Goal: Transaction & Acquisition: Purchase product/service

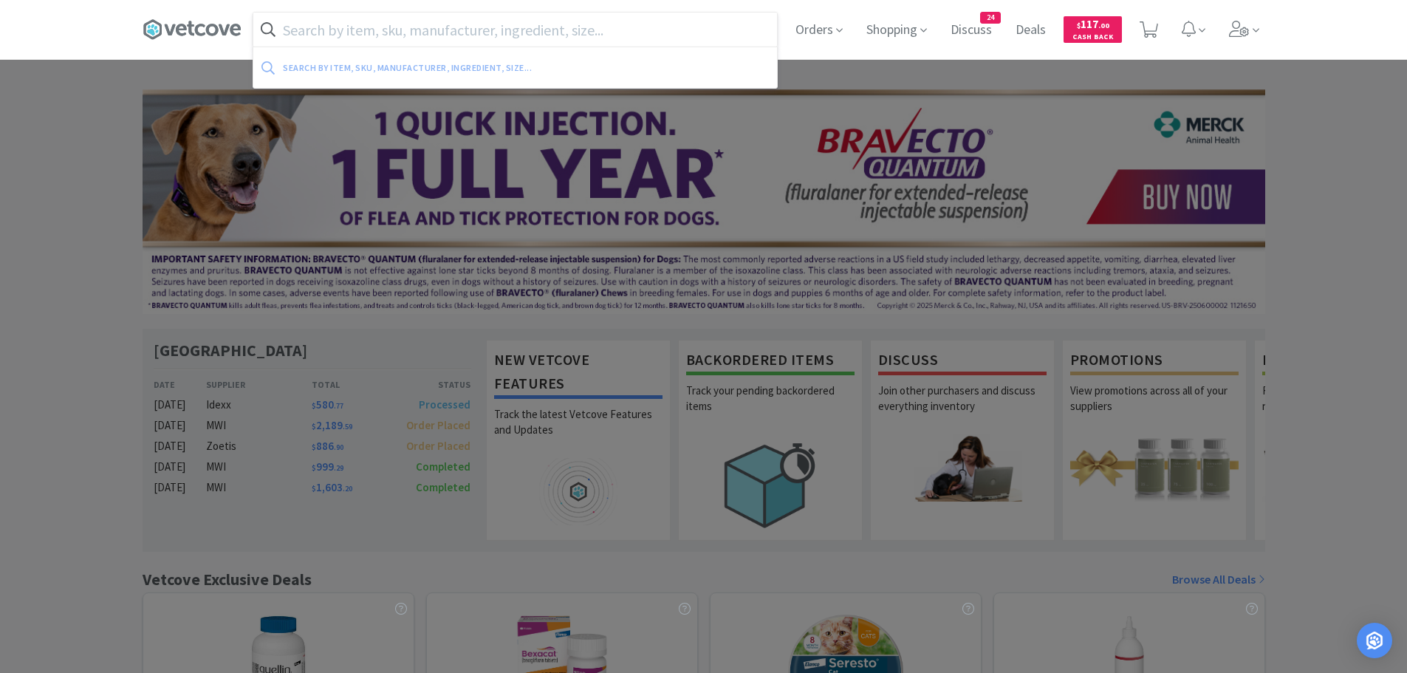
click at [481, 32] on input "text" at bounding box center [514, 30] width 523 height 34
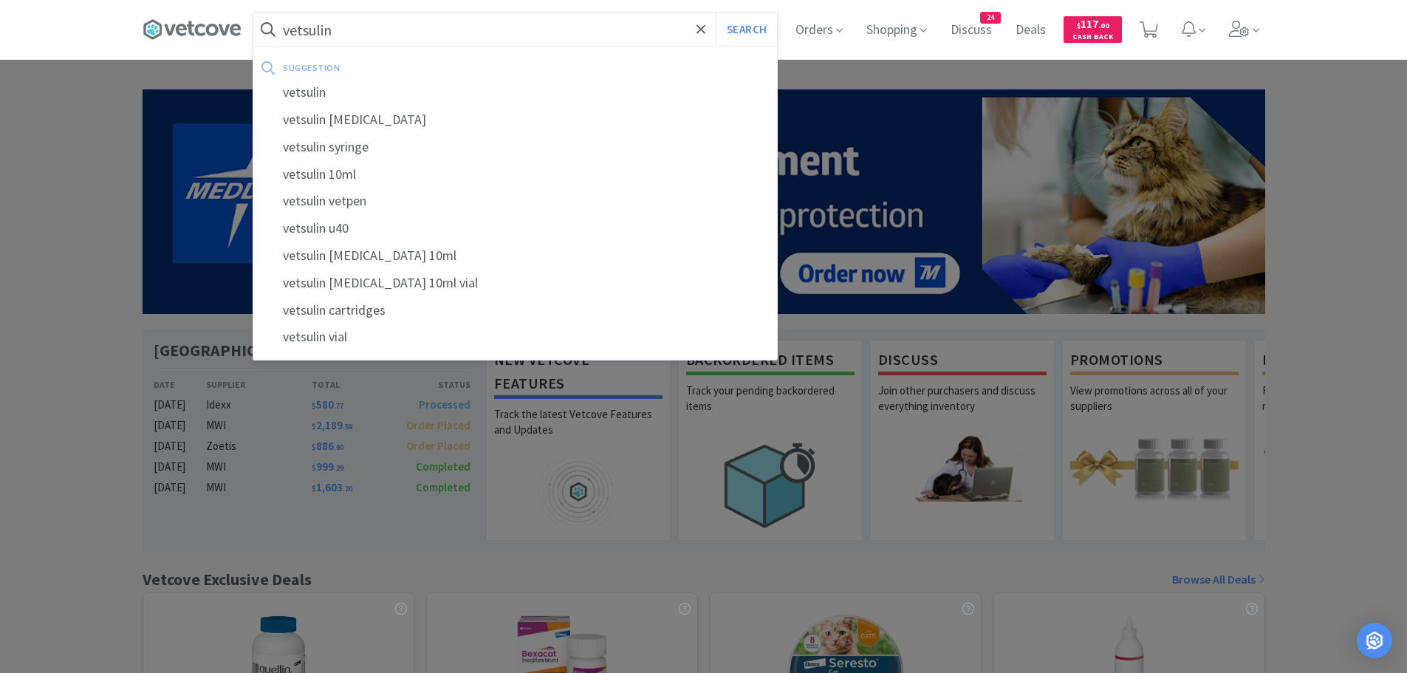
type input "vetsulin"
click at [715, 13] on button "Search" at bounding box center [745, 30] width 61 height 34
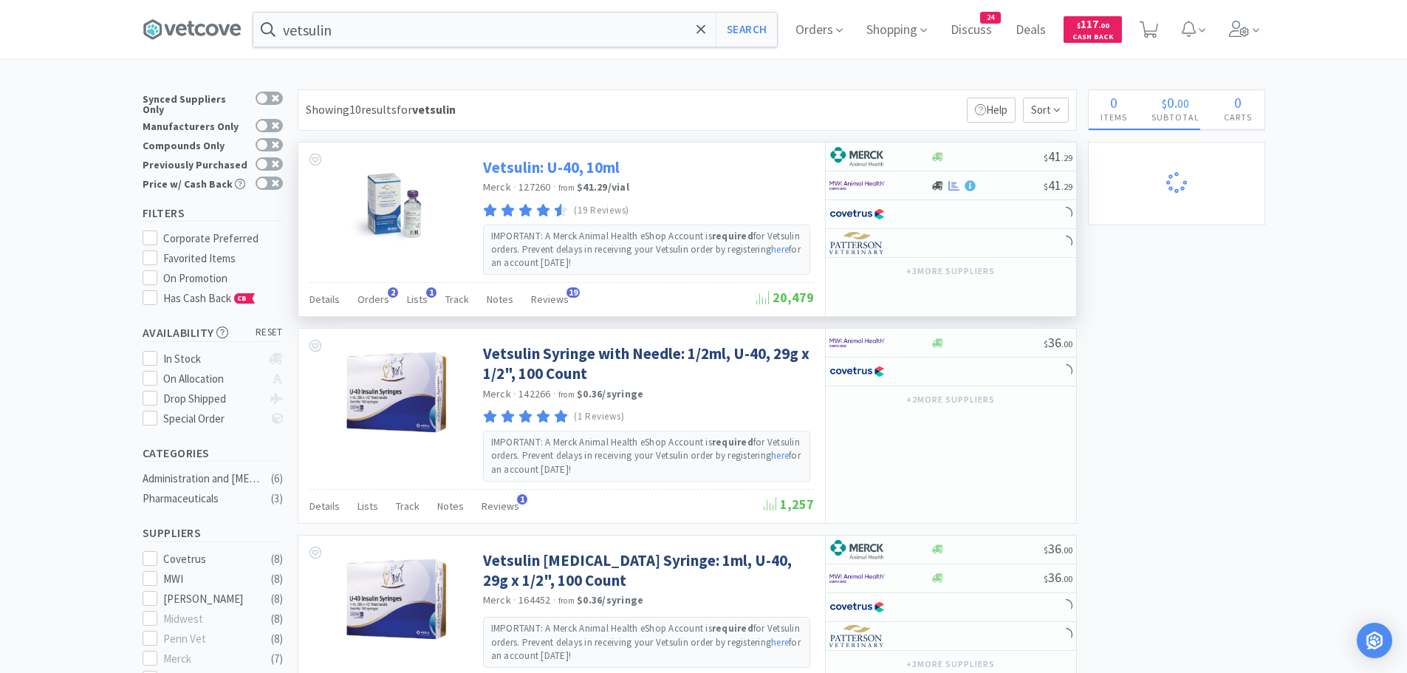
click at [557, 171] on link "Vetsulin: U-40, 10ml" at bounding box center [551, 167] width 137 height 20
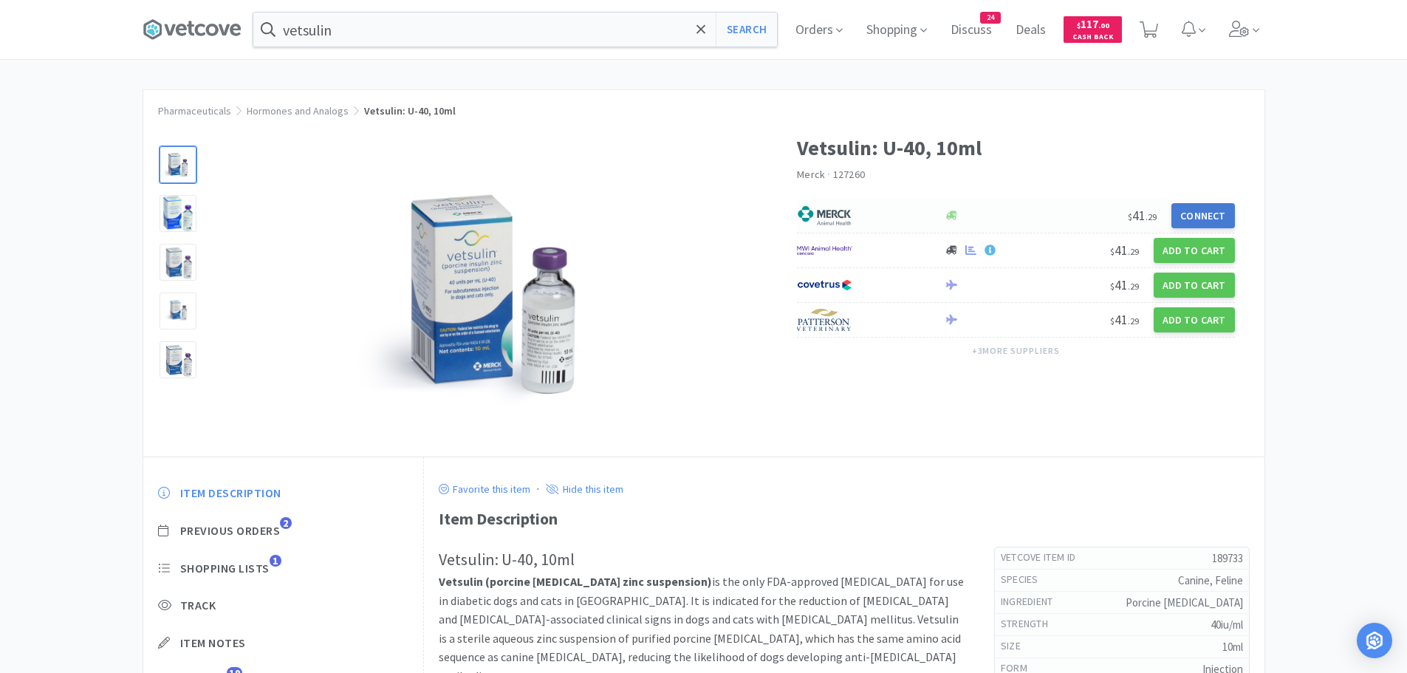
click at [1212, 216] on button "Connect" at bounding box center [1202, 215] width 63 height 25
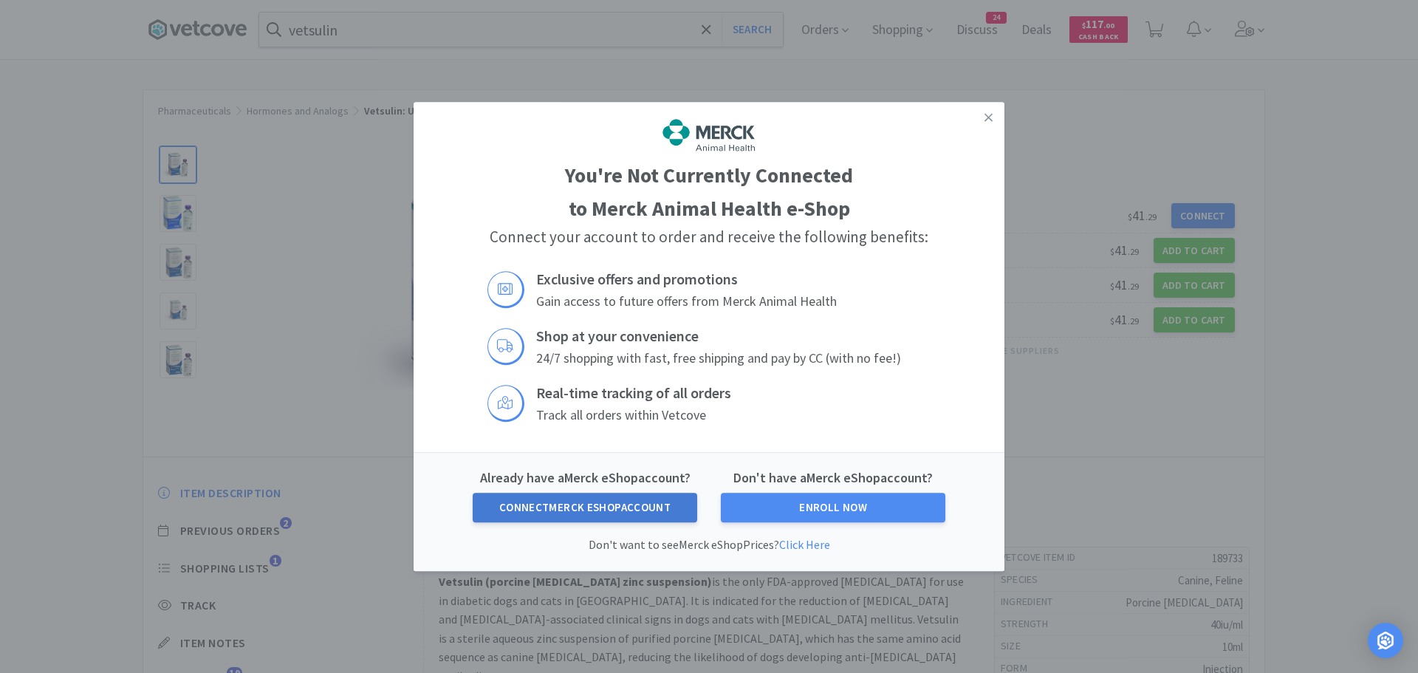
click at [596, 515] on button "Connect Merck eShop Account" at bounding box center [585, 507] width 224 height 30
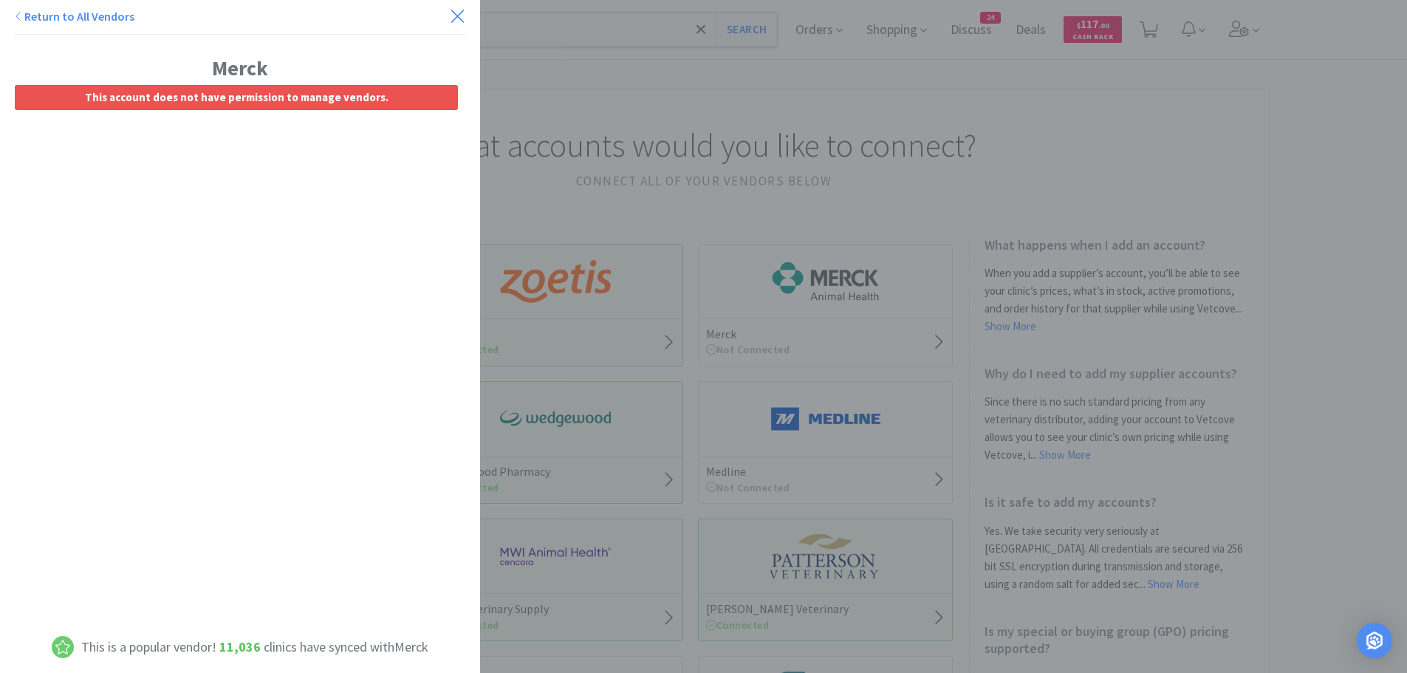
click at [450, 15] on icon at bounding box center [458, 16] width 16 height 21
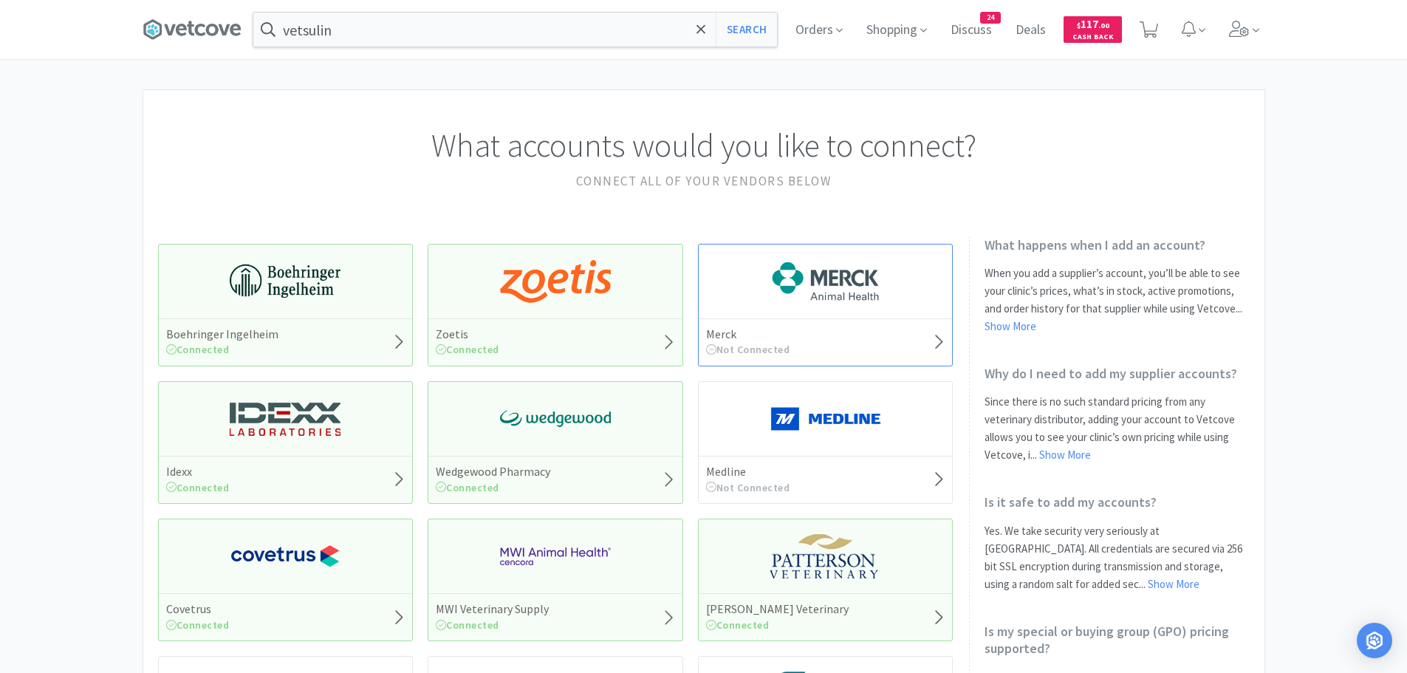
click at [873, 334] on div "Merck Not Connected" at bounding box center [825, 341] width 254 height 47
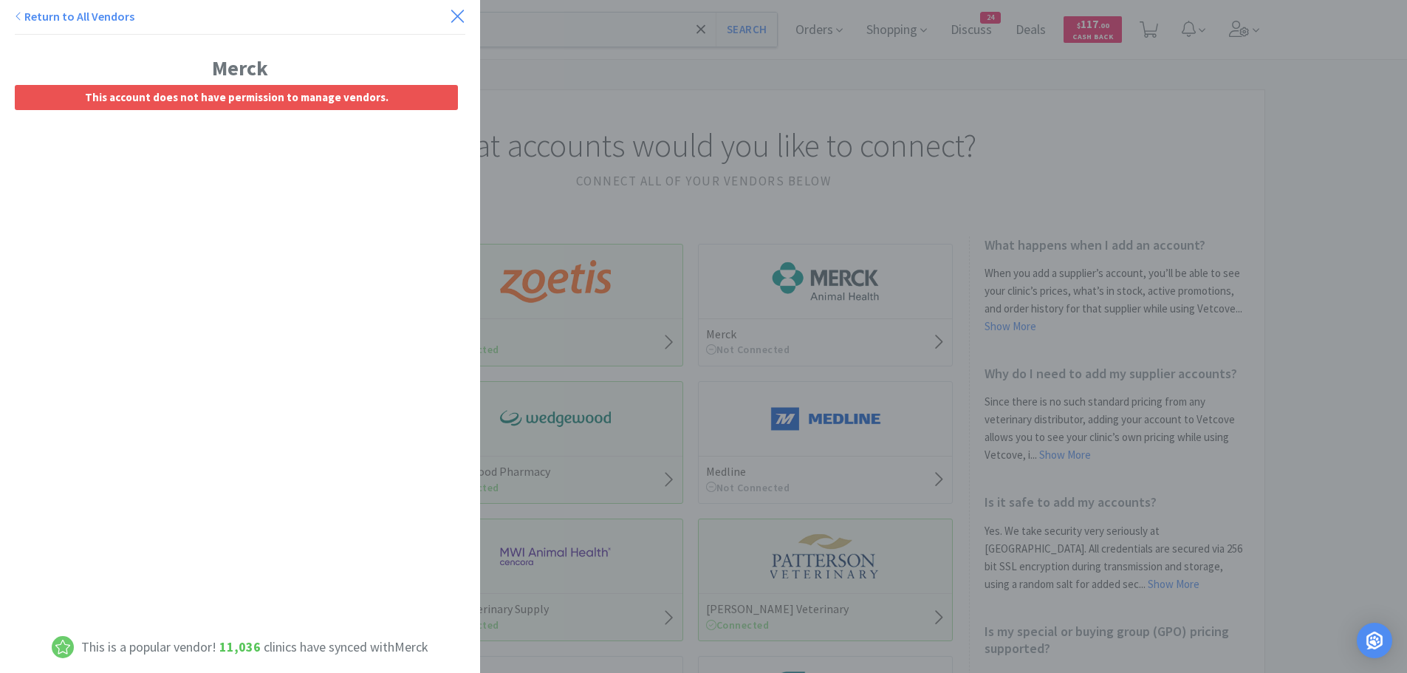
click at [450, 12] on icon at bounding box center [458, 16] width 16 height 21
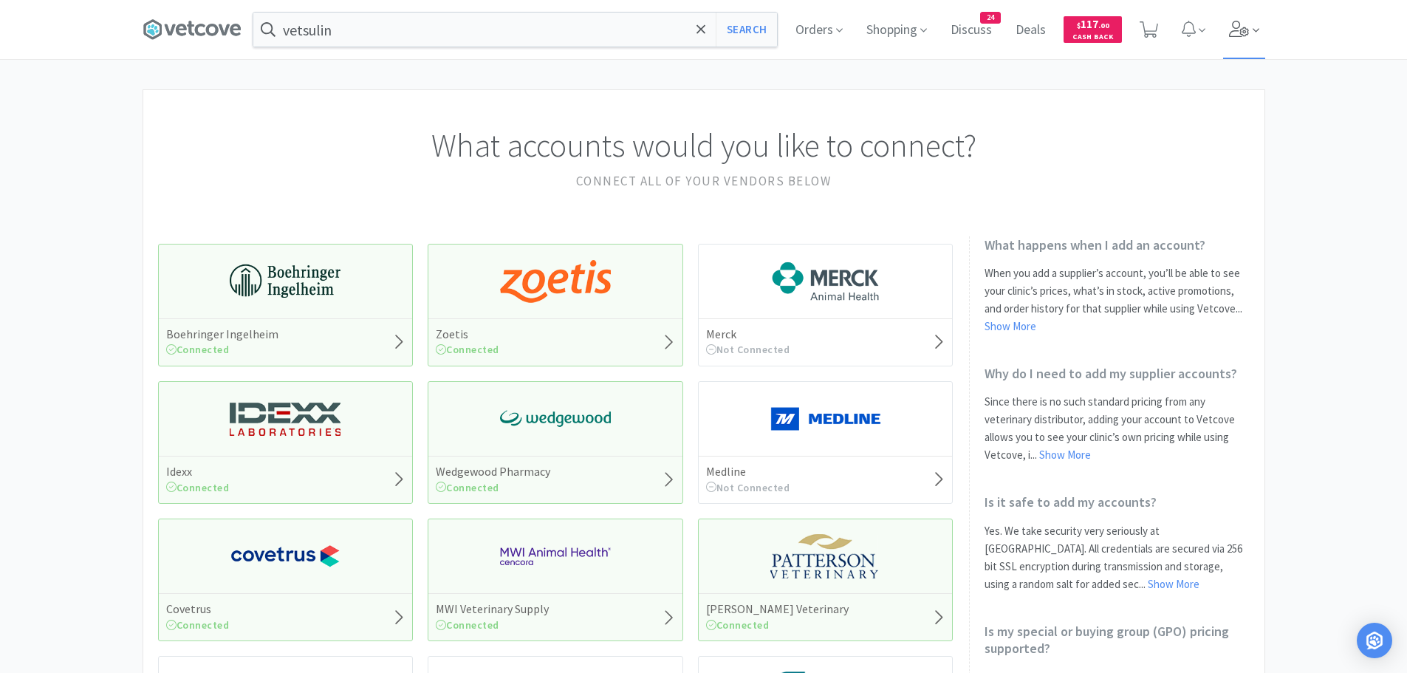
click at [1231, 30] on icon at bounding box center [1239, 29] width 21 height 16
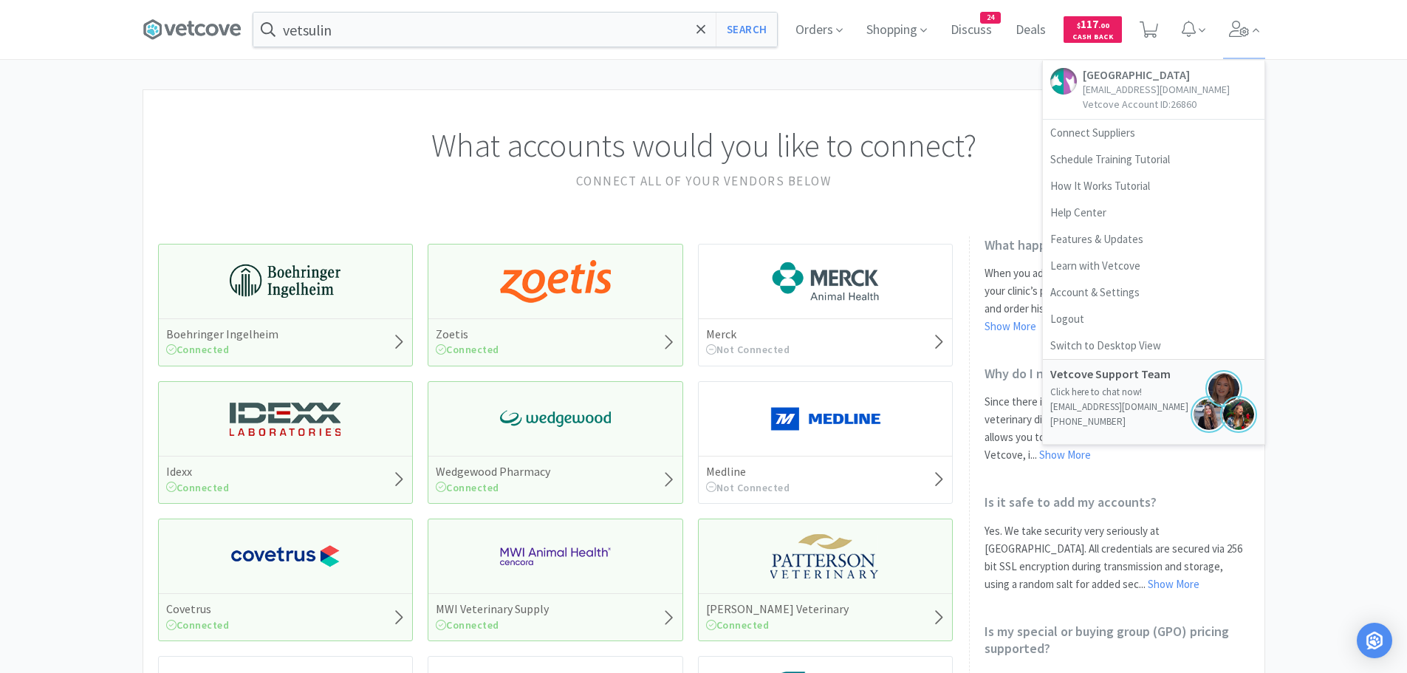
click at [1323, 175] on div "What accounts would you like to connect? Connect all of your vendors below Boeh…" at bounding box center [703, 648] width 1407 height 1118
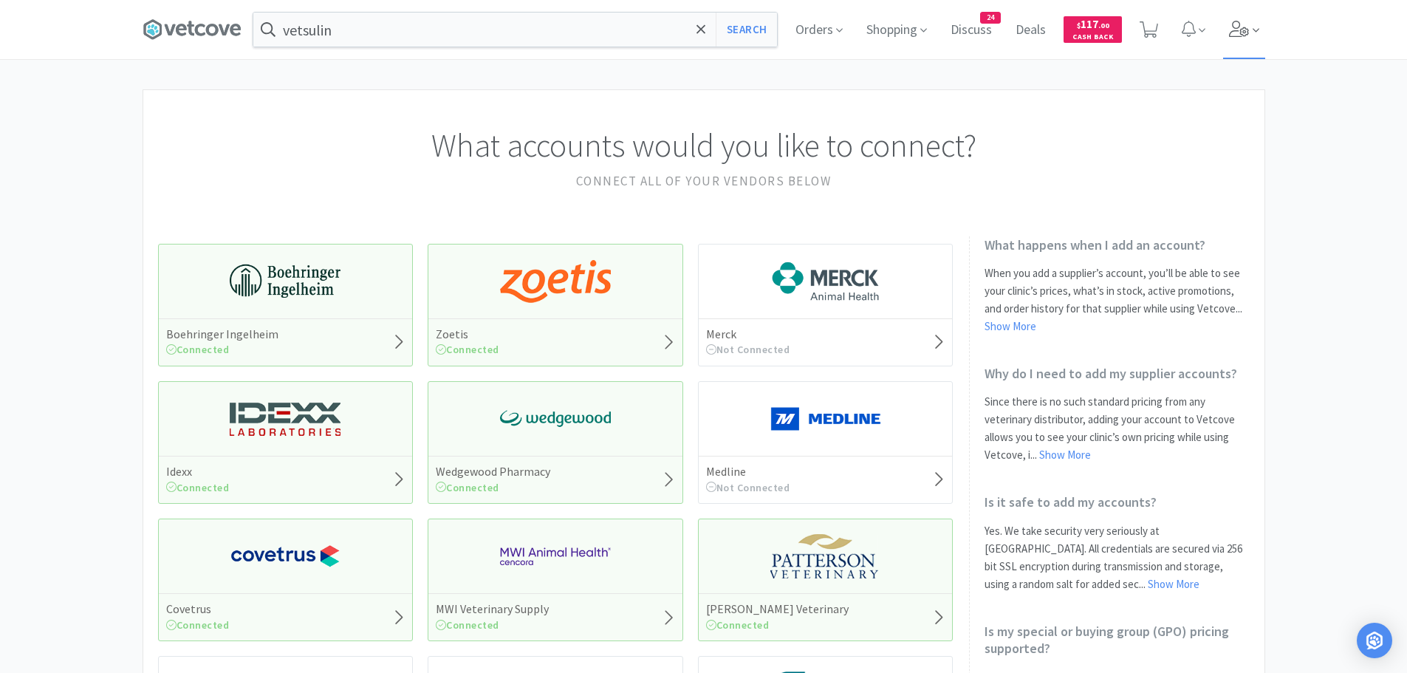
click at [1228, 15] on span at bounding box center [1244, 29] width 42 height 59
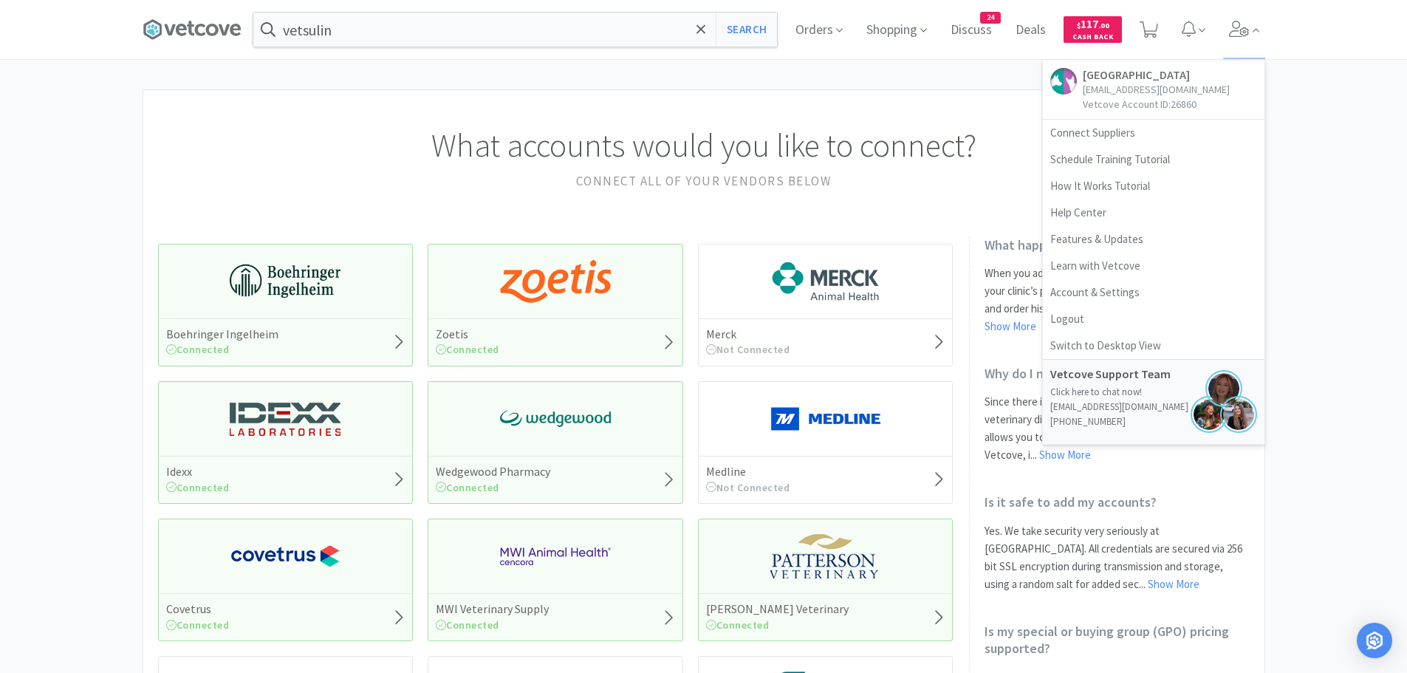
click at [1342, 179] on div "What accounts would you like to connect? Connect all of your vendors below Boeh…" at bounding box center [703, 648] width 1407 height 1118
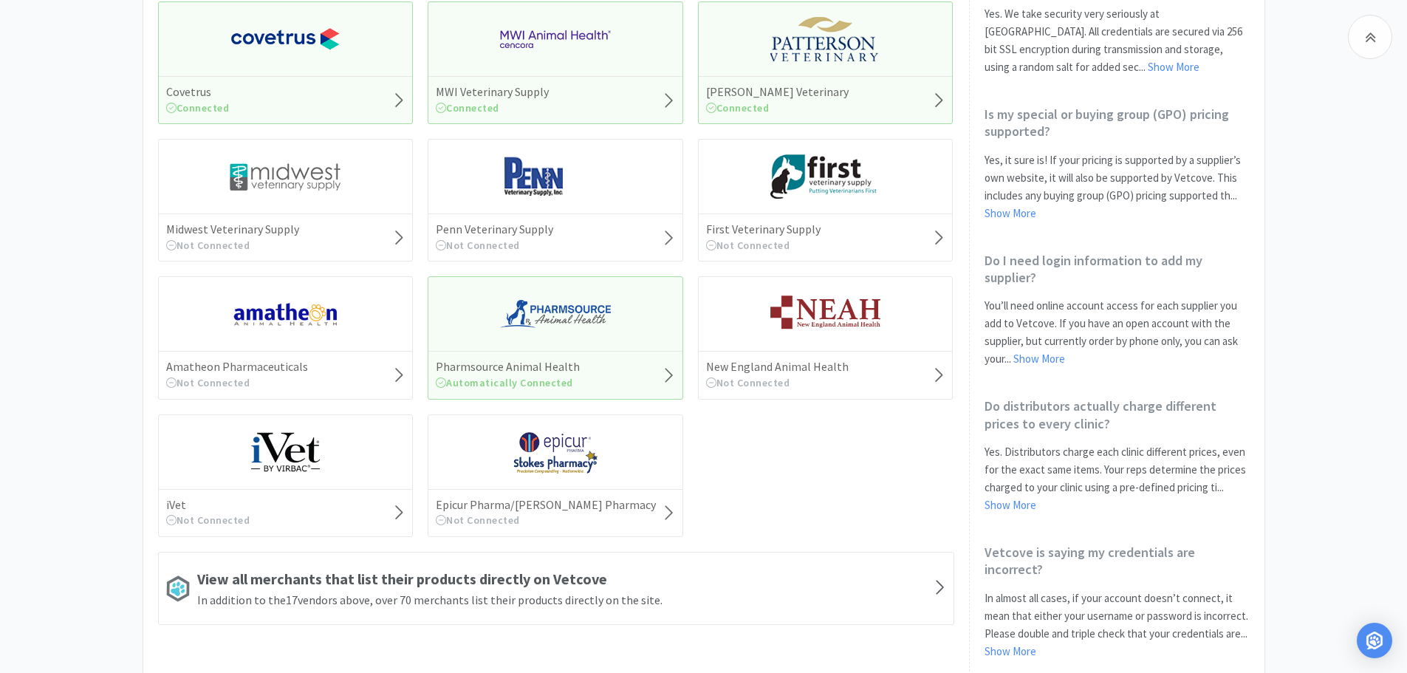
scroll to position [561, 0]
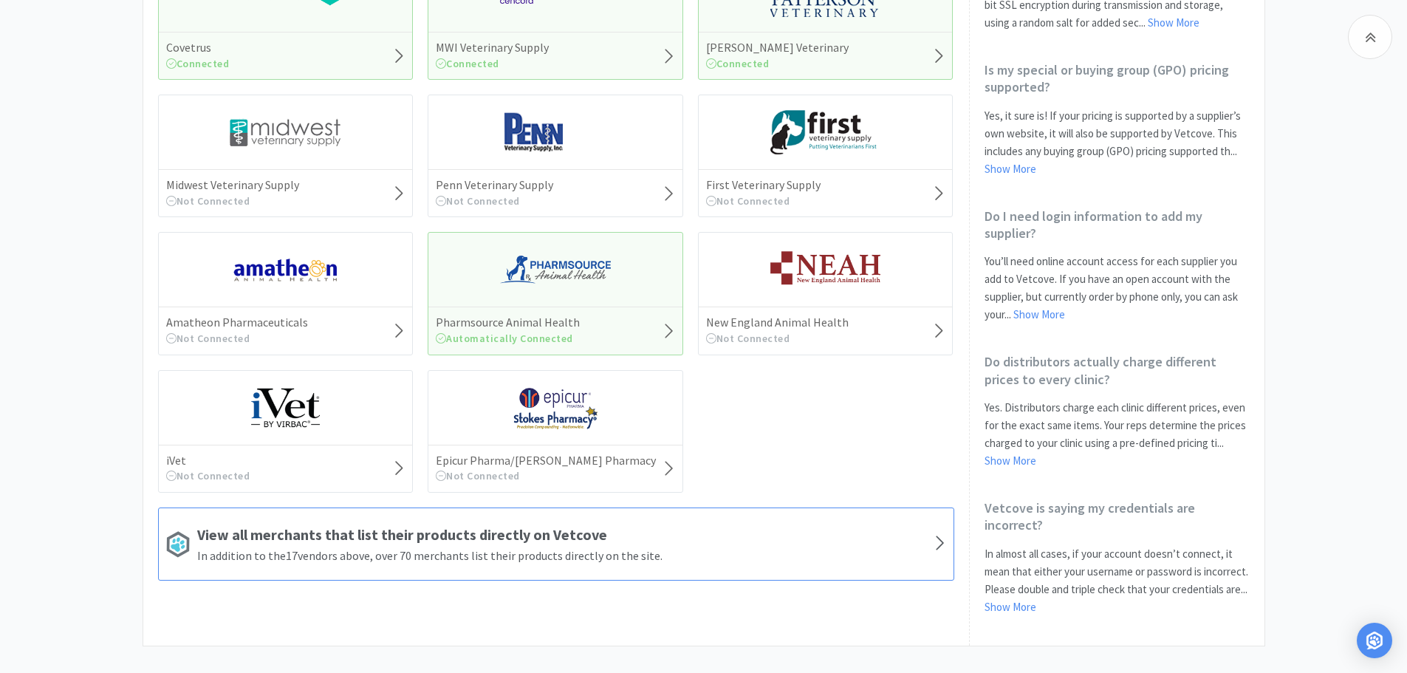
click at [396, 551] on h5 "In addition to the 17 vendors above, over 70 merchants list their products dire…" at bounding box center [564, 555] width 735 height 19
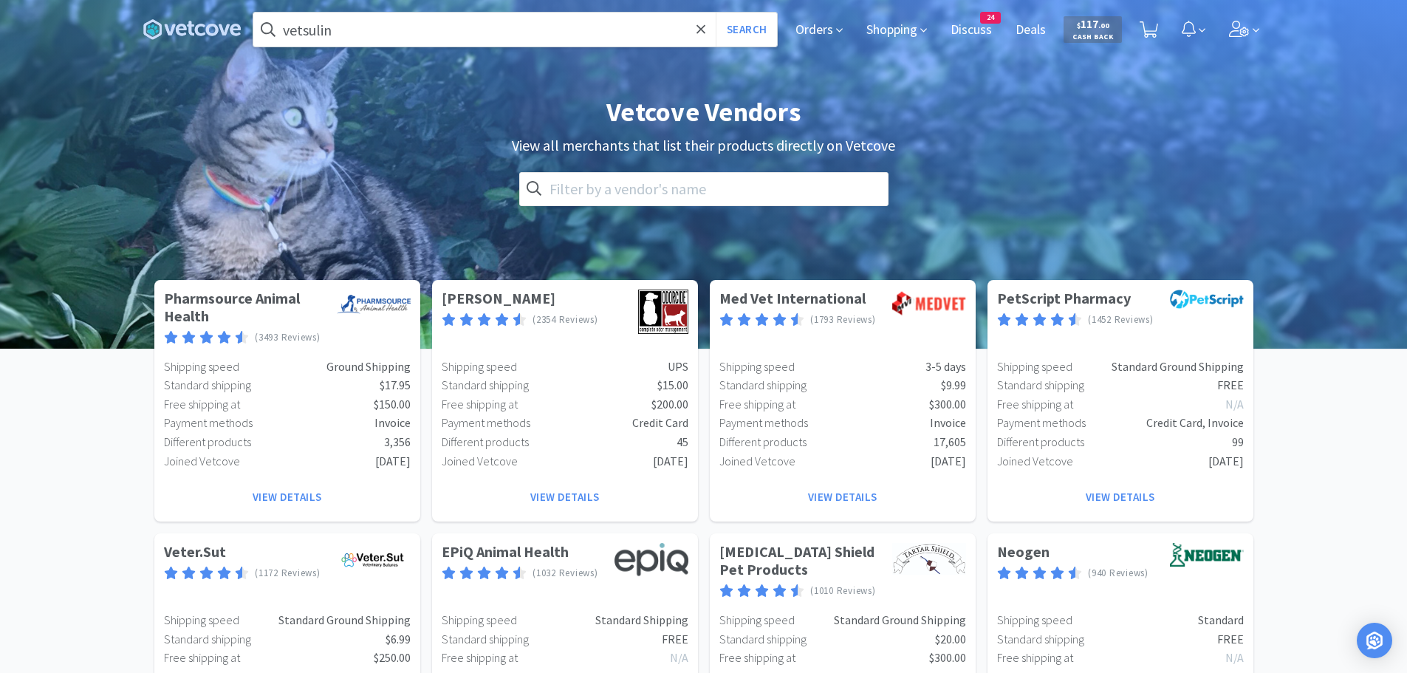
click at [168, 21] on icon at bounding box center [191, 29] width 99 height 22
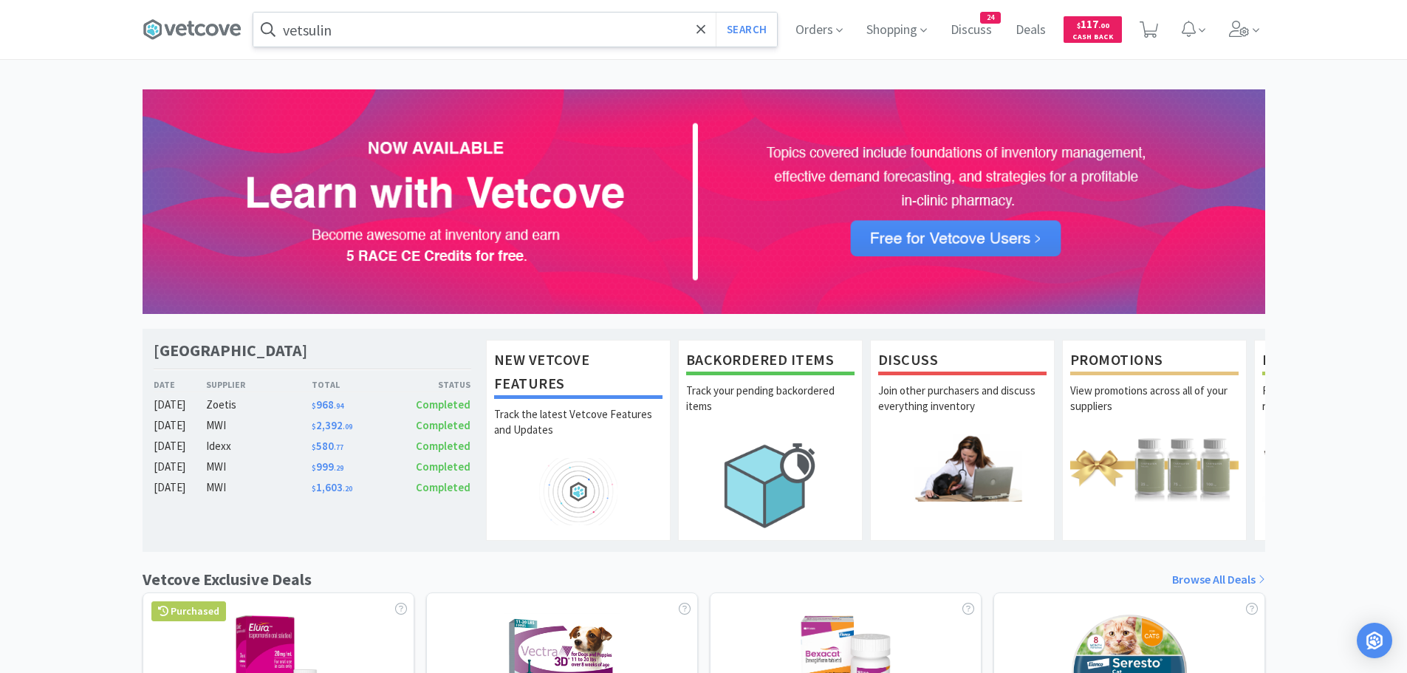
click at [611, 34] on input "vetsulin" at bounding box center [514, 30] width 523 height 34
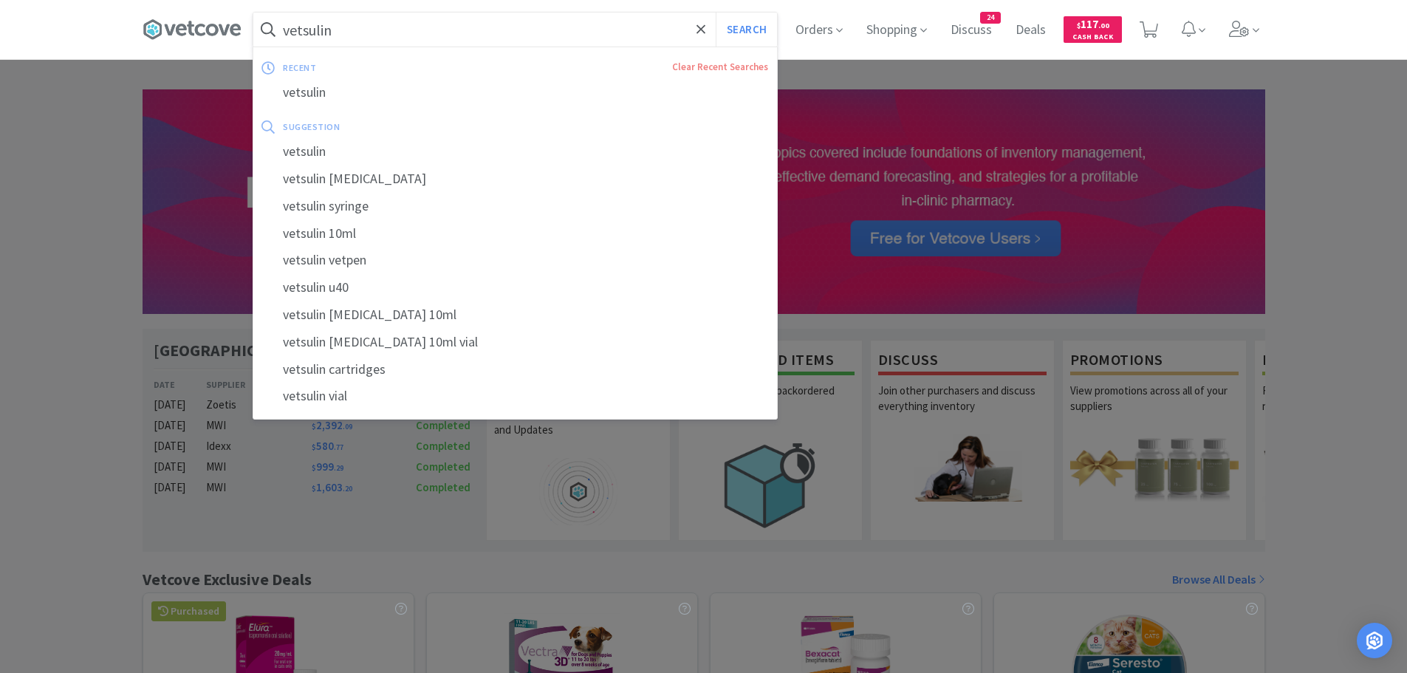
click at [715, 13] on button "Search" at bounding box center [745, 30] width 61 height 34
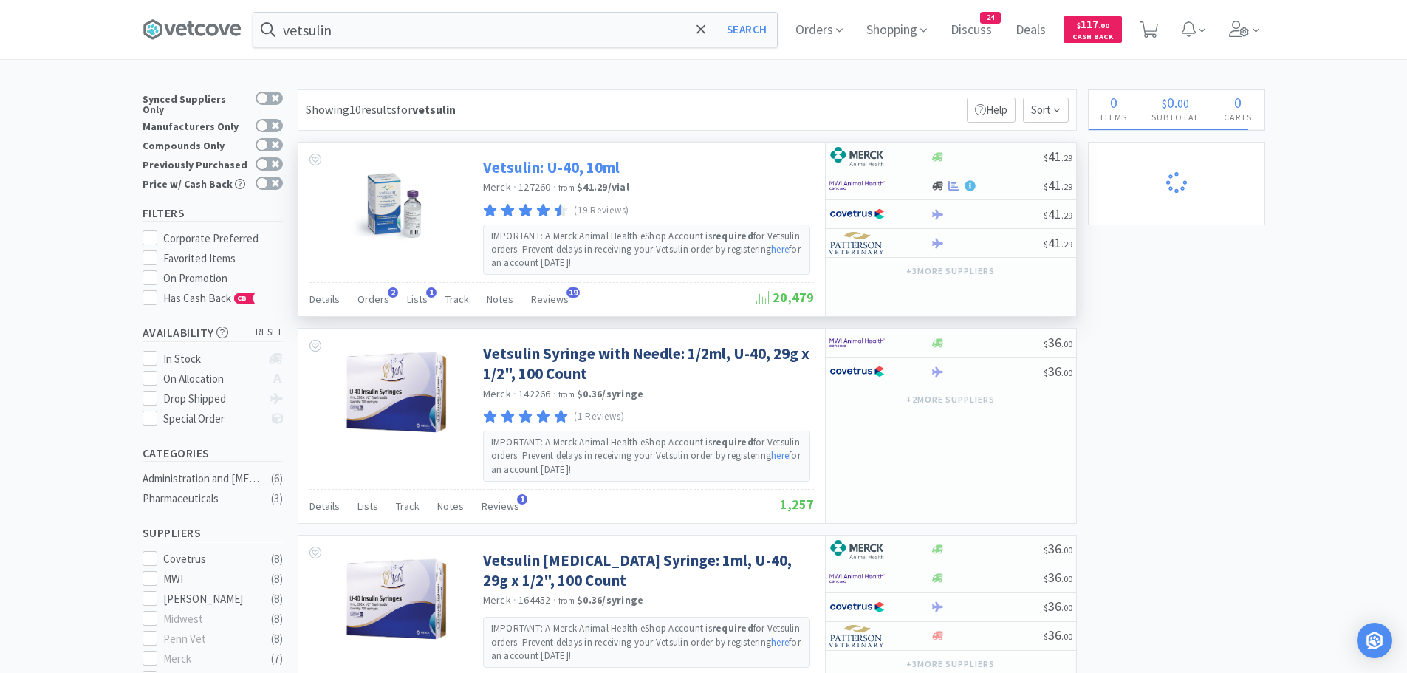
click at [532, 163] on link "Vetsulin: U-40, 10ml" at bounding box center [551, 167] width 137 height 20
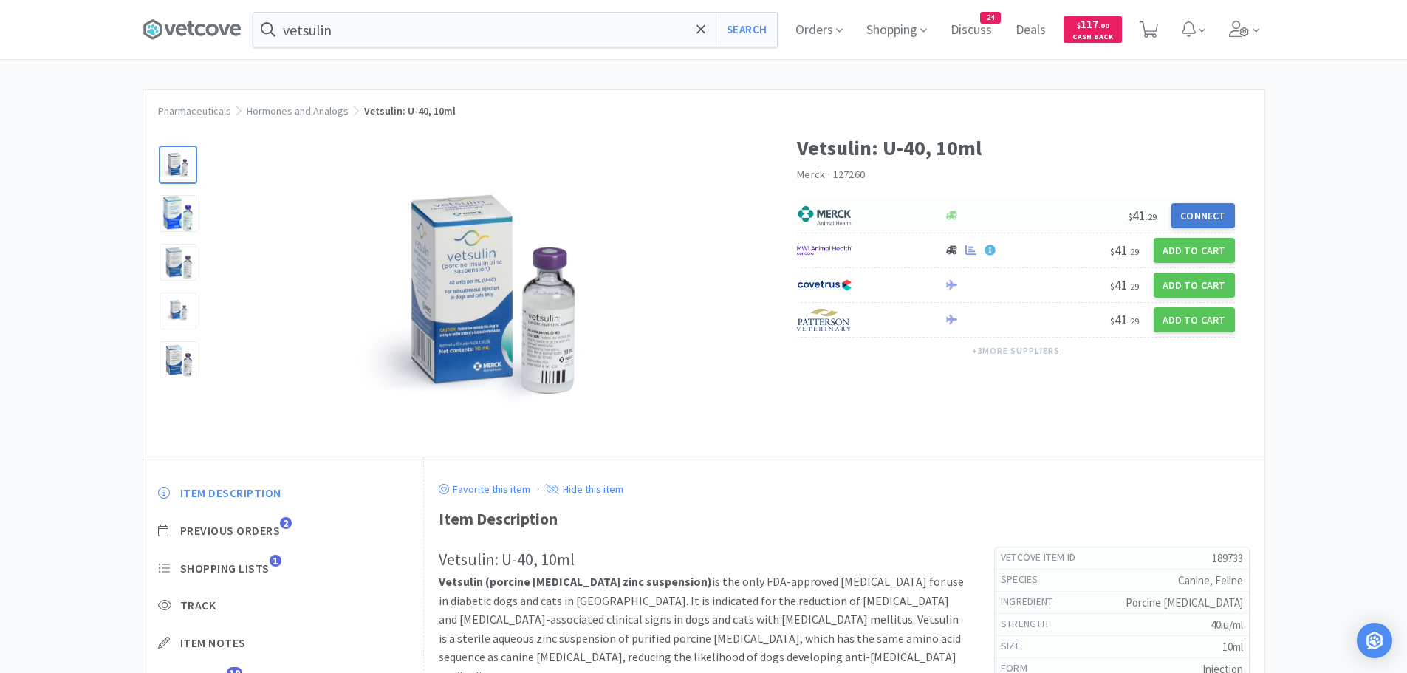
click at [1200, 219] on button "Connect" at bounding box center [1202, 215] width 63 height 25
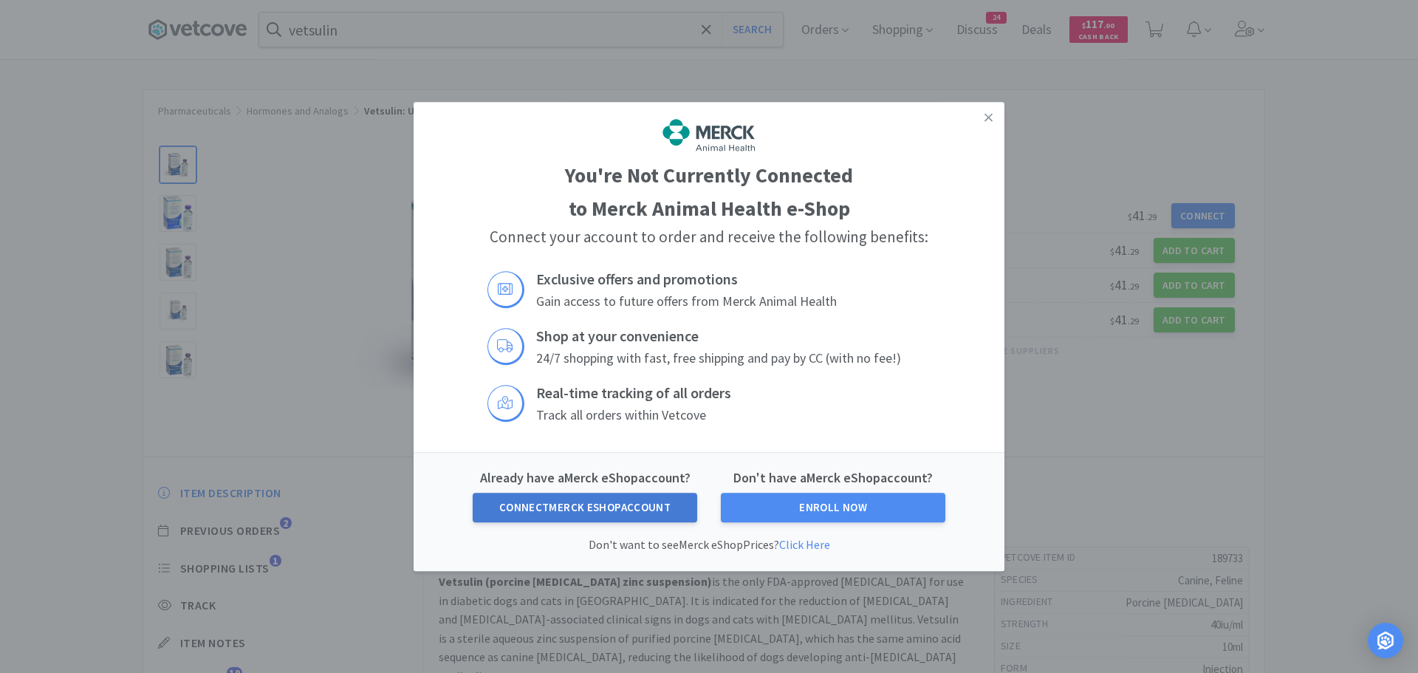
click at [571, 510] on button "Connect Merck eShop Account" at bounding box center [585, 507] width 224 height 30
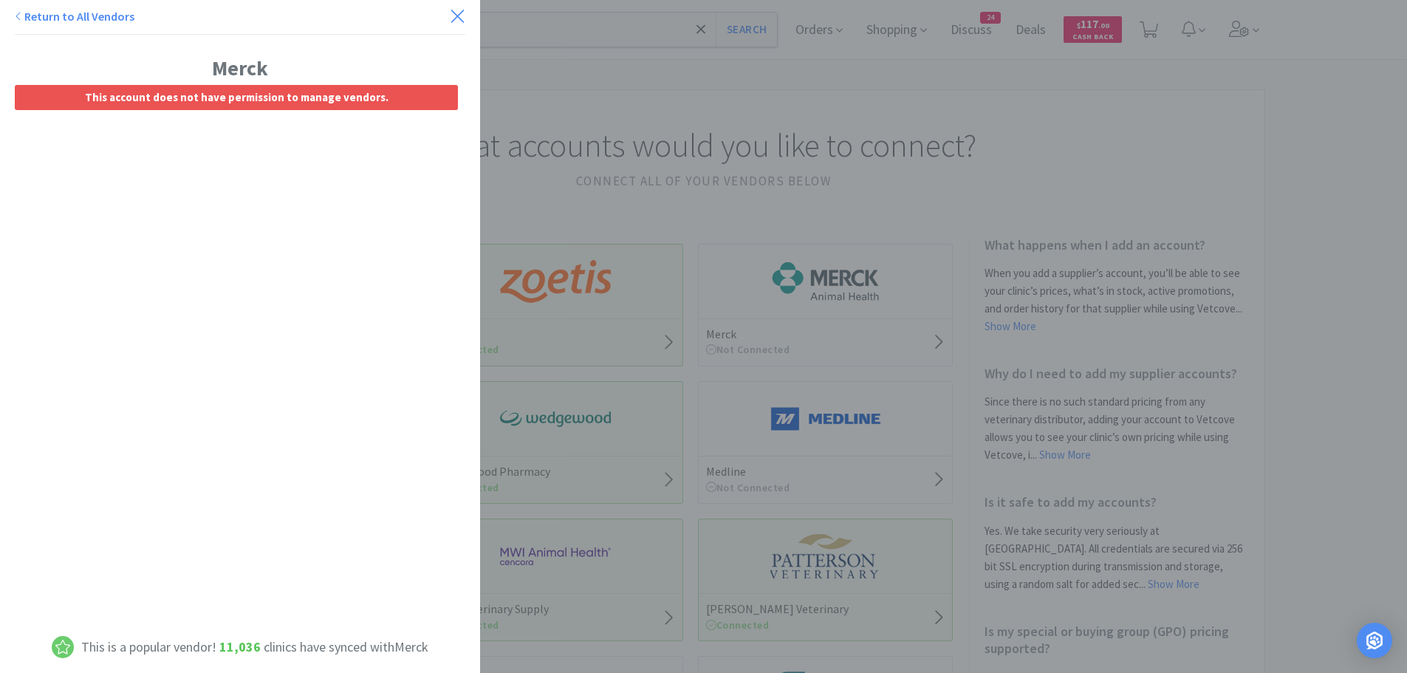
click at [450, 22] on icon at bounding box center [458, 16] width 16 height 21
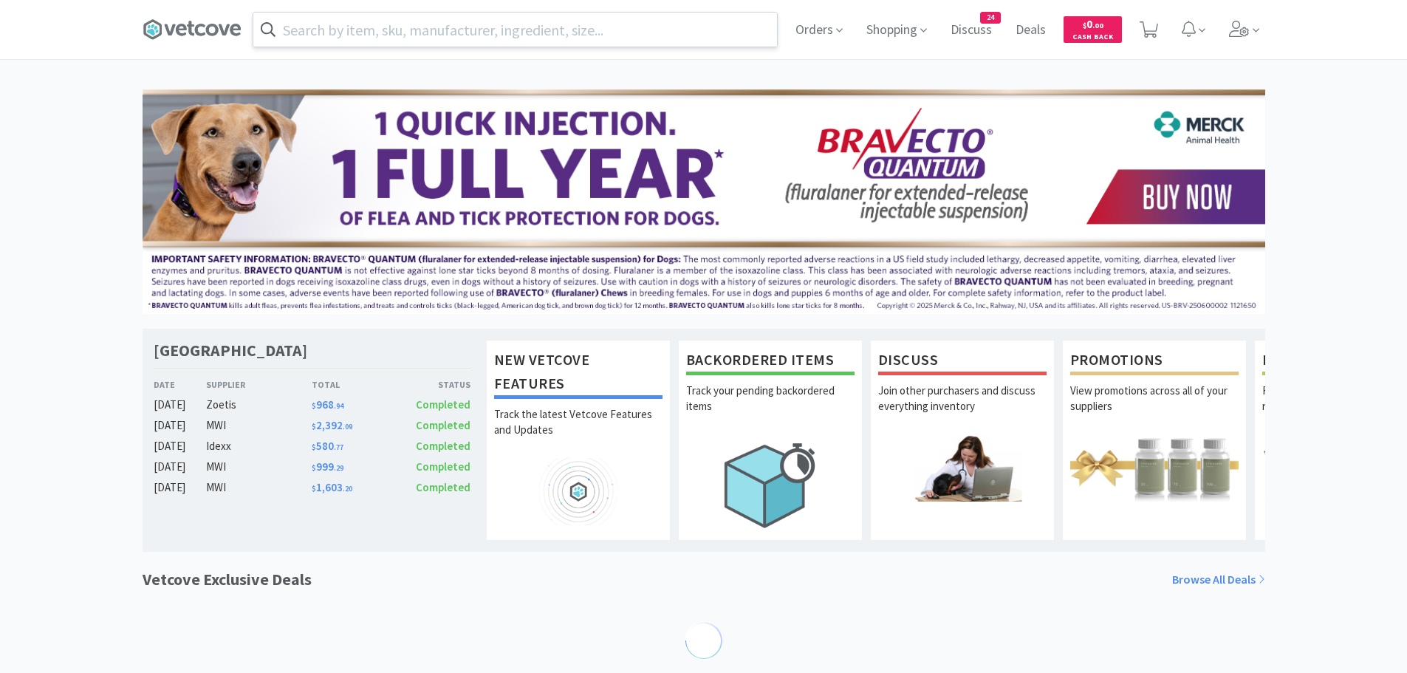
click at [630, 32] on input "text" at bounding box center [514, 30] width 523 height 34
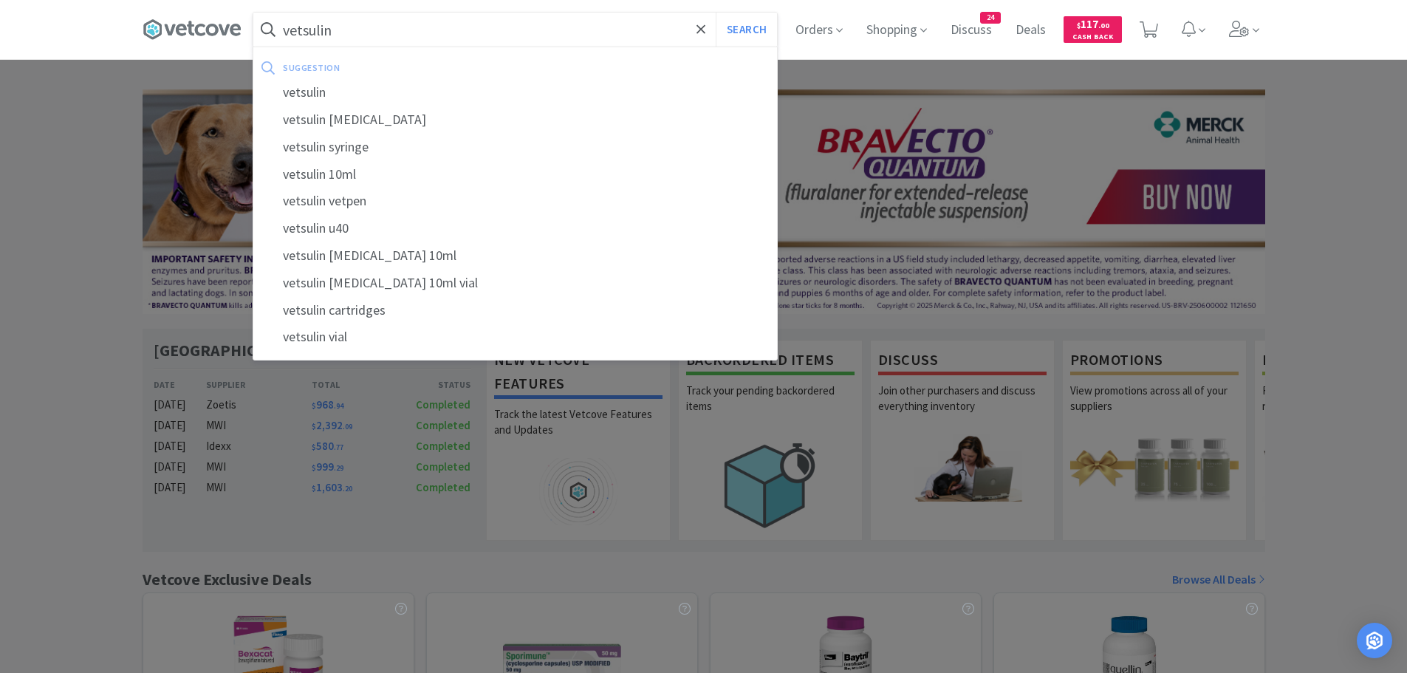
type input "vetsulin"
click at [715, 13] on button "Search" at bounding box center [745, 30] width 61 height 34
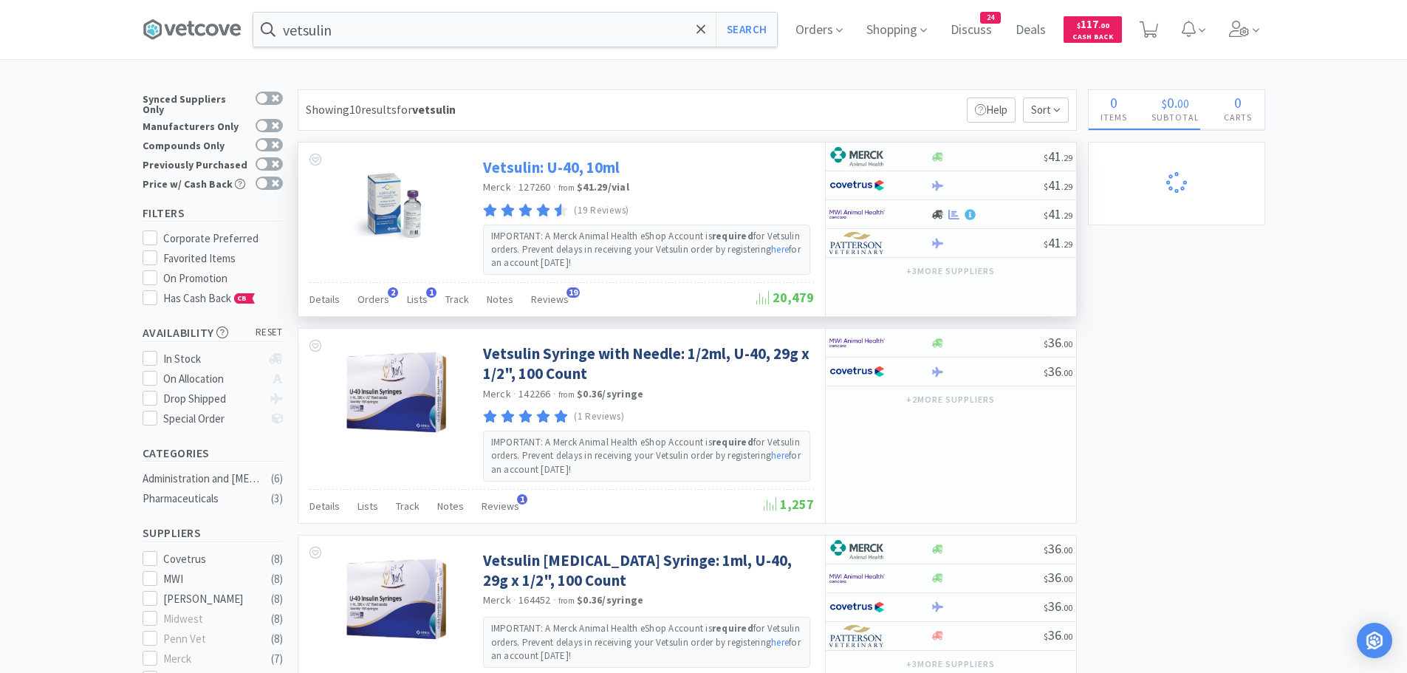
click at [541, 166] on link "Vetsulin: U-40, 10ml" at bounding box center [551, 167] width 137 height 20
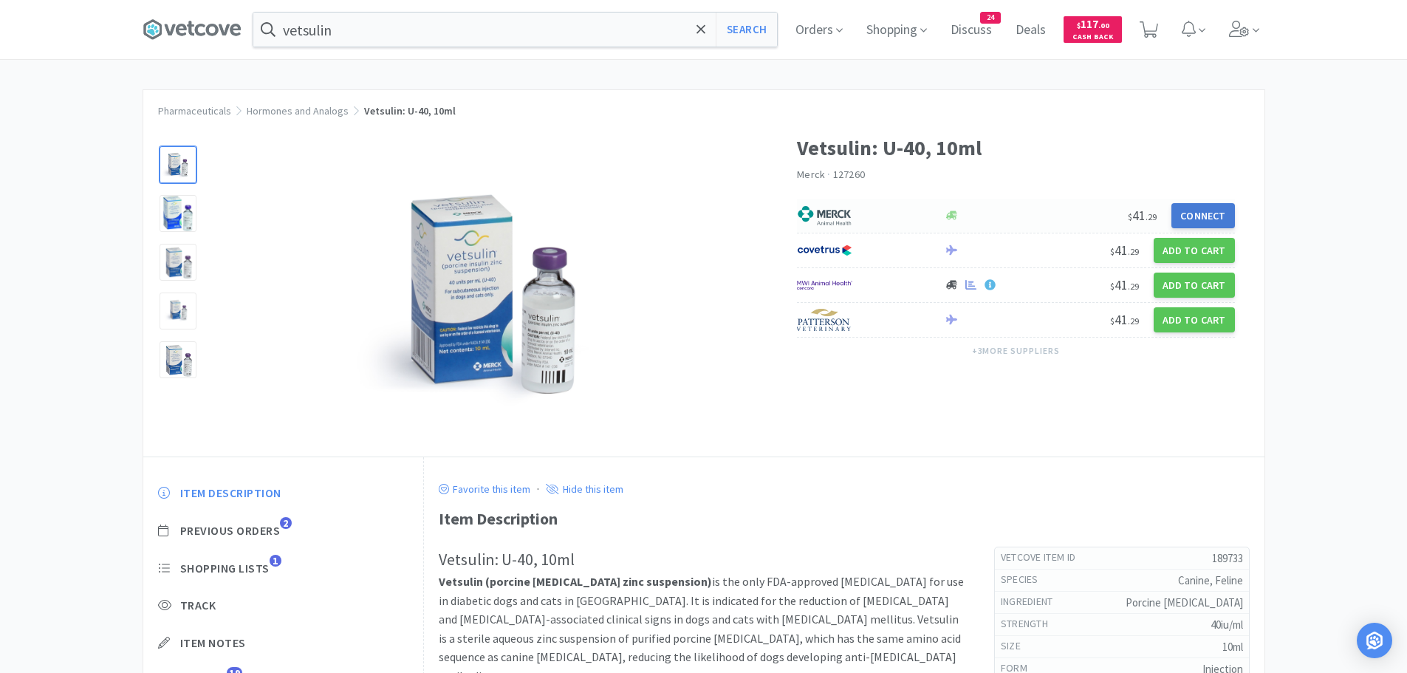
click at [1186, 219] on button "Connect" at bounding box center [1202, 215] width 63 height 25
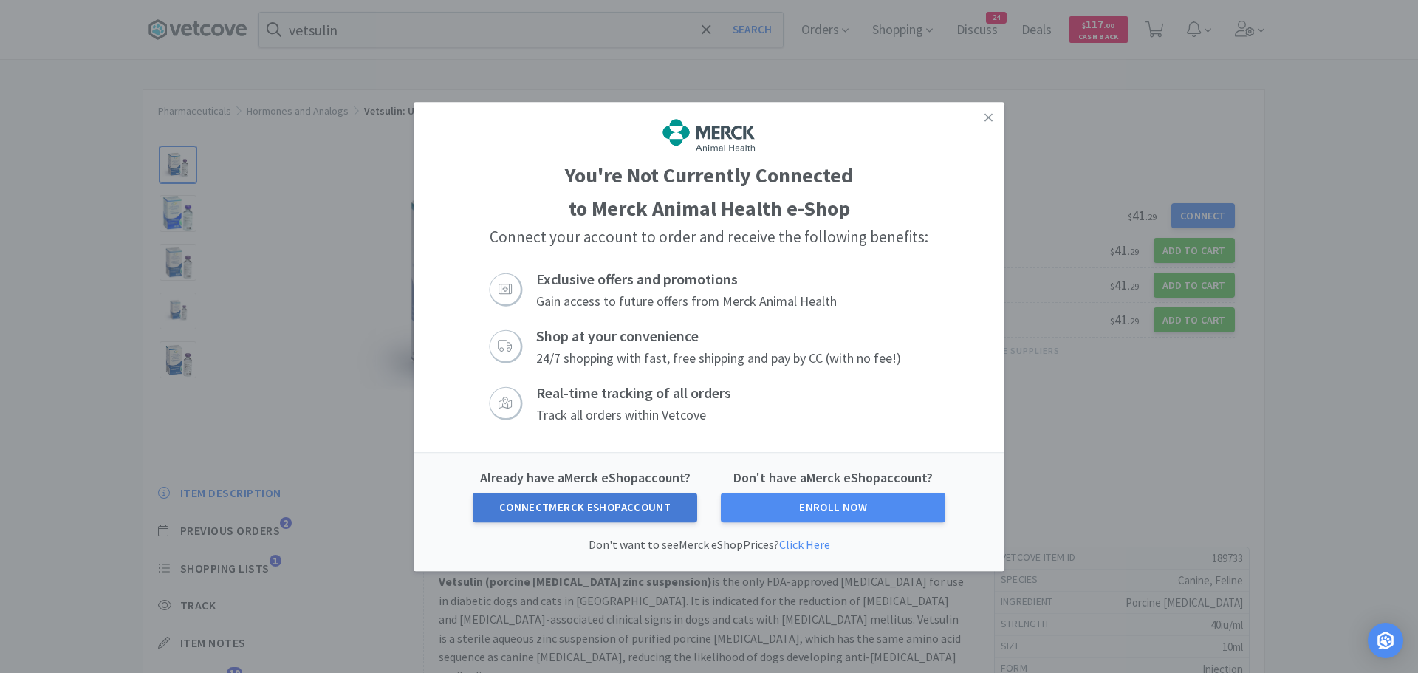
click at [596, 509] on button "Connect Merck eShop Account" at bounding box center [585, 507] width 224 height 30
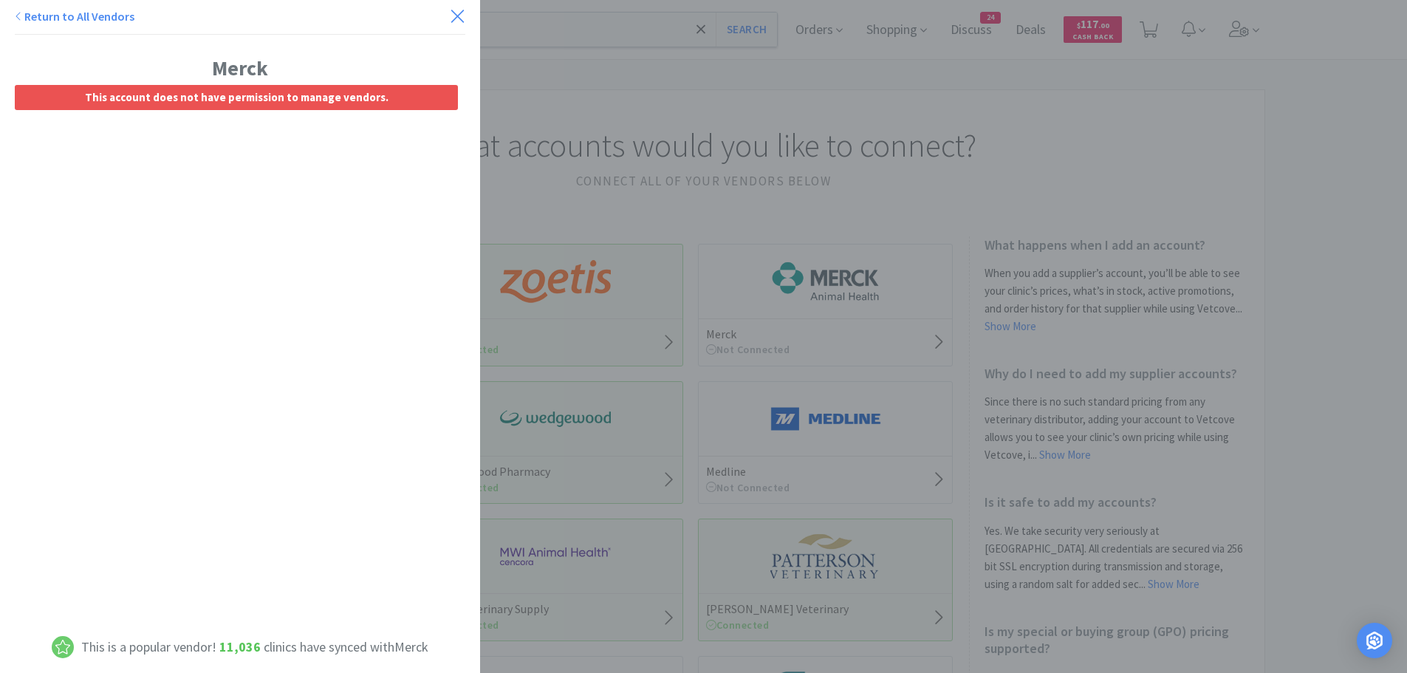
click at [450, 15] on icon at bounding box center [458, 16] width 16 height 21
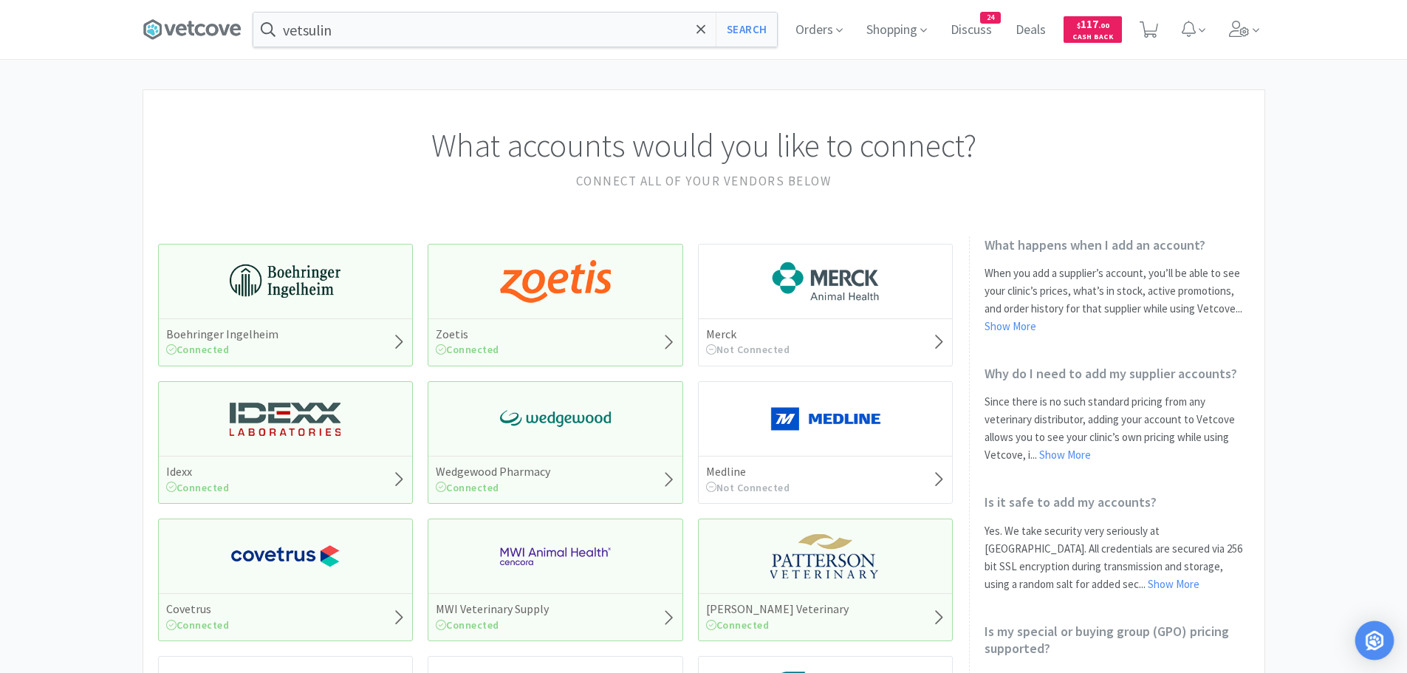
click at [1373, 633] on img "Open Intercom Messenger" at bounding box center [1373, 640] width 19 height 19
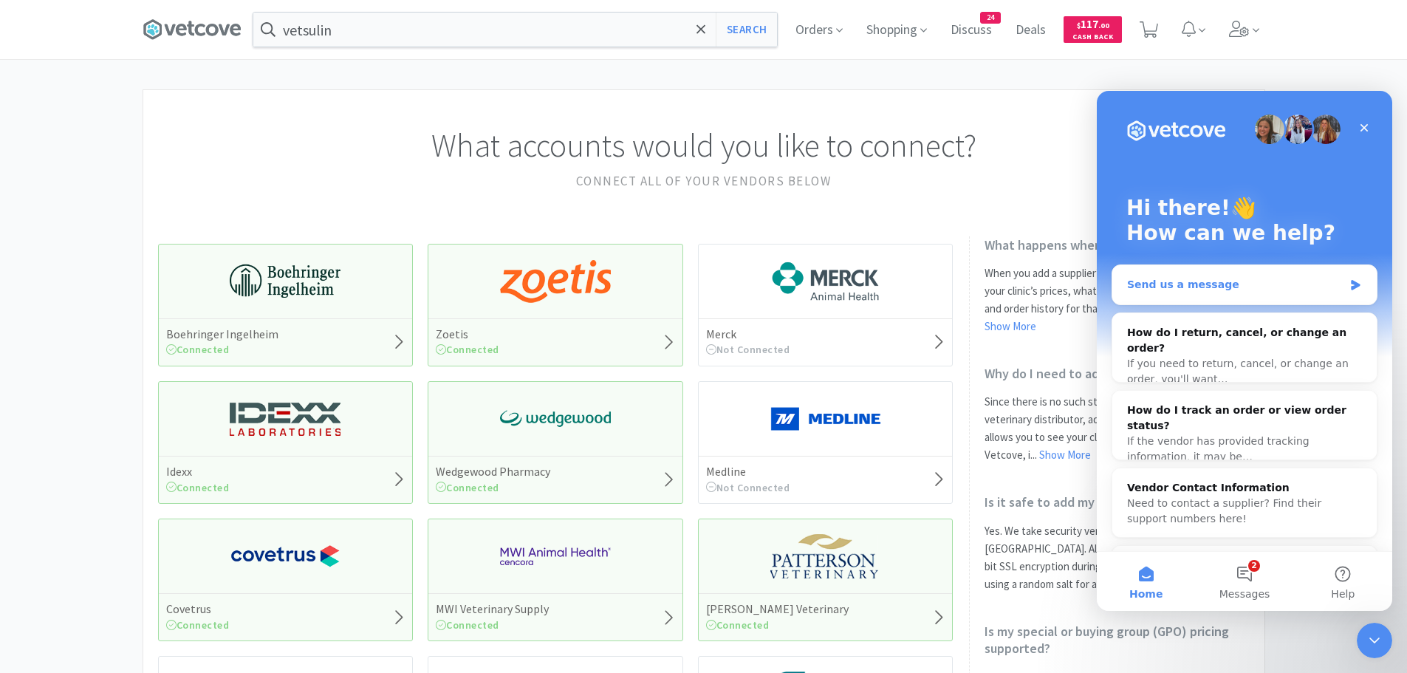
click at [1257, 287] on div "Send us a message" at bounding box center [1235, 285] width 216 height 16
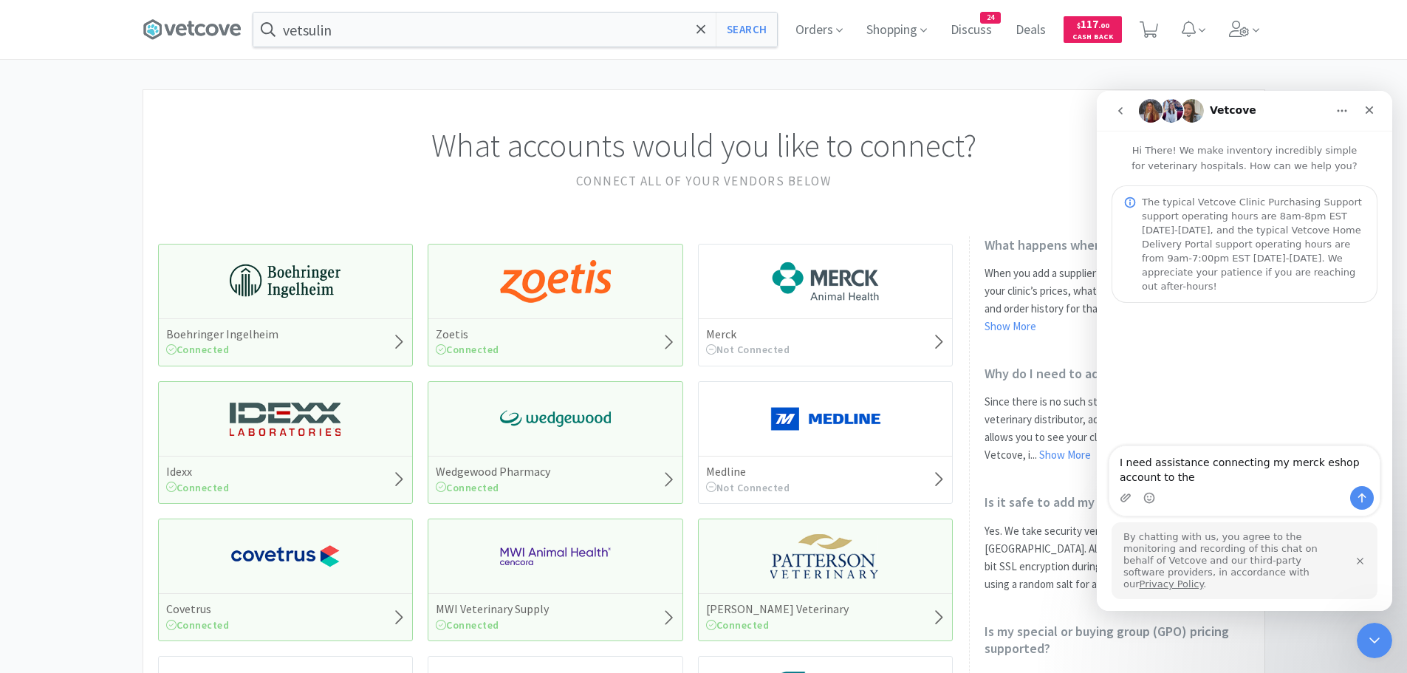
click at [1152, 486] on textarea "I need assistance connecting my merck eshop account to the" at bounding box center [1244, 466] width 270 height 40
type textarea "I need assistance connecting my merck eshop account to the list of vendors."
click at [1357, 504] on icon "Send a message…" at bounding box center [1362, 498] width 12 height 12
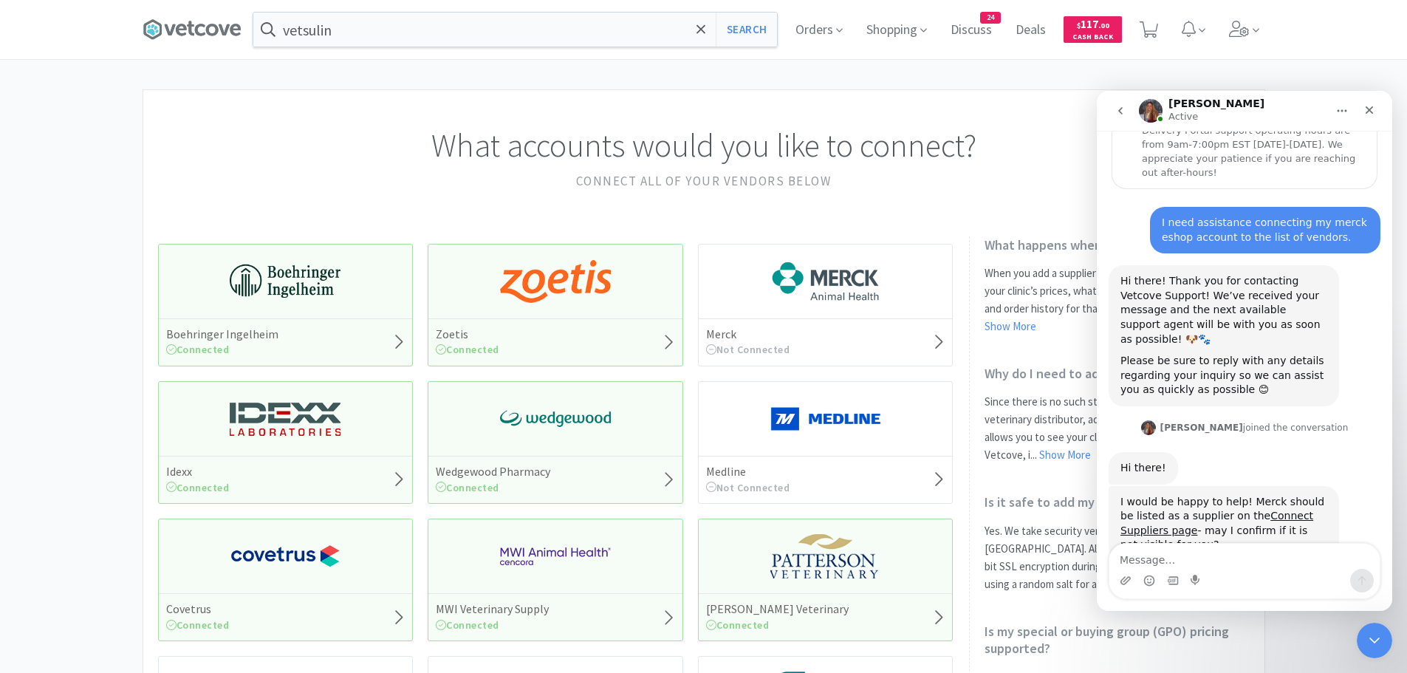
scroll to position [134, 0]
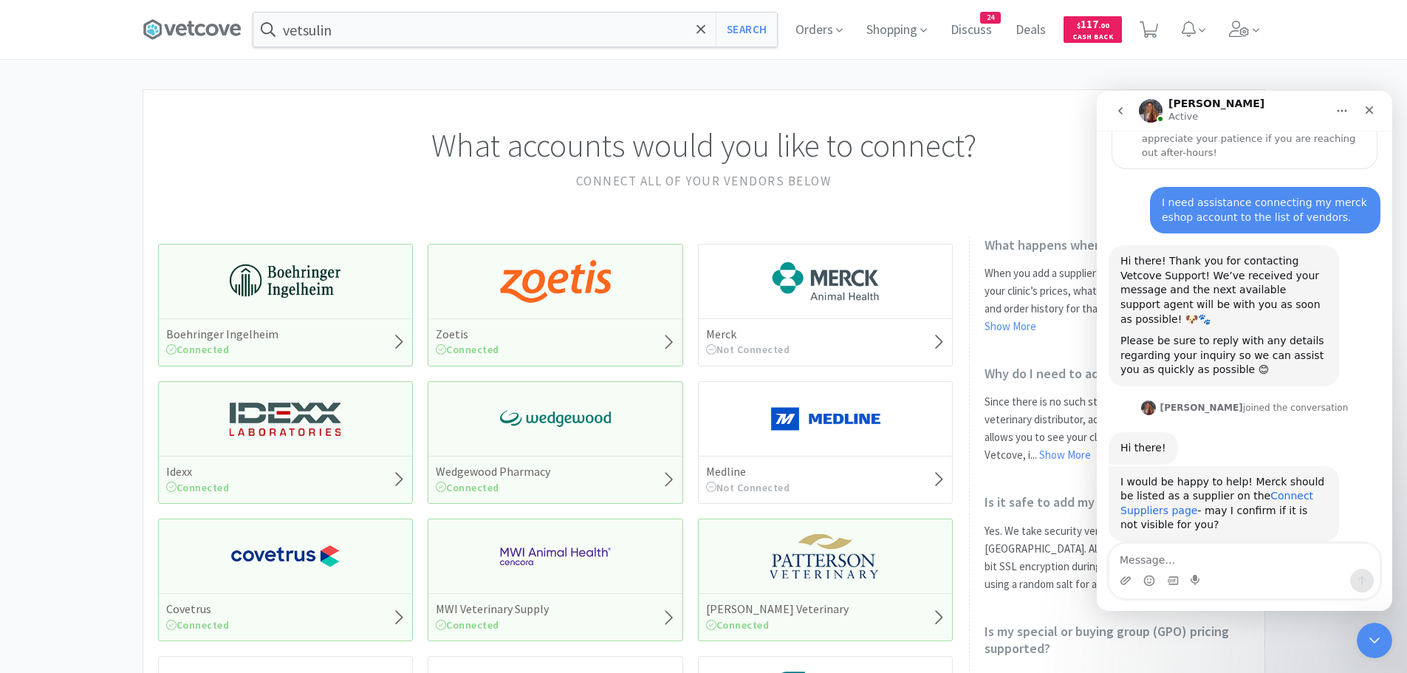
click at [1241, 490] on link "Connect Suppliers page" at bounding box center [1216, 503] width 193 height 27
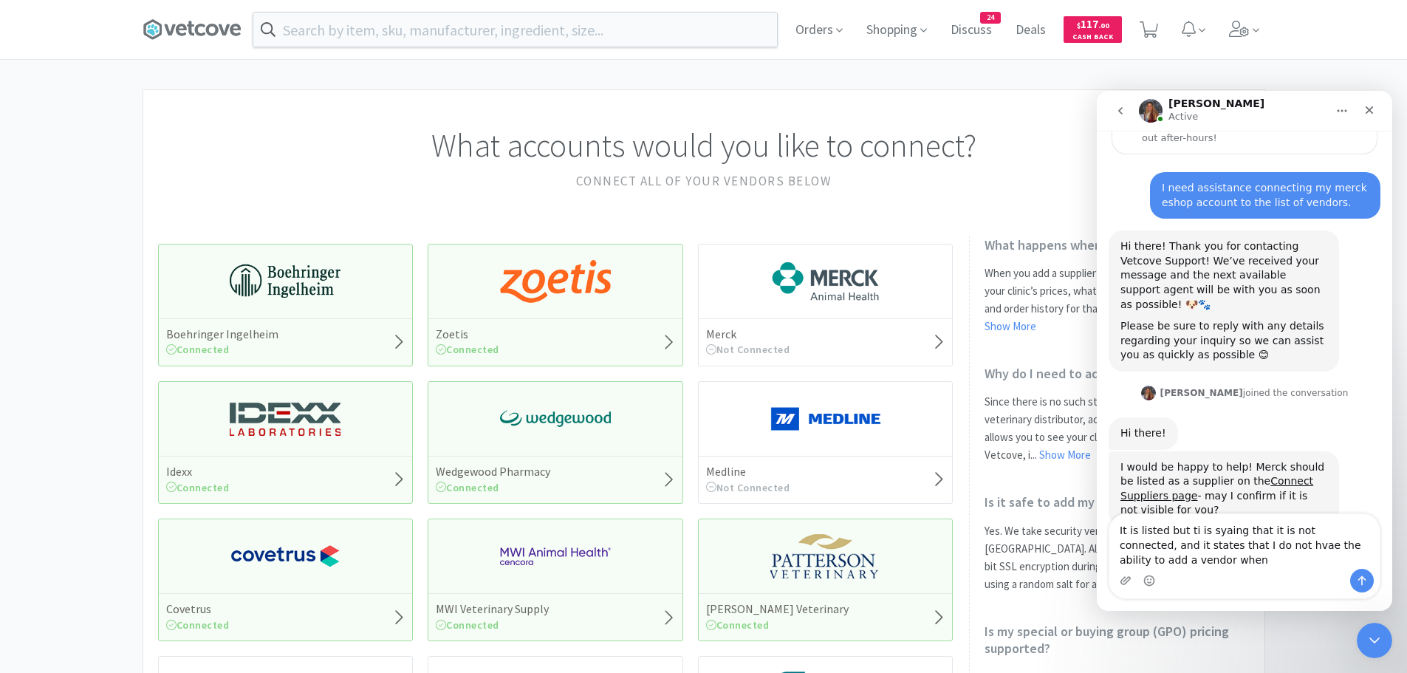
scroll to position [163, 0]
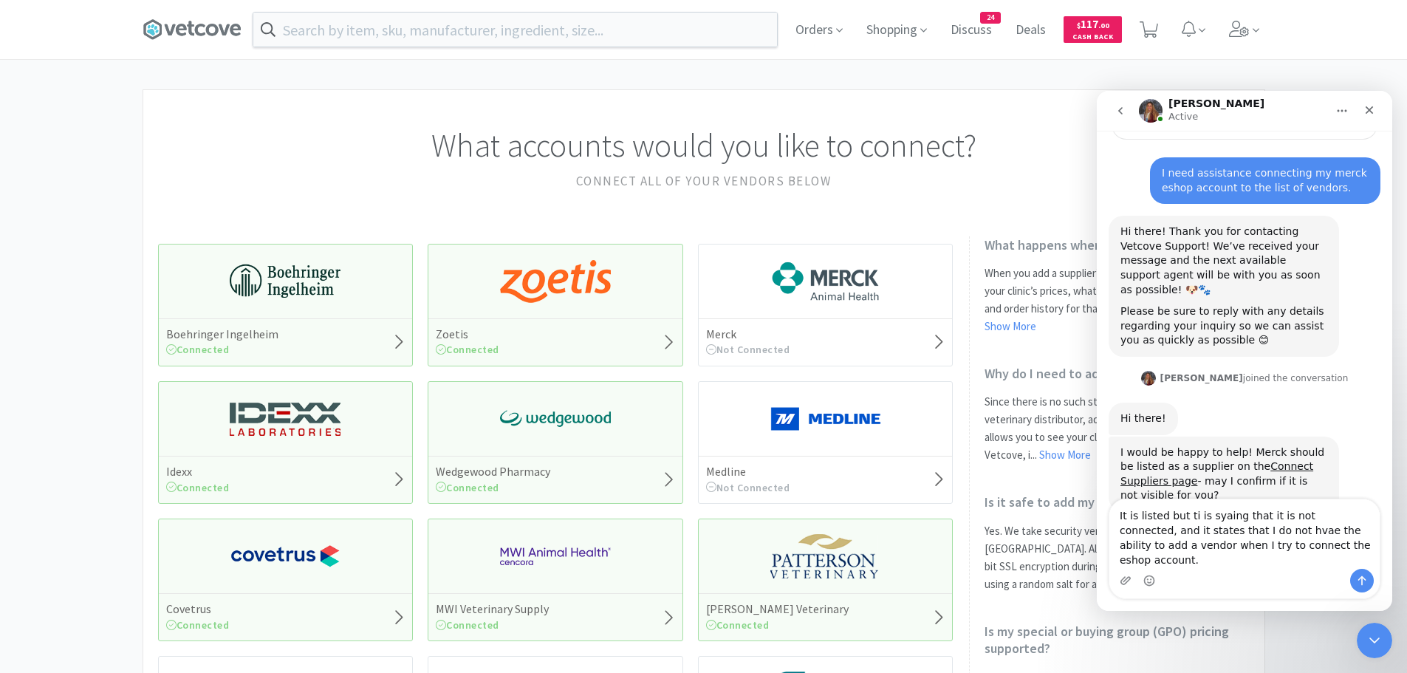
click at [1189, 529] on textarea "It is listed but ti is syaing that it is not connected, and it states that I do…" at bounding box center [1244, 533] width 270 height 69
drag, startPoint x: 120, startPoint y: 439, endPoint x: 1088, endPoint y: 209, distance: 994.8
click at [1088, 209] on div "What accounts would you like to connect? Connect all of your vendors below Boeh…" at bounding box center [703, 648] width 1122 height 1118
type textarea "It is listed but it is saying that it is not connected, and it states that I do…"
click at [1364, 584] on icon "Send a message…" at bounding box center [1362, 580] width 12 height 12
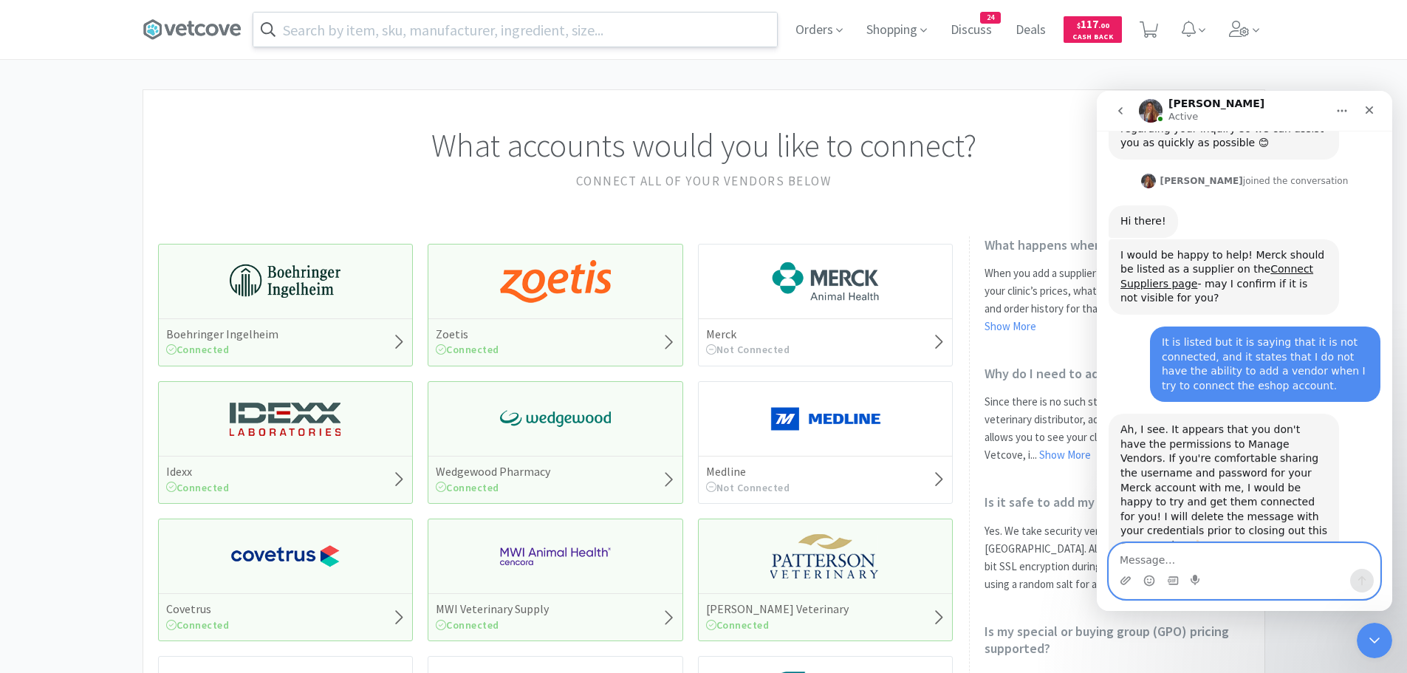
scroll to position [366, 0]
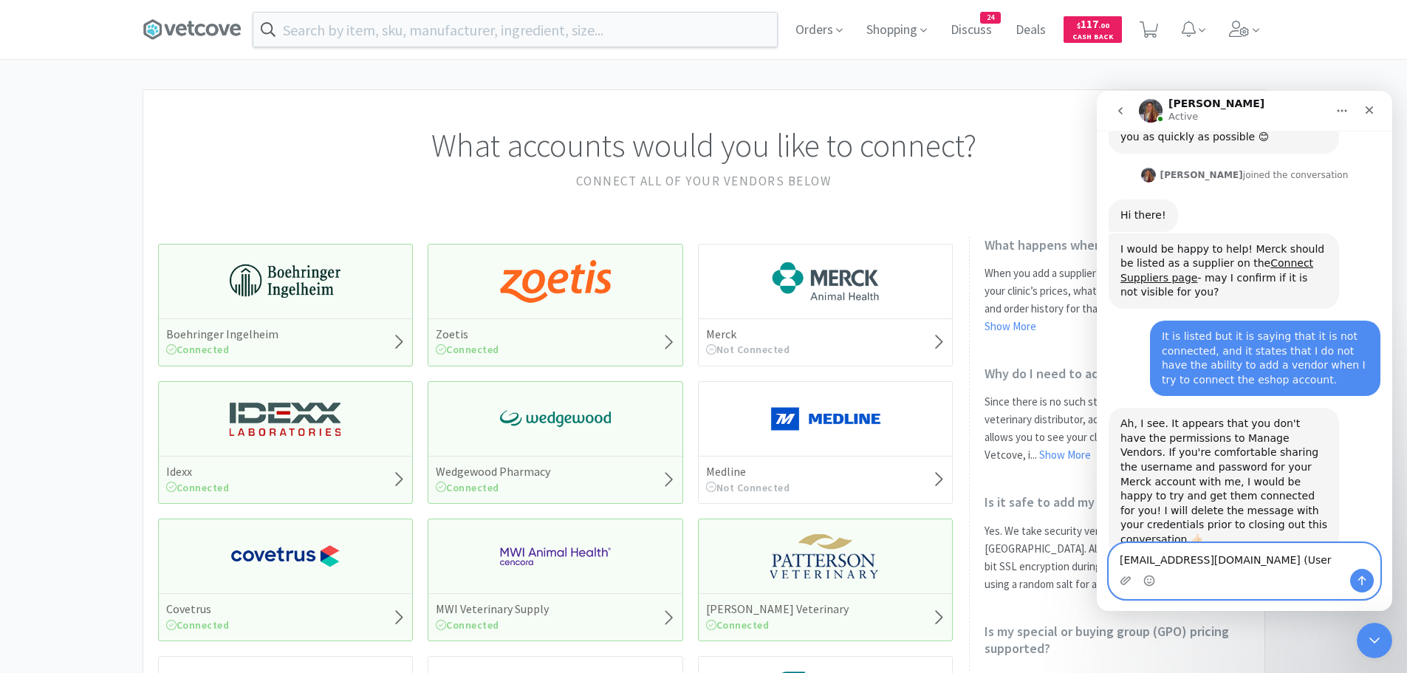
type textarea "manager.westland@embassyvets.com (User)"
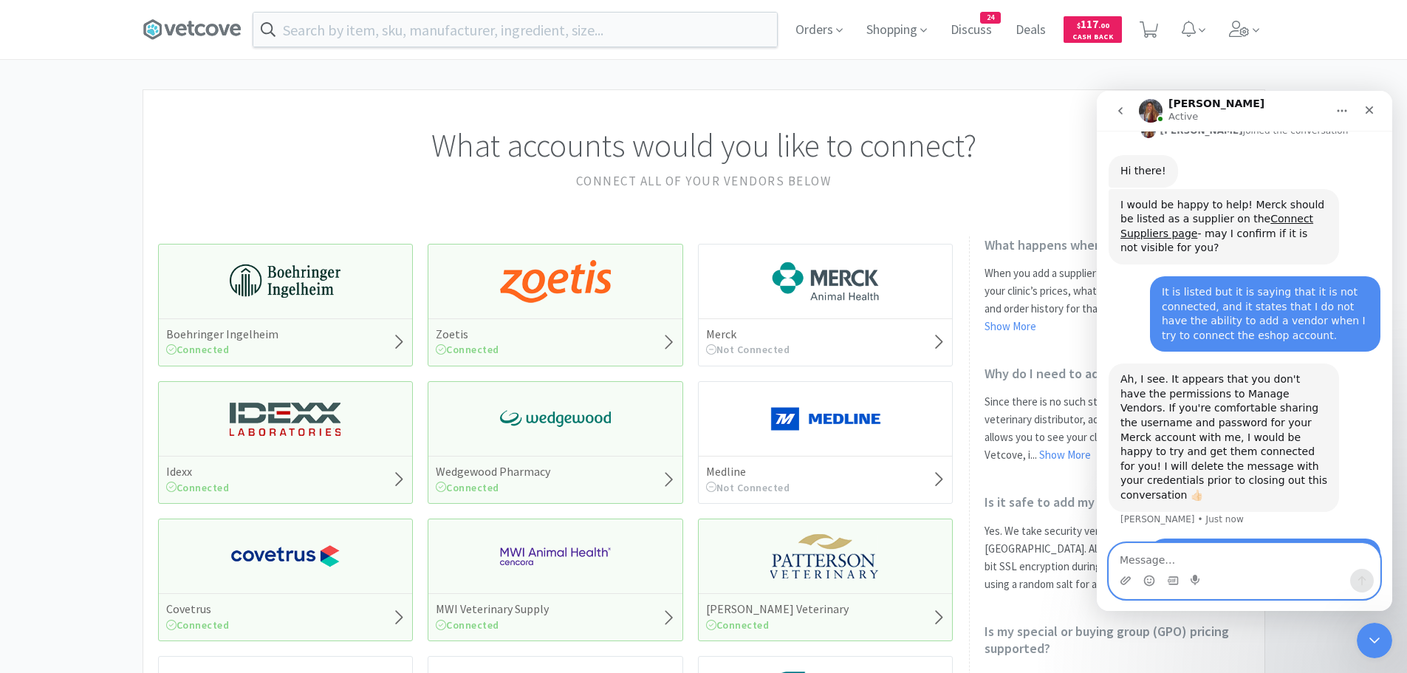
type textarea "E"
type textarea "WLEmbassy25! (pass)"
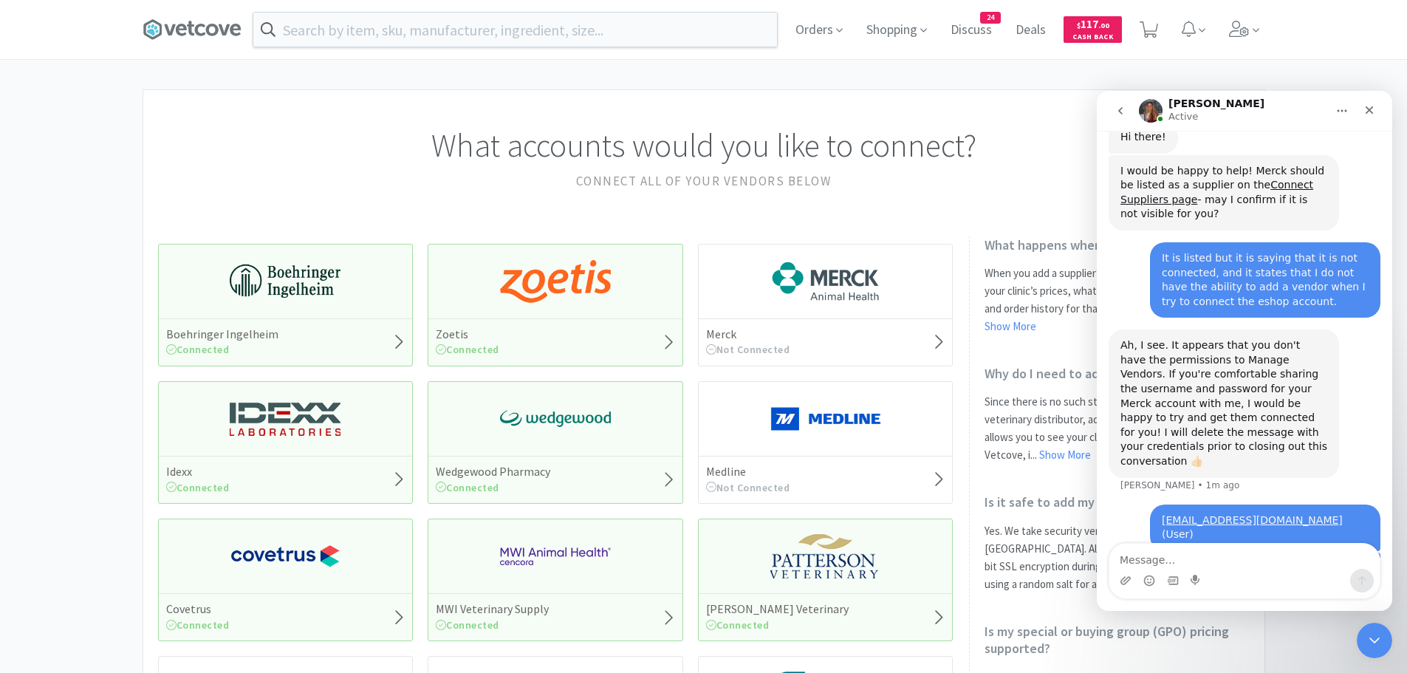
drag, startPoint x: 1356, startPoint y: 513, endPoint x: 1237, endPoint y: 523, distance: 119.3
click at [1237, 552] on div "WLEmbassy25! (pass) Theresa • Just now" at bounding box center [1244, 577] width 272 height 50
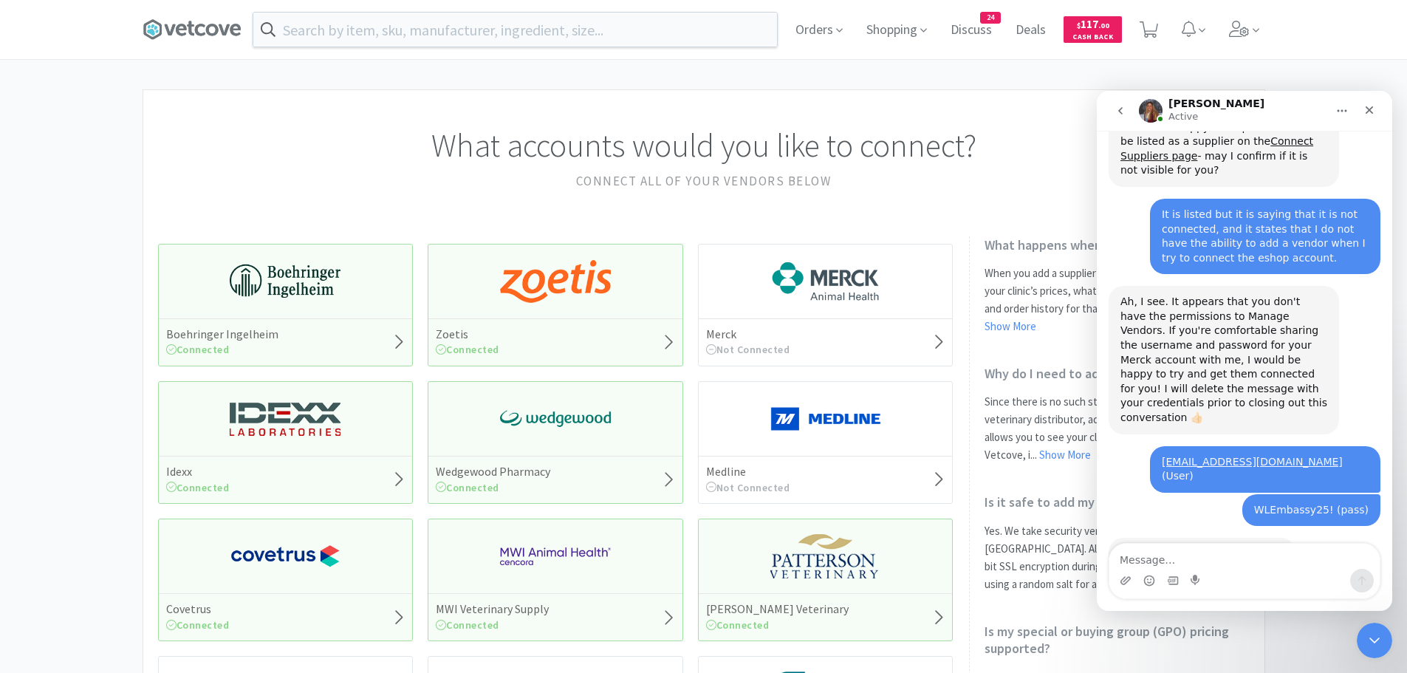
scroll to position [522, 0]
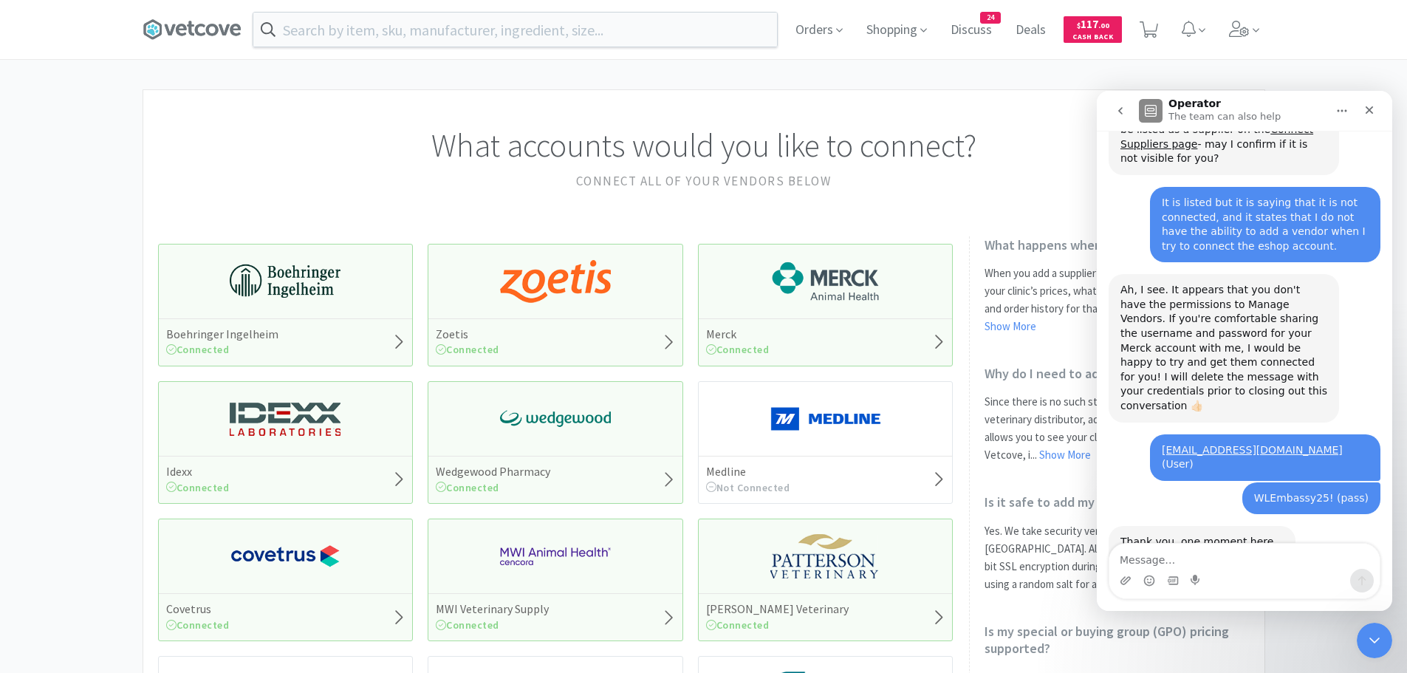
scroll to position [522, 0]
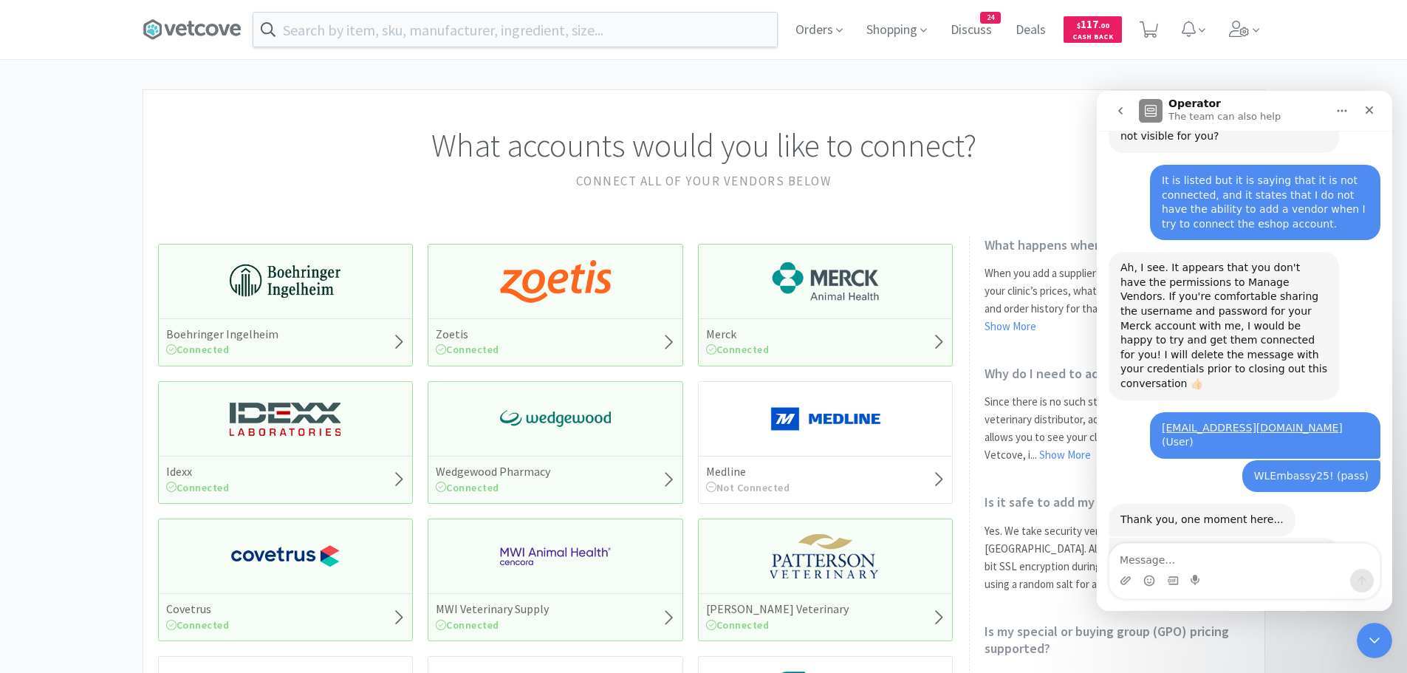
click at [1159, 555] on textarea "Message…" at bounding box center [1244, 555] width 270 height 25
type textarea "Yes thank you so much!"
click at [1361, 585] on icon "Send a message…" at bounding box center [1362, 580] width 12 height 12
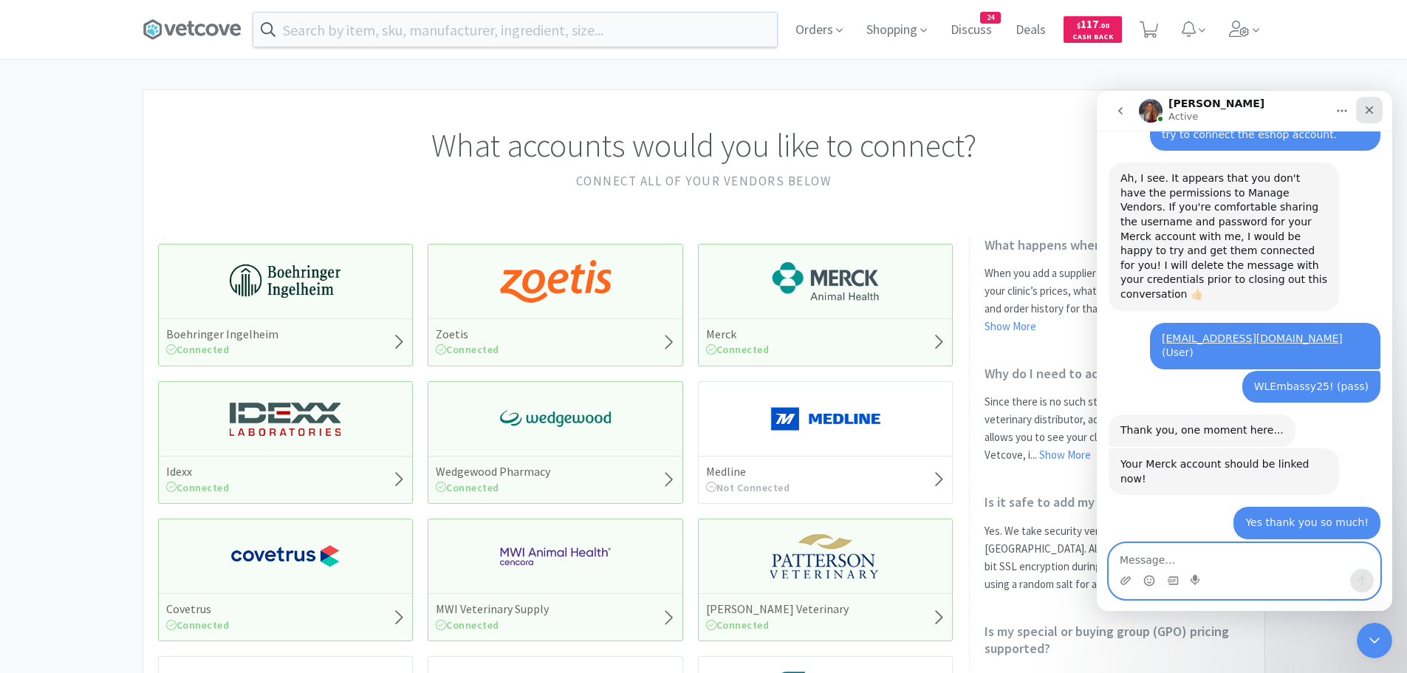
scroll to position [610, 0]
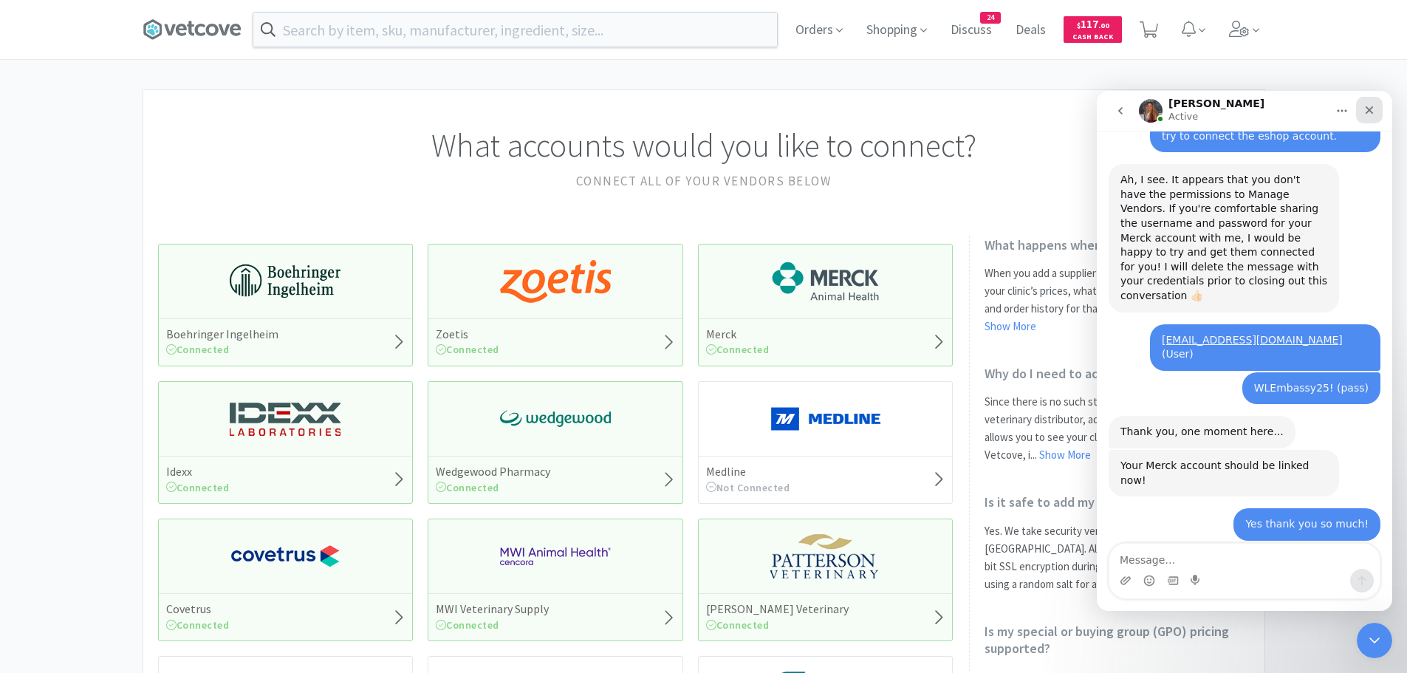
click at [1375, 109] on div "Close" at bounding box center [1369, 110] width 27 height 27
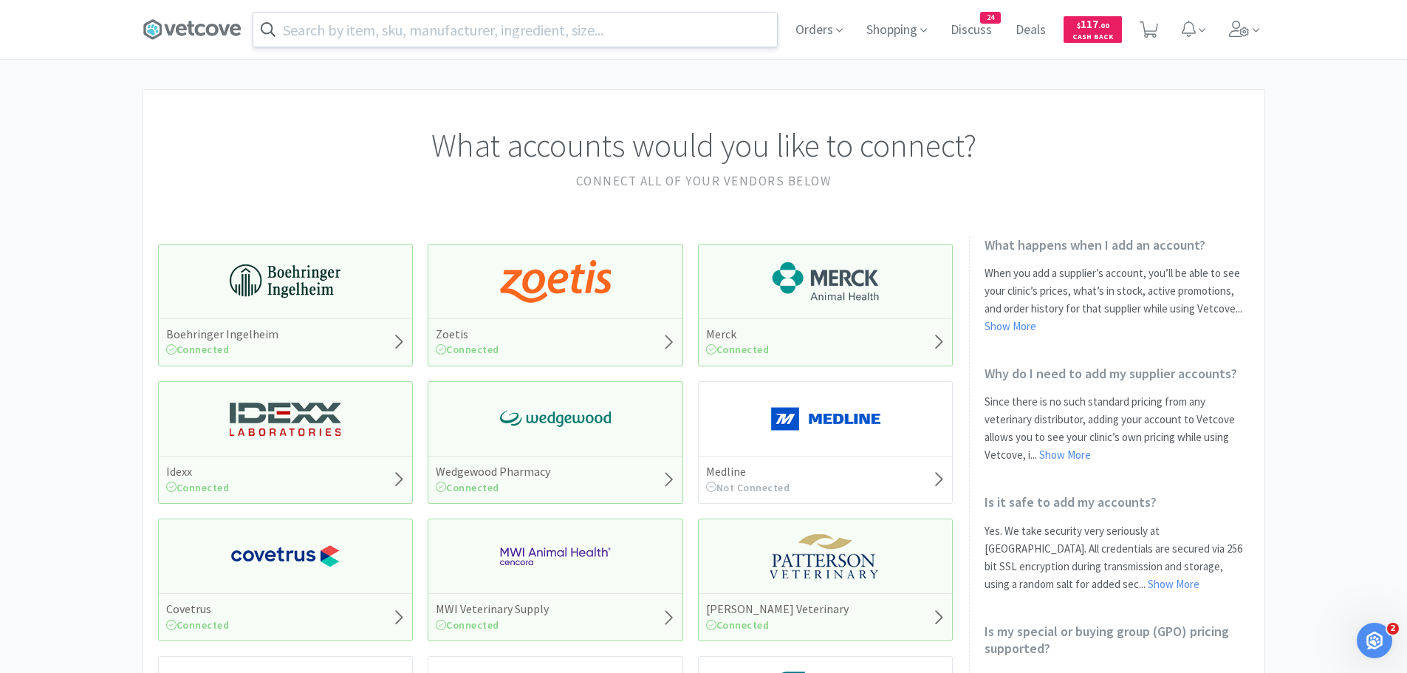
click at [648, 24] on input "text" at bounding box center [514, 30] width 523 height 34
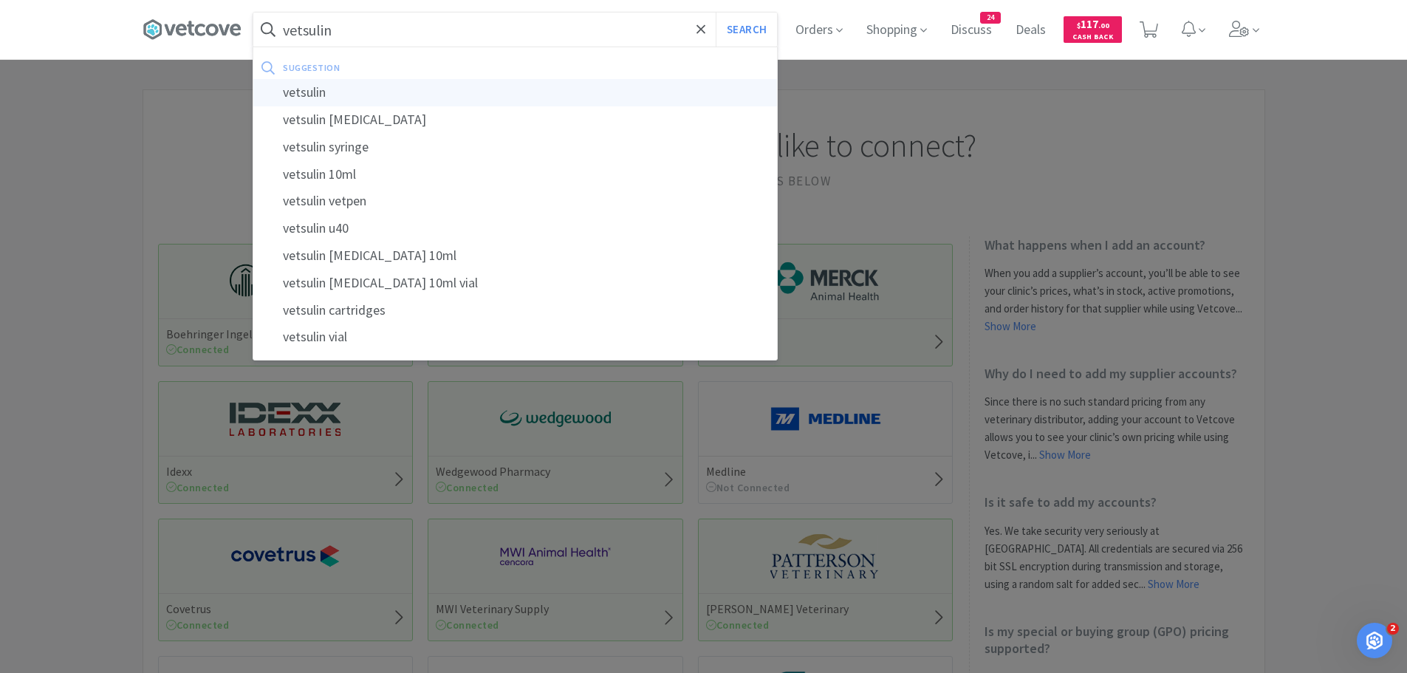
type input "vetsulin"
click at [325, 83] on div "vetsulin" at bounding box center [514, 92] width 523 height 27
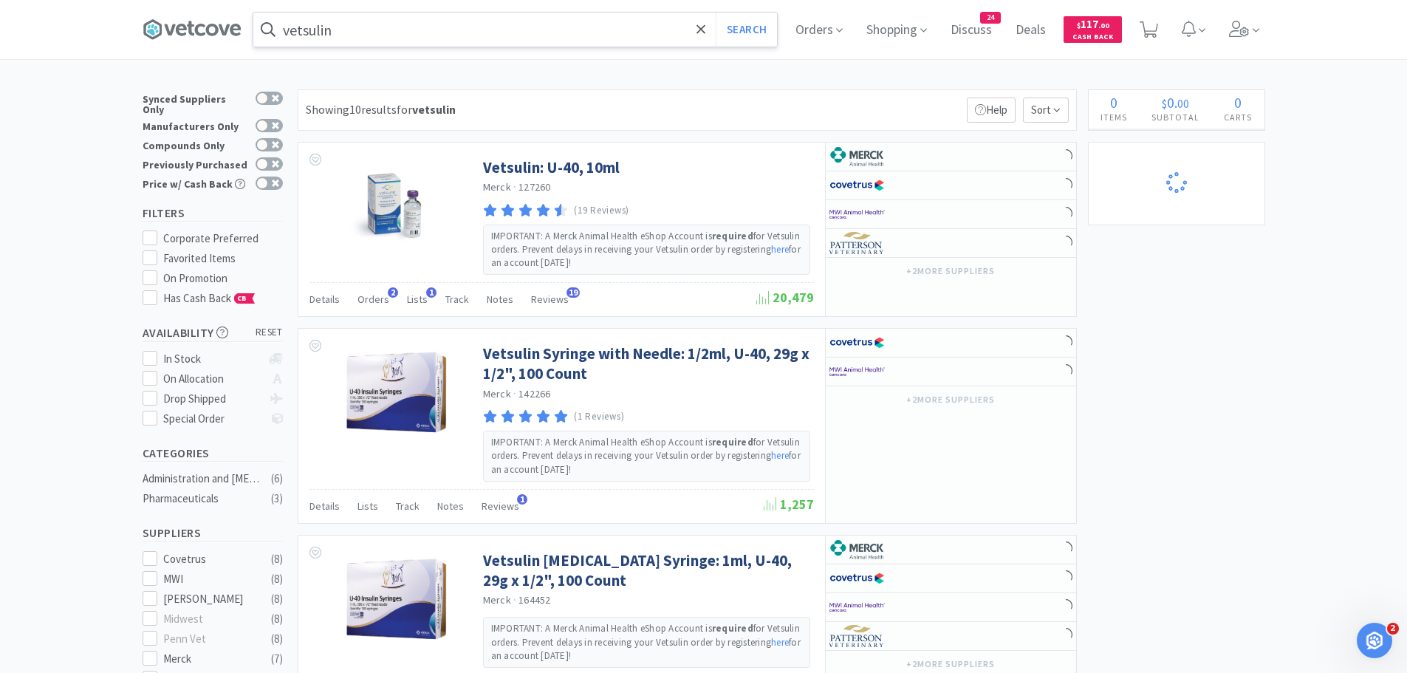
select select "2"
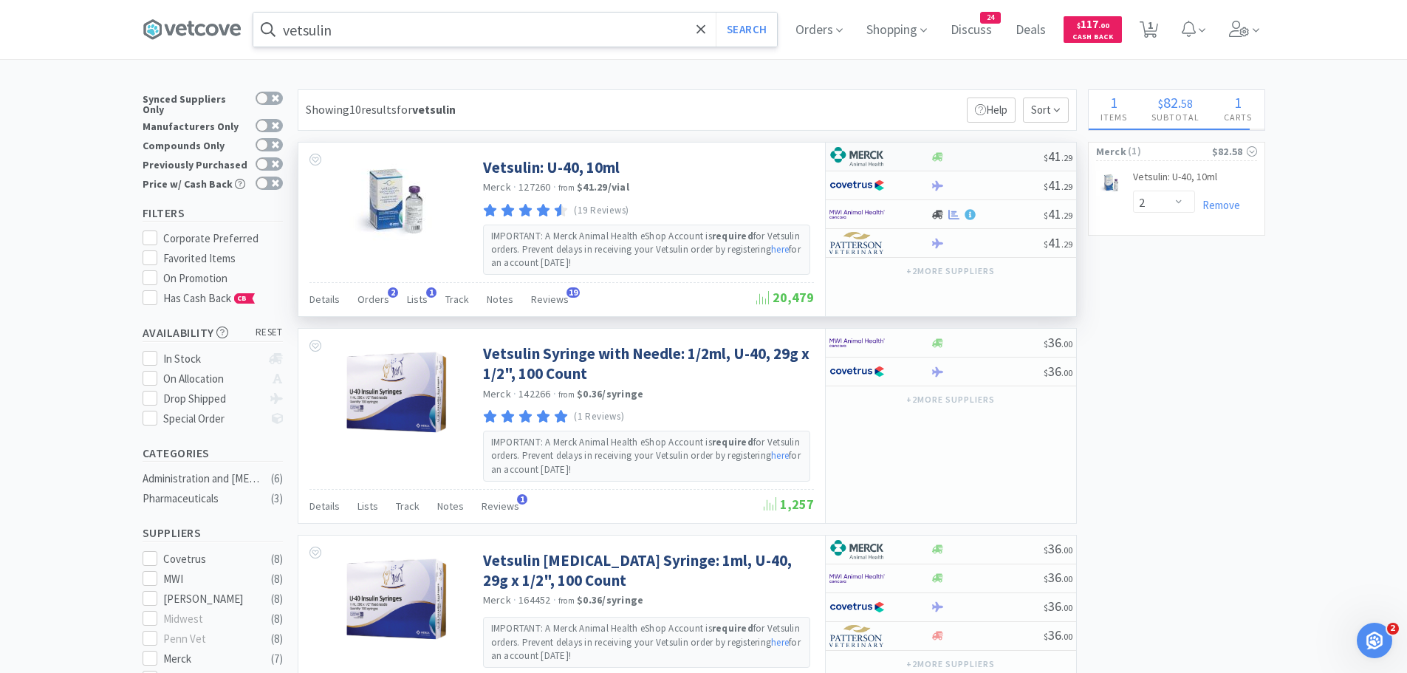
click at [913, 150] on div at bounding box center [879, 156] width 101 height 25
select select "2"
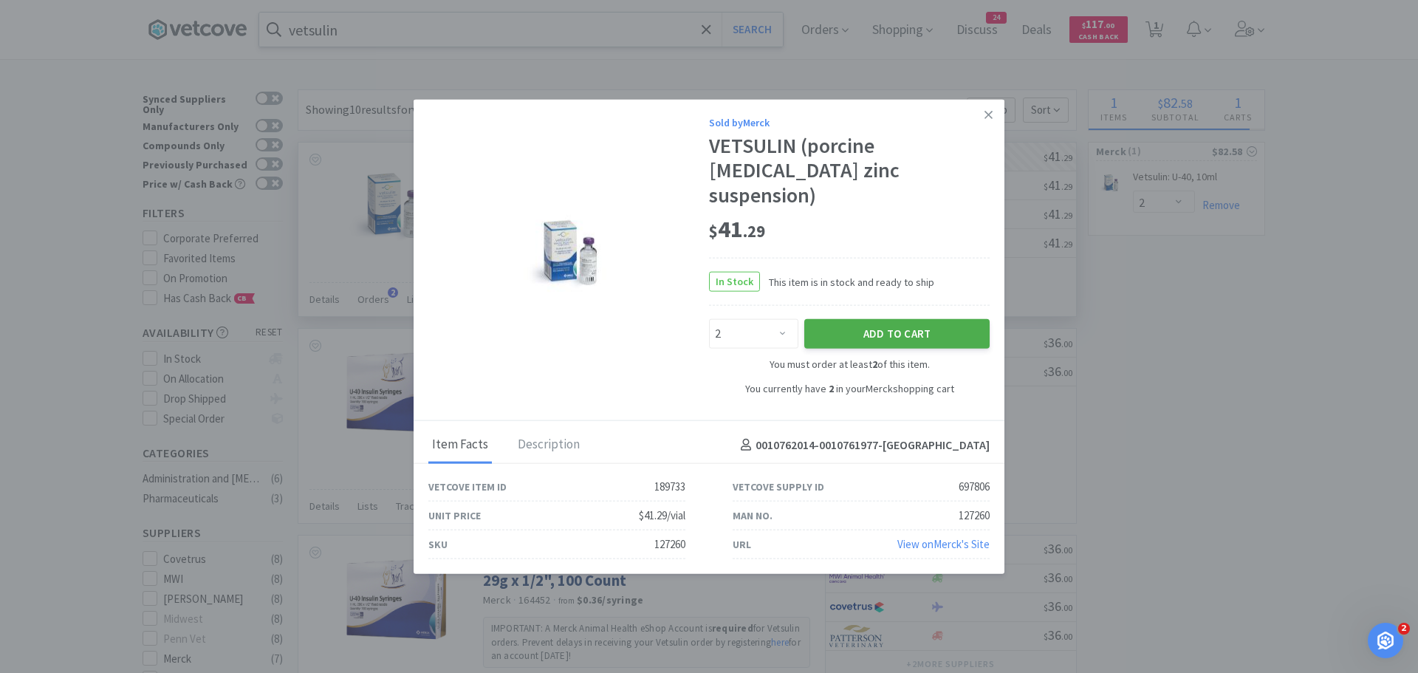
click at [869, 322] on button "Add to Cart" at bounding box center [896, 334] width 185 height 30
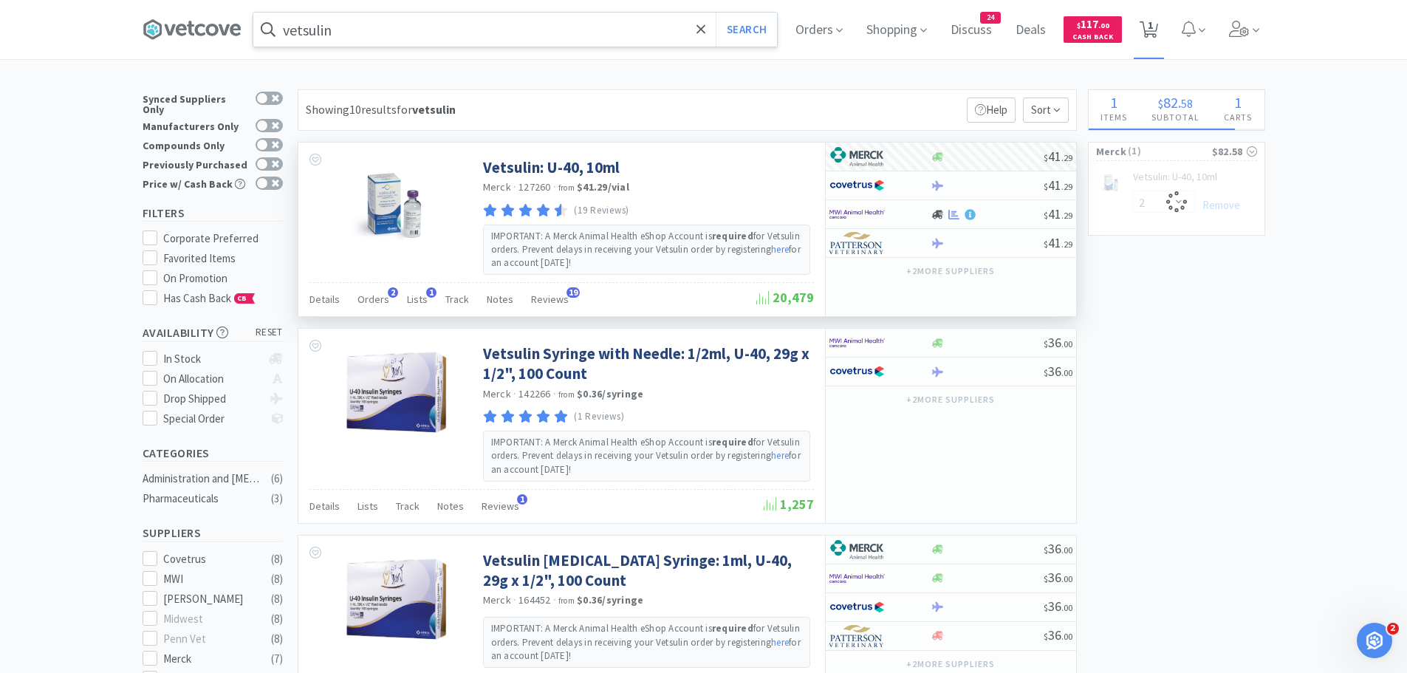
click at [1153, 29] on span "1" at bounding box center [1149, 25] width 5 height 59
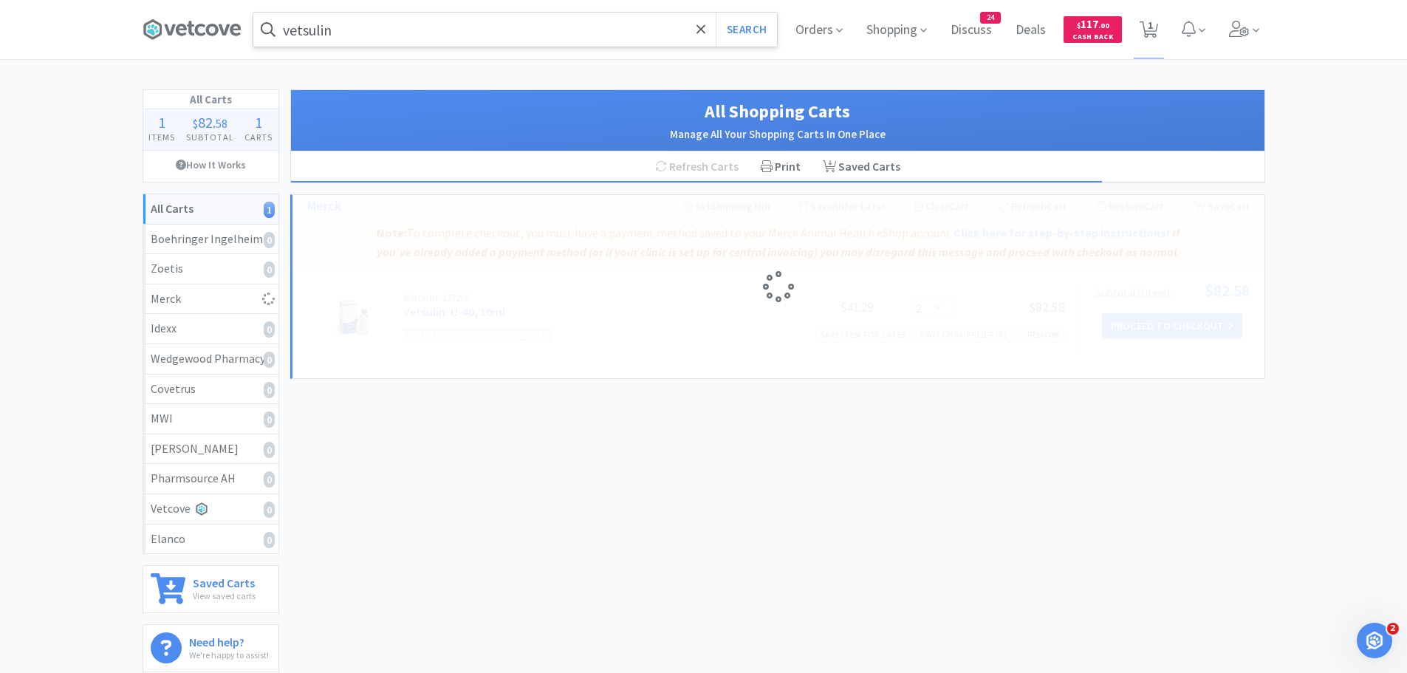
select select "4"
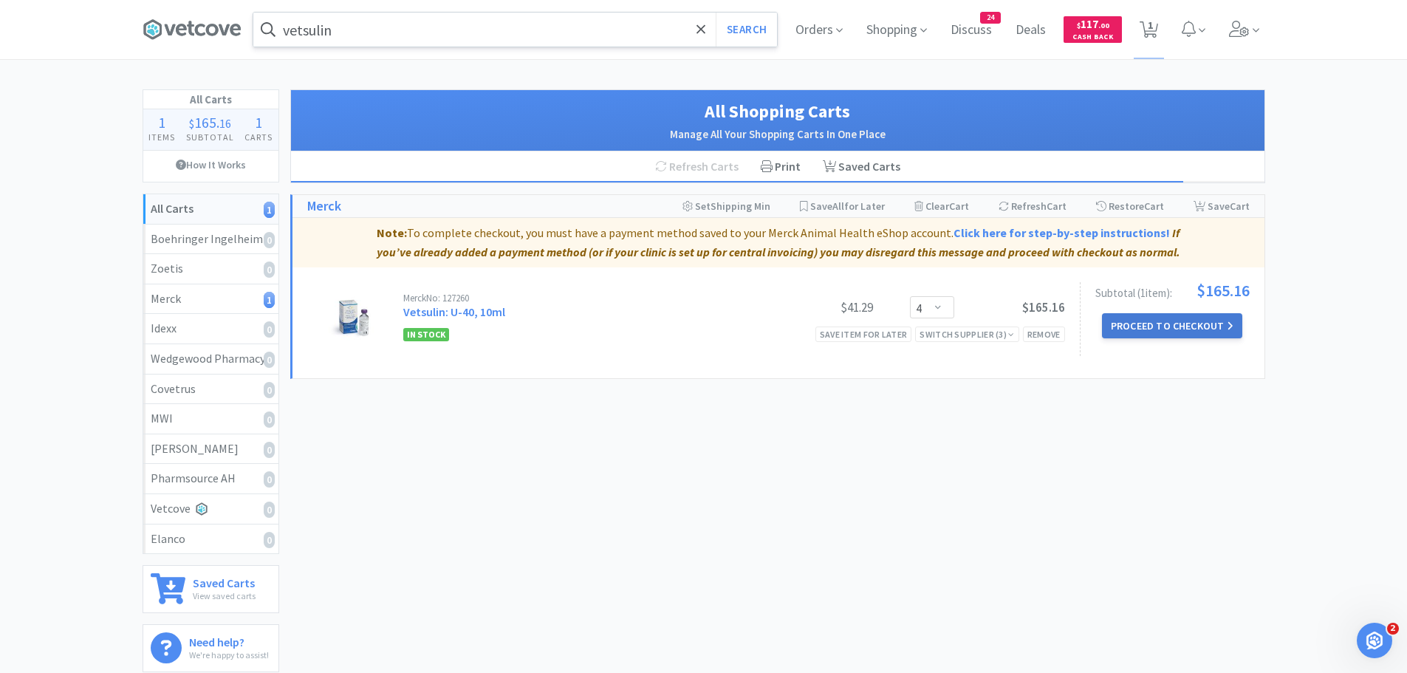
click at [1129, 319] on button "Proceed to Checkout" at bounding box center [1172, 325] width 140 height 25
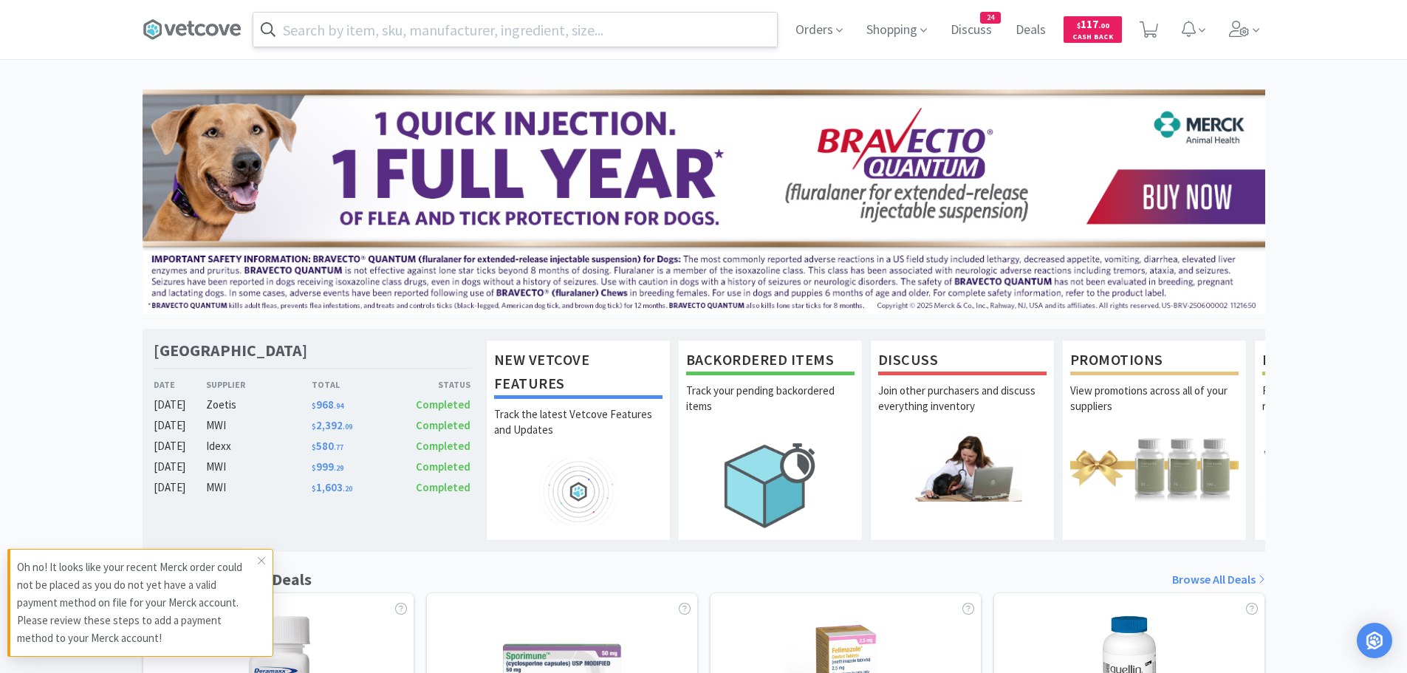
click at [436, 19] on input "text" at bounding box center [514, 30] width 523 height 34
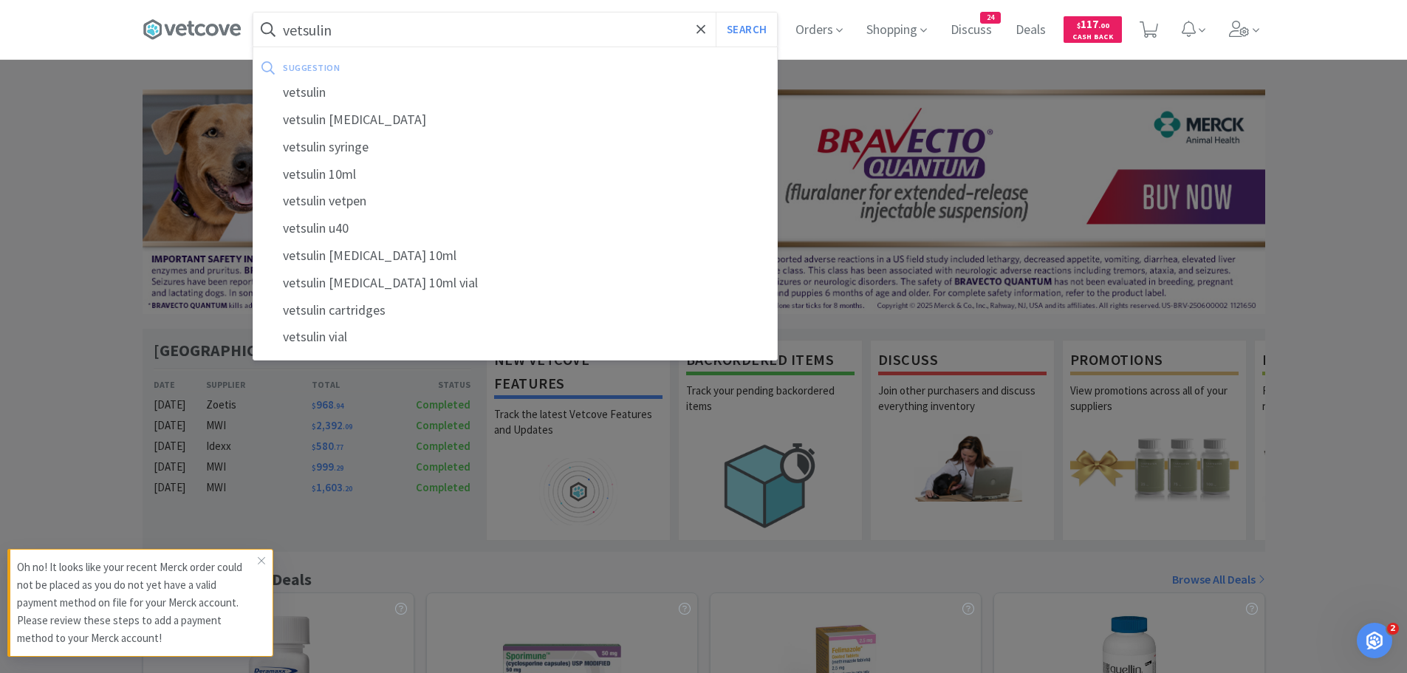
type input "vetsulin"
click at [715, 13] on button "Search" at bounding box center [745, 30] width 61 height 34
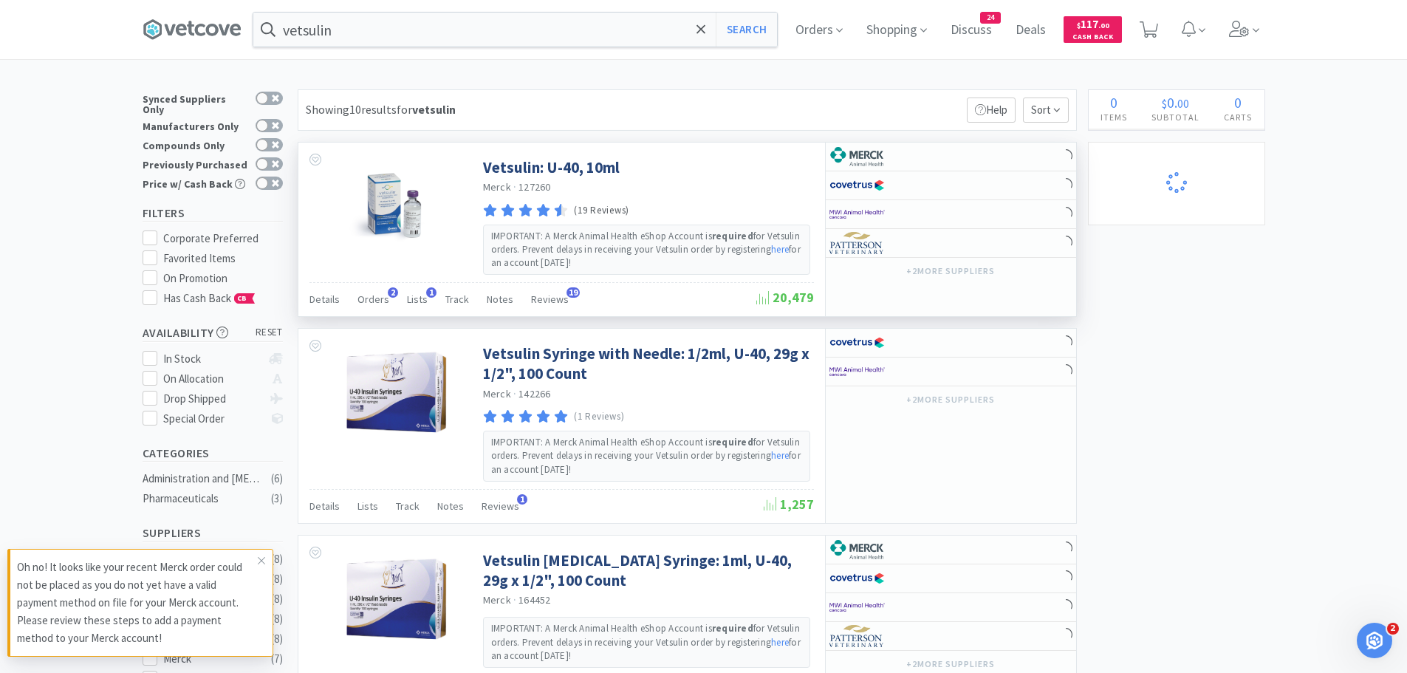
select select "4"
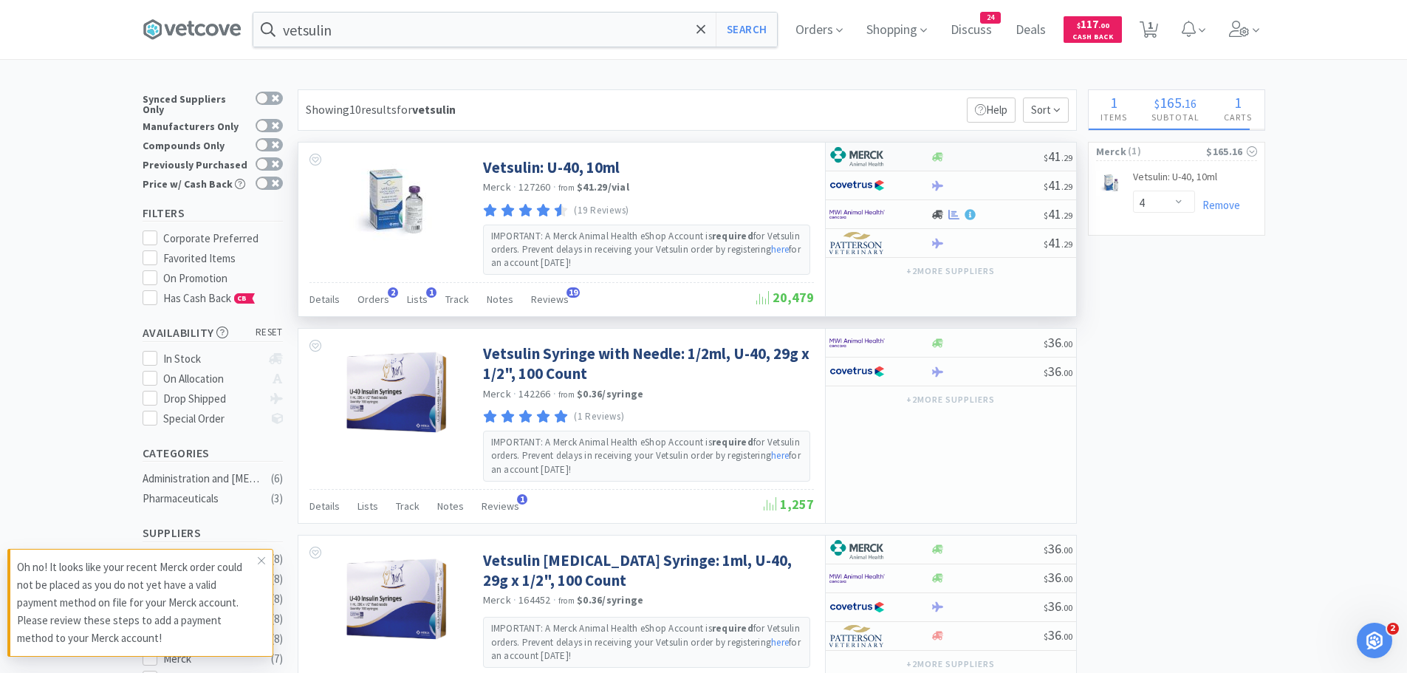
click at [849, 157] on img at bounding box center [856, 156] width 55 height 22
select select "2"
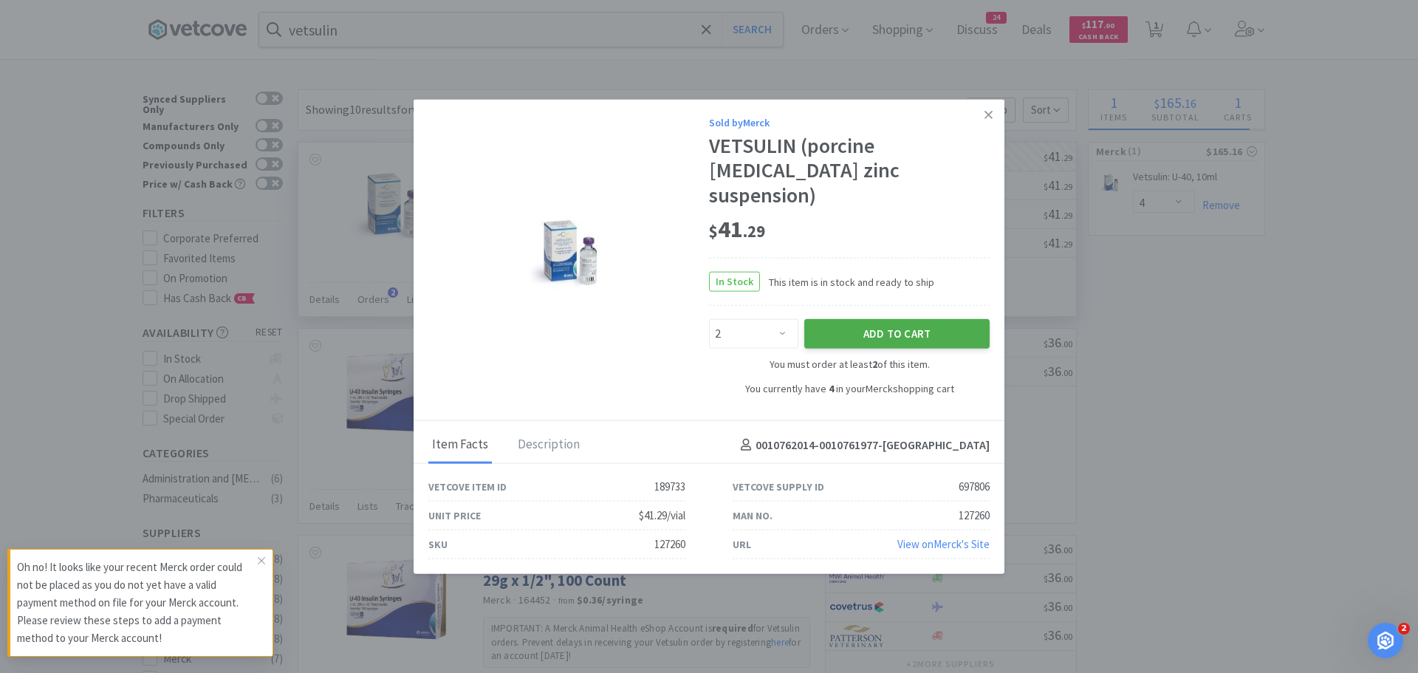
click at [900, 319] on button "Add to Cart" at bounding box center [896, 334] width 185 height 30
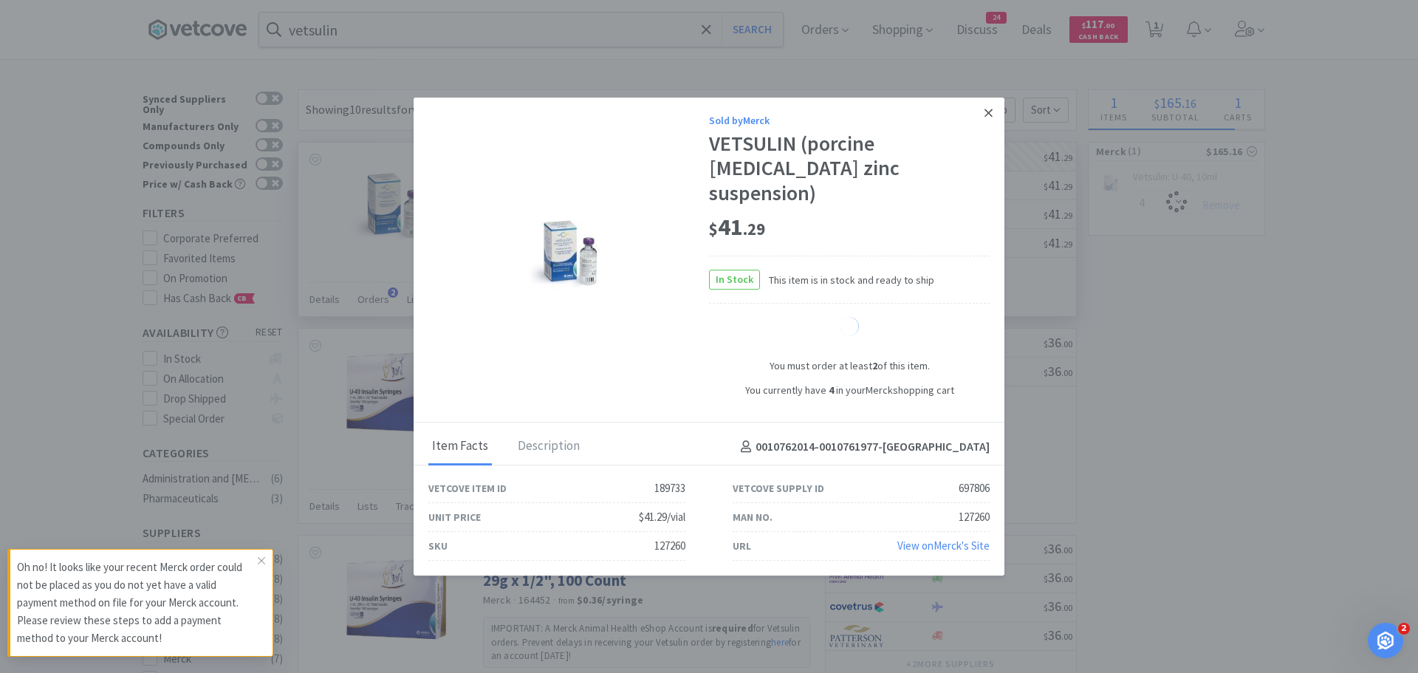
click at [988, 117] on icon at bounding box center [988, 113] width 8 height 8
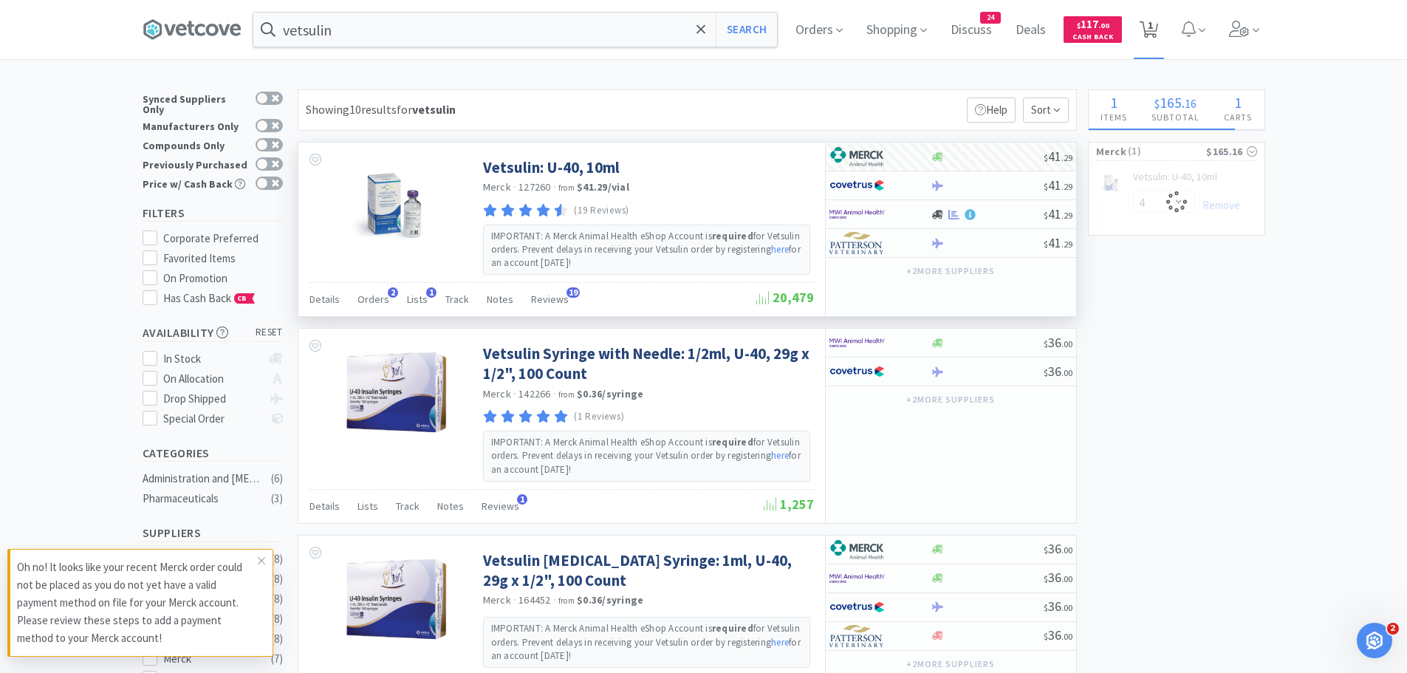
click at [1158, 35] on icon at bounding box center [1148, 29] width 18 height 16
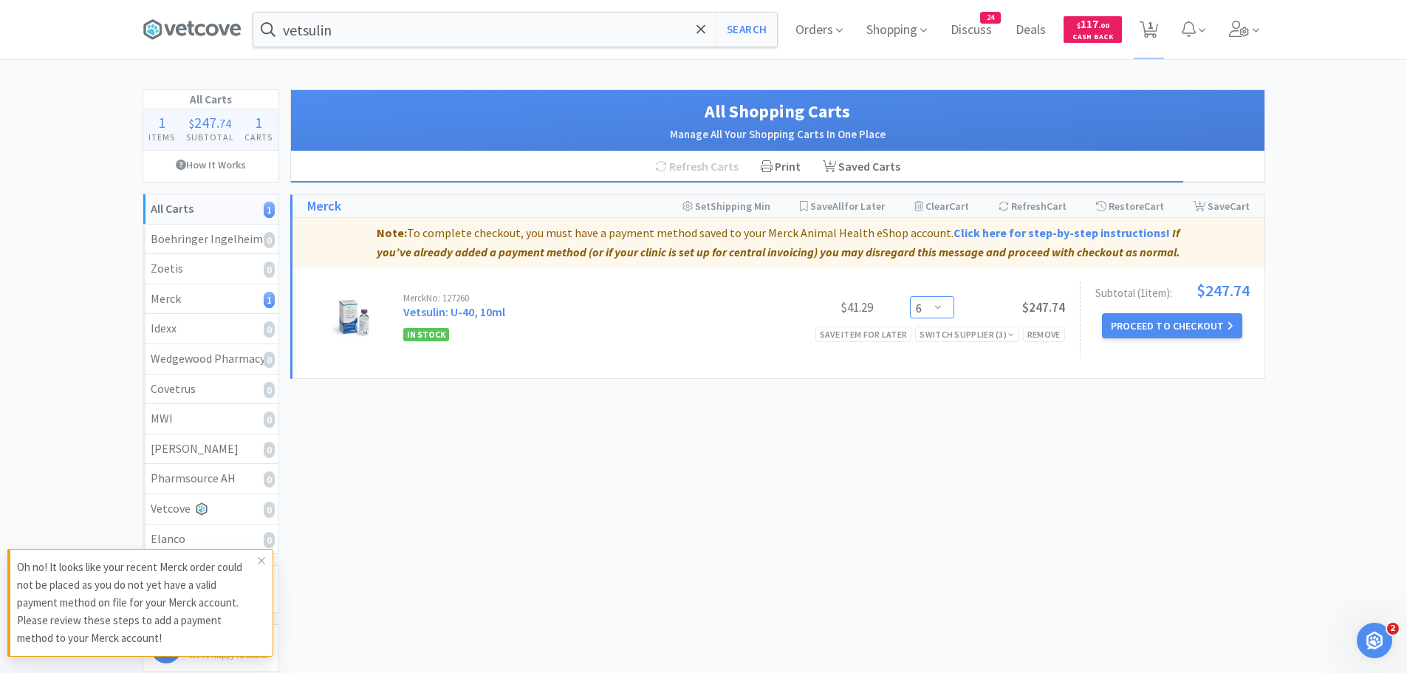
click at [934, 308] on select "Enter Quantity 2 3 4 5 6 7 8 9 10 11 12 13 14 15 16 17 18 19 20 21 Enter Quanti…" at bounding box center [932, 307] width 44 height 22
click at [910, 296] on select "Enter Quantity 2 3 4 5 6 7 8 9 10 11 12 13 14 15 16 17 18 19 20 21 Enter Quanti…" at bounding box center [932, 307] width 44 height 22
click at [940, 303] on select "Enter Quantity 2 3 4 5 6 7 8 9 10 11 12 13 14 15 16 17 18 19 20 21 Enter Quanti…" at bounding box center [932, 307] width 44 height 22
click at [910, 296] on select "Enter Quantity 2 3 4 5 6 7 8 9 10 11 12 13 14 15 16 17 18 19 20 21 Enter Quanti…" at bounding box center [932, 307] width 44 height 22
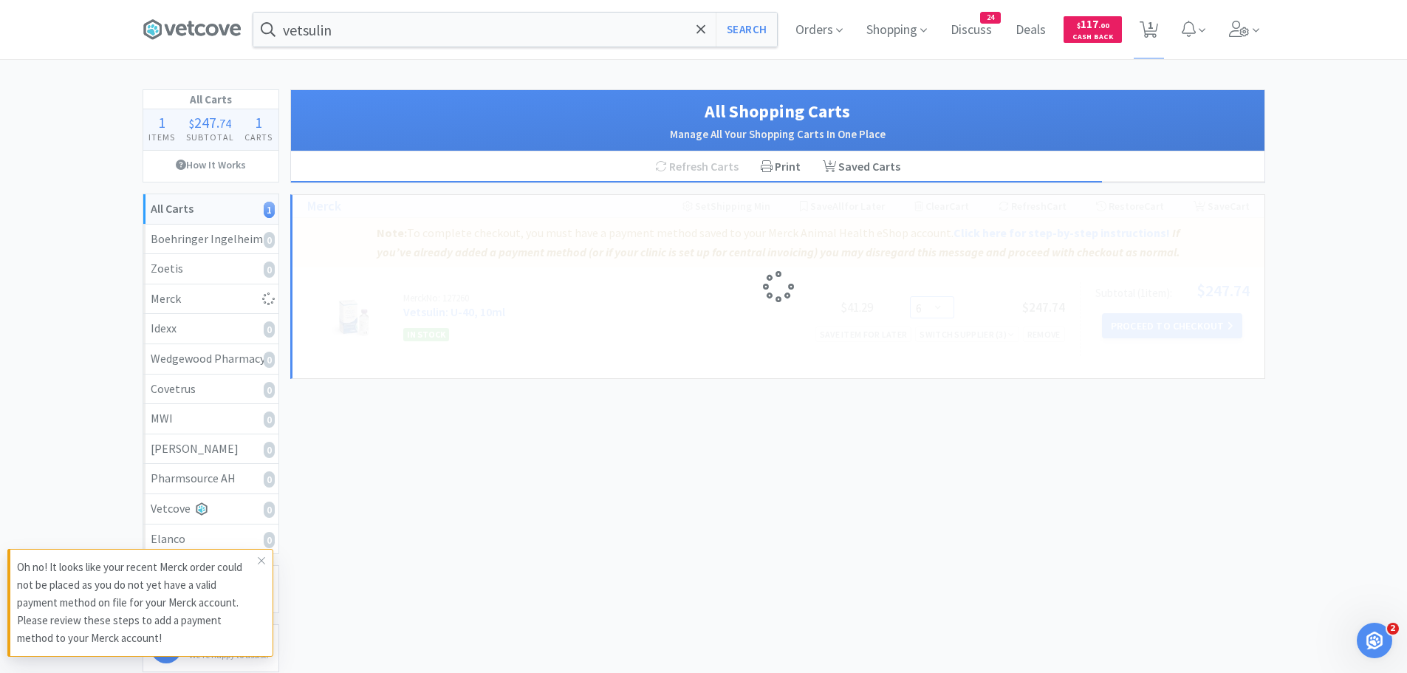
select select "2"
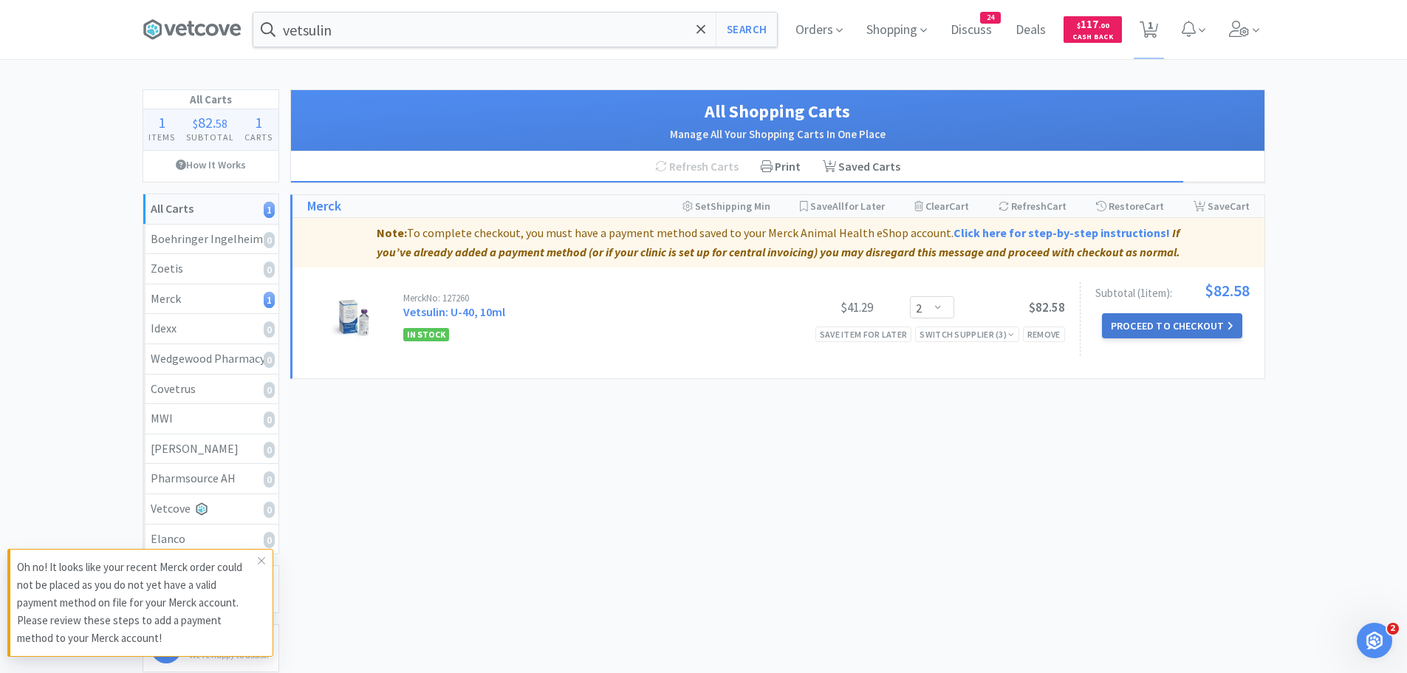
click at [1174, 323] on button "Proceed to Checkout" at bounding box center [1172, 325] width 140 height 25
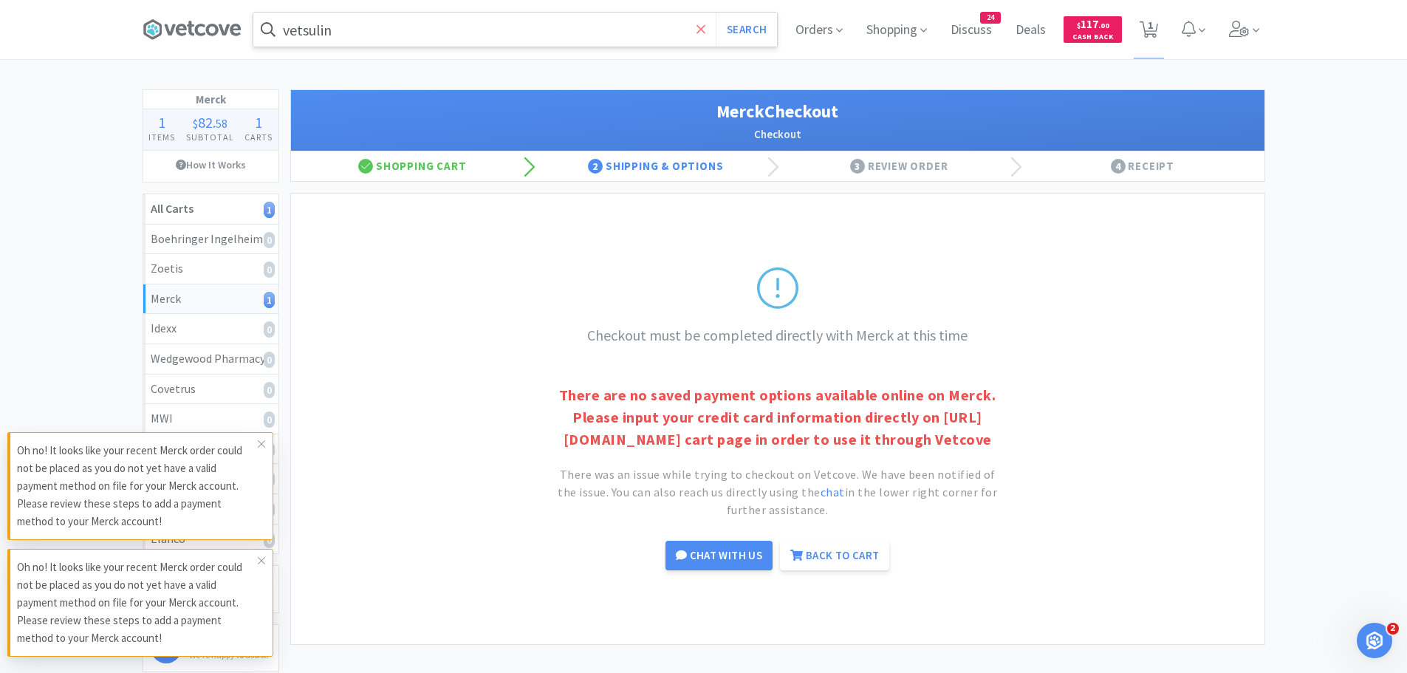
click at [697, 28] on icon at bounding box center [701, 29] width 10 height 15
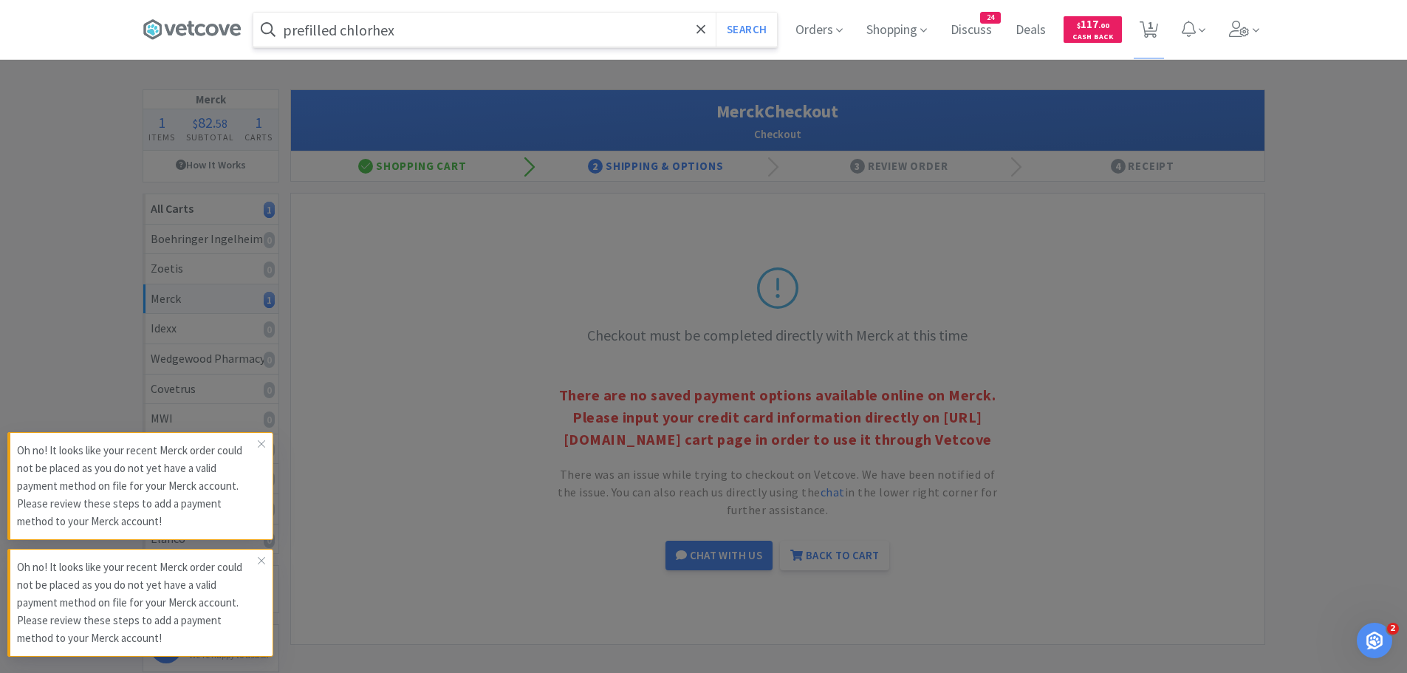
type input "prefilled chlorhex"
click at [715, 13] on button "Search" at bounding box center [745, 30] width 61 height 34
select select "2"
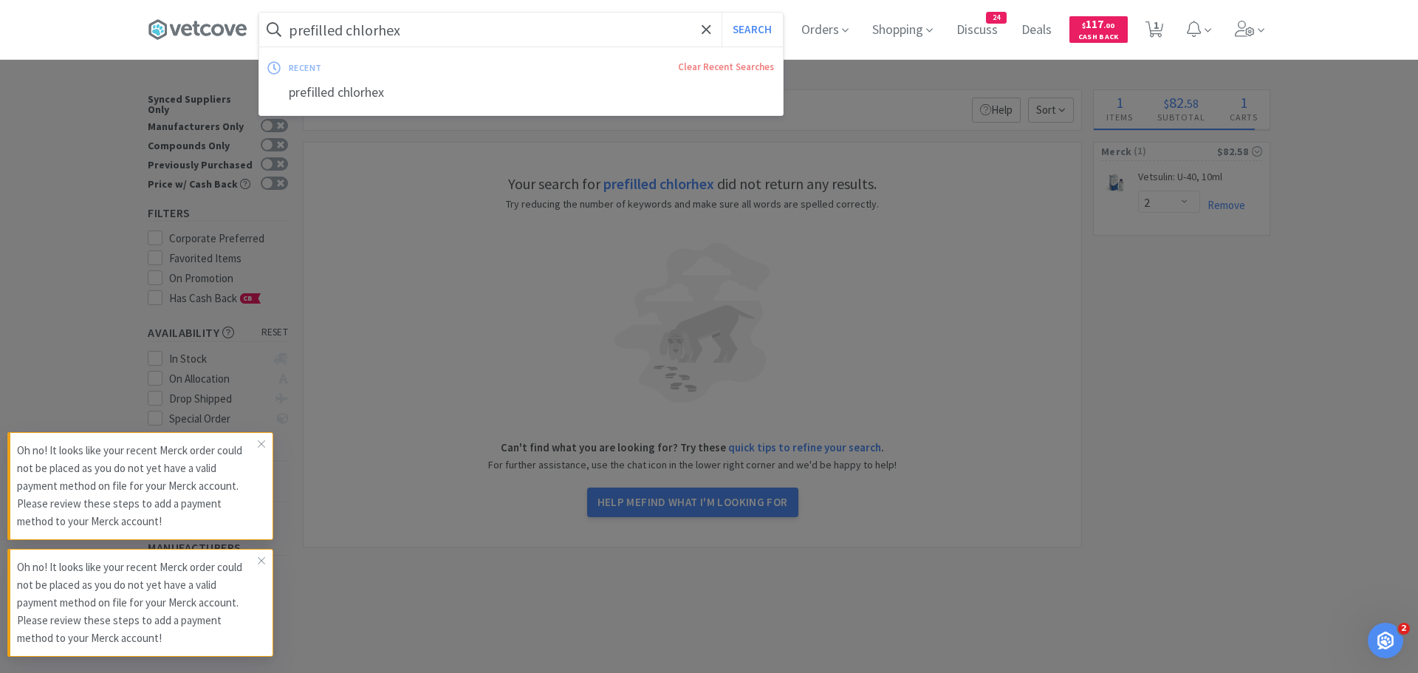
click at [342, 30] on input "prefilled chlorhex" at bounding box center [520, 30] width 523 height 34
drag, startPoint x: 343, startPoint y: 30, endPoint x: 335, endPoint y: 30, distance: 7.4
click at [335, 30] on input "prefilled chlorhex" at bounding box center [520, 30] width 523 height 34
click at [342, 30] on input "prefilled chlorhex" at bounding box center [520, 30] width 523 height 34
drag, startPoint x: 343, startPoint y: 30, endPoint x: 320, endPoint y: 31, distance: 22.2
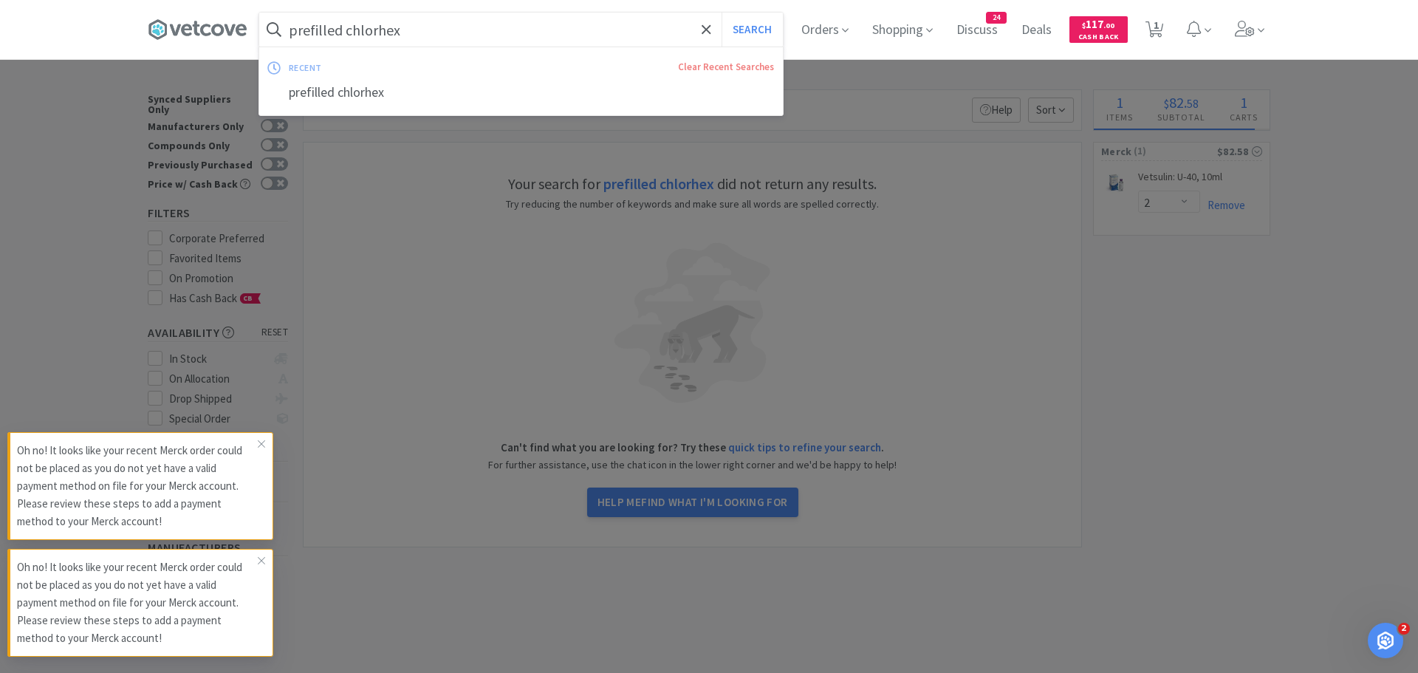
click at [320, 31] on input "prefilled chlorhex" at bounding box center [520, 30] width 523 height 34
click at [341, 30] on input "prefilled chlorhex" at bounding box center [520, 30] width 523 height 34
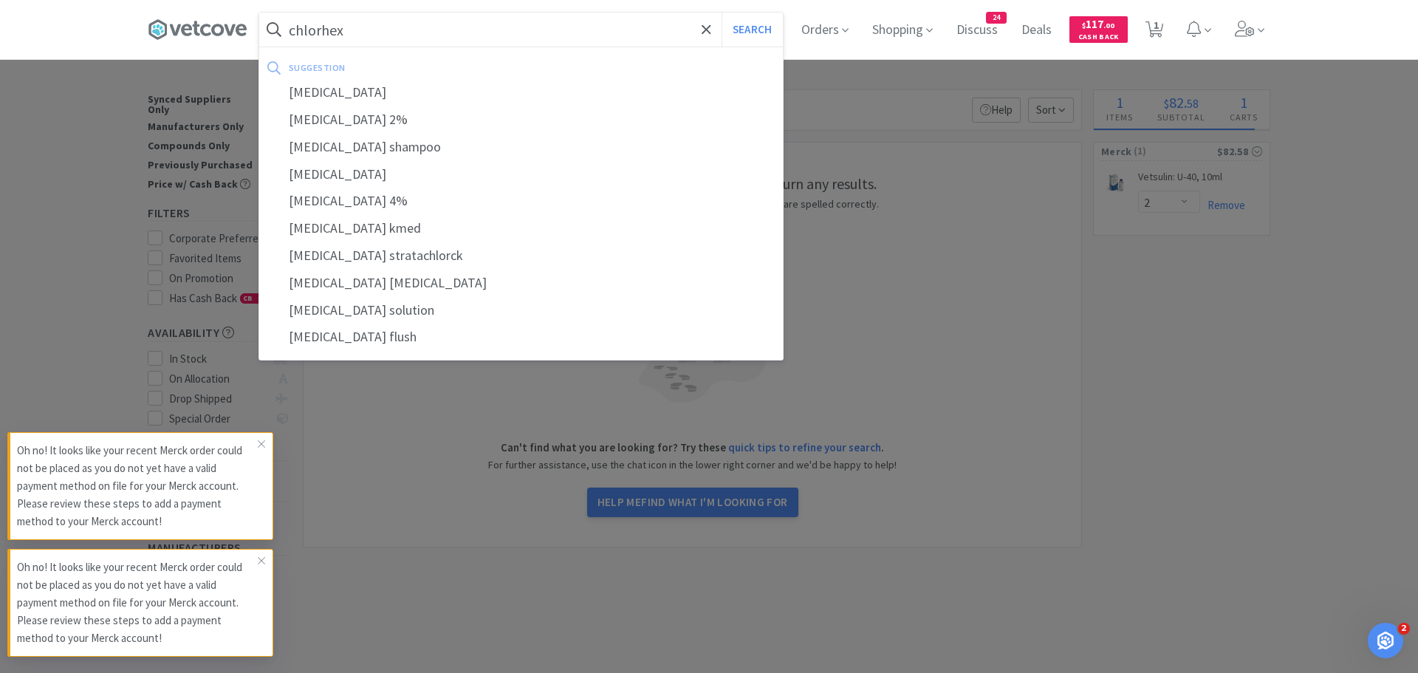
click at [721, 13] on button "Search" at bounding box center [751, 30] width 61 height 34
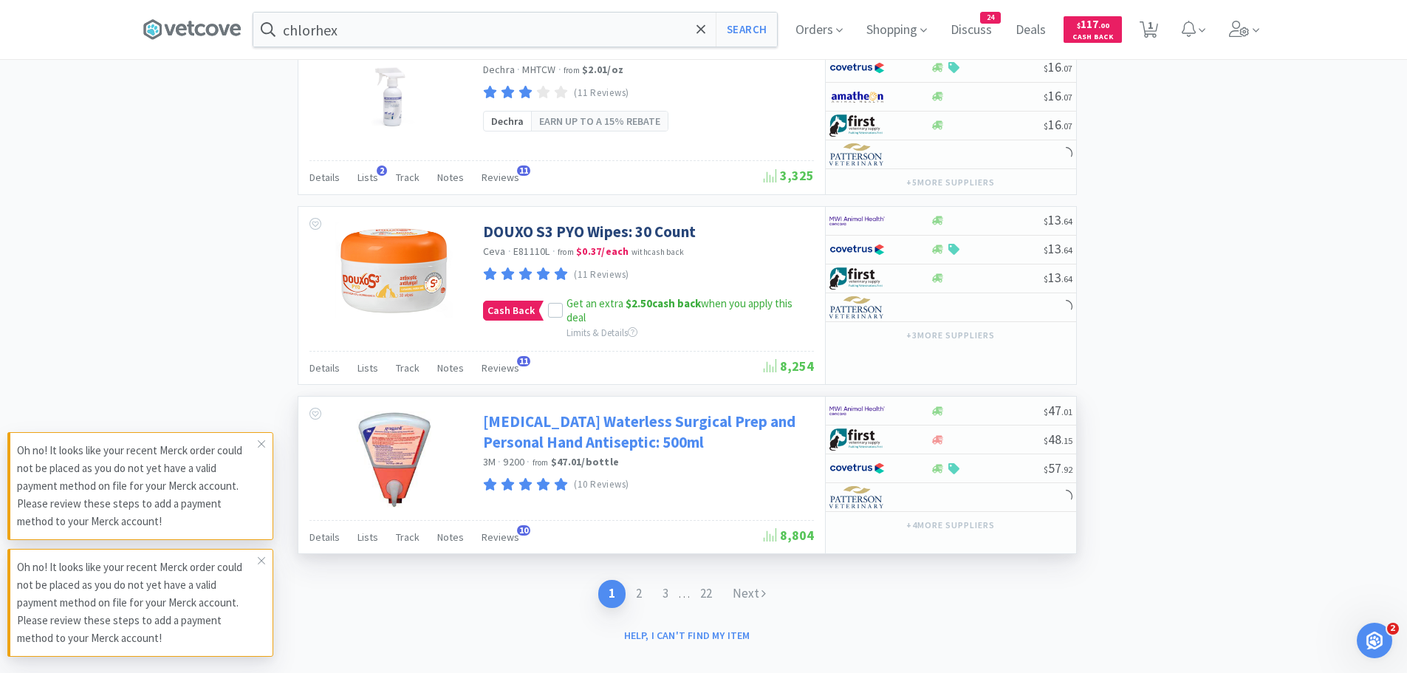
scroll to position [2456, 0]
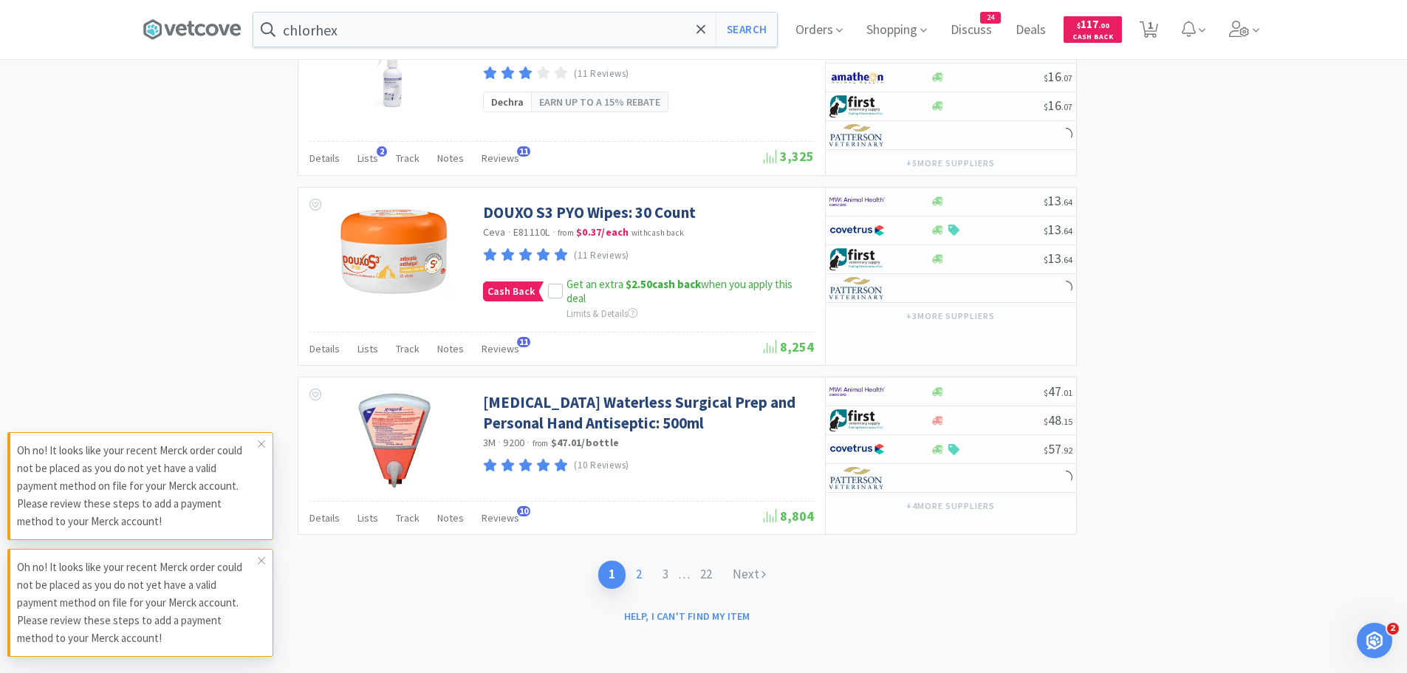
click at [633, 571] on link "2" at bounding box center [638, 573] width 27 height 27
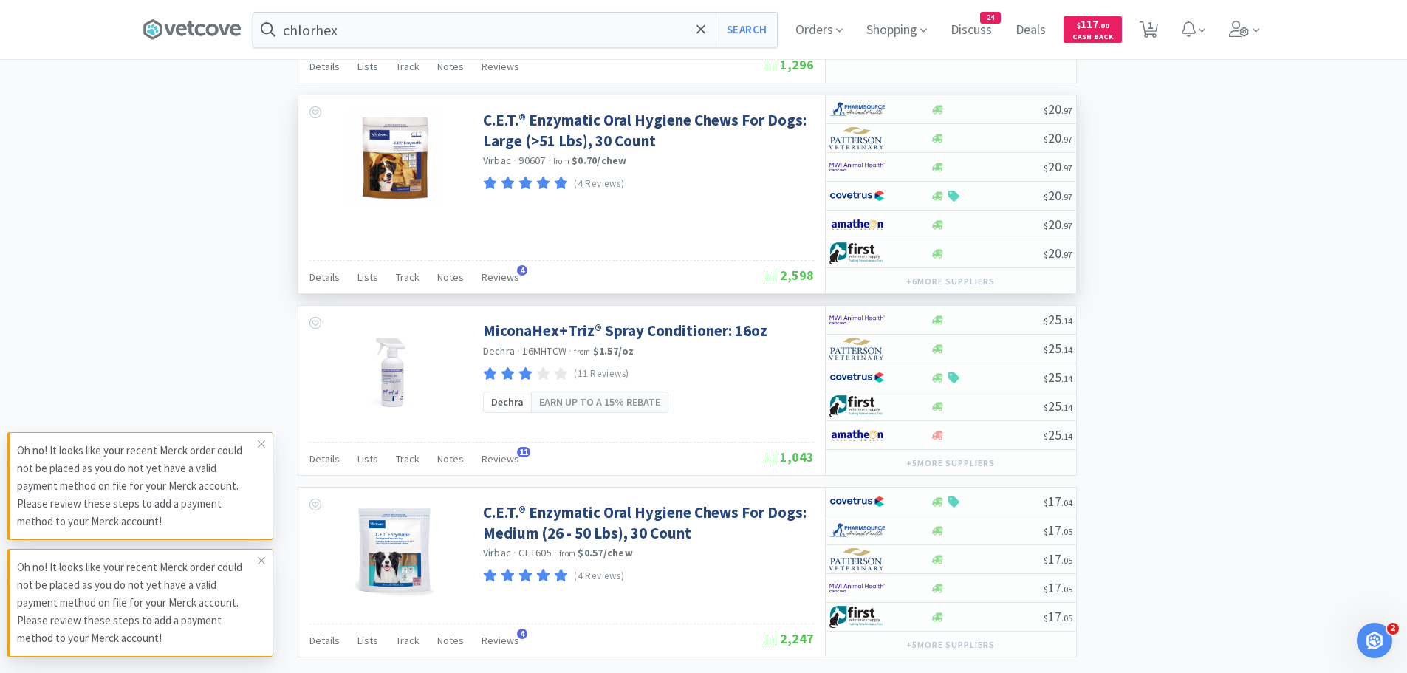
scroll to position [2215, 0]
click at [421, 42] on input "chlorhex" at bounding box center [514, 30] width 523 height 34
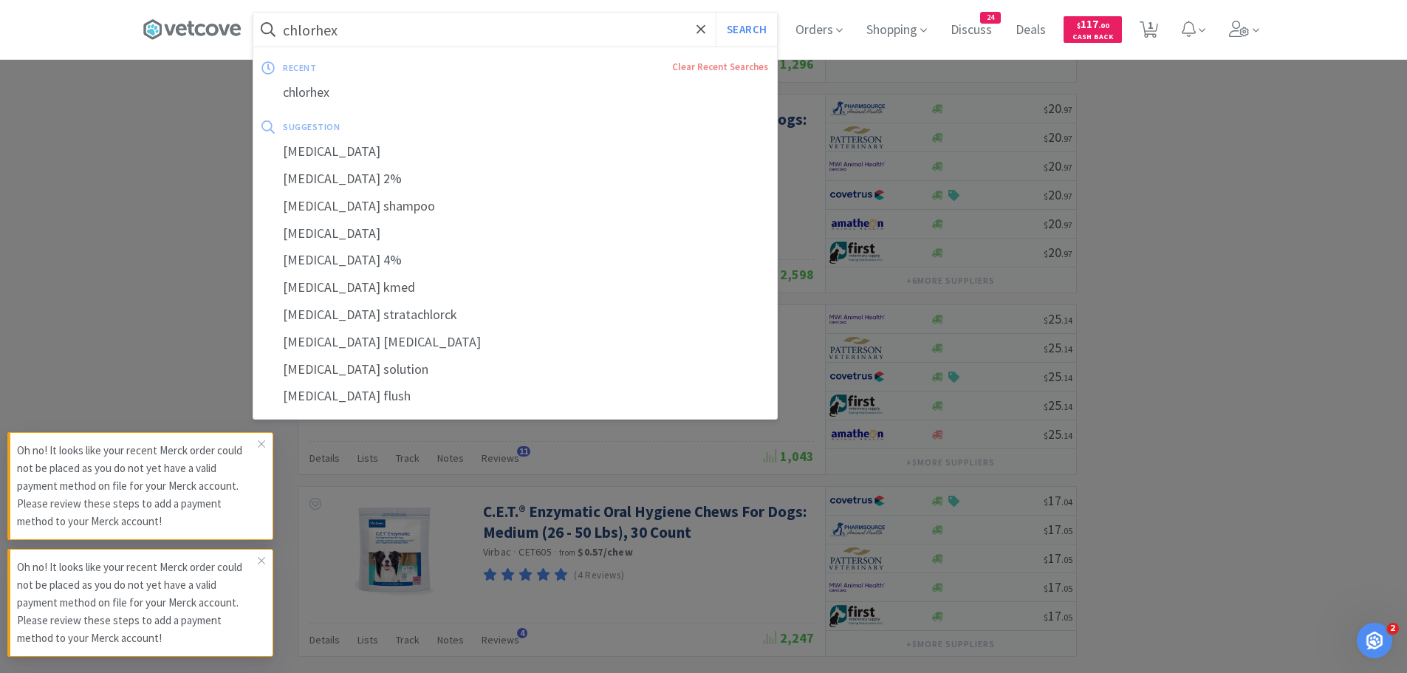
click at [423, 39] on input "chlorhex" at bounding box center [514, 30] width 523 height 34
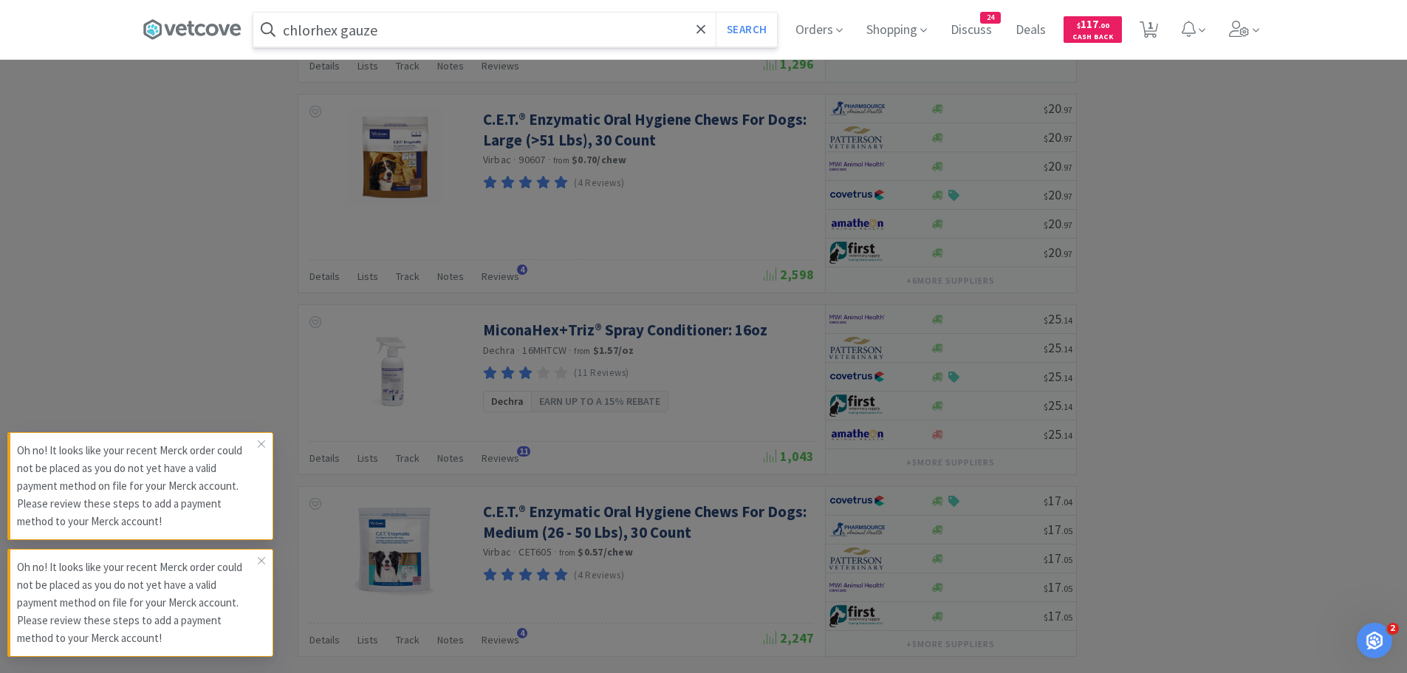
type input "chlorhex gauze"
click at [715, 13] on button "Search" at bounding box center [745, 30] width 61 height 34
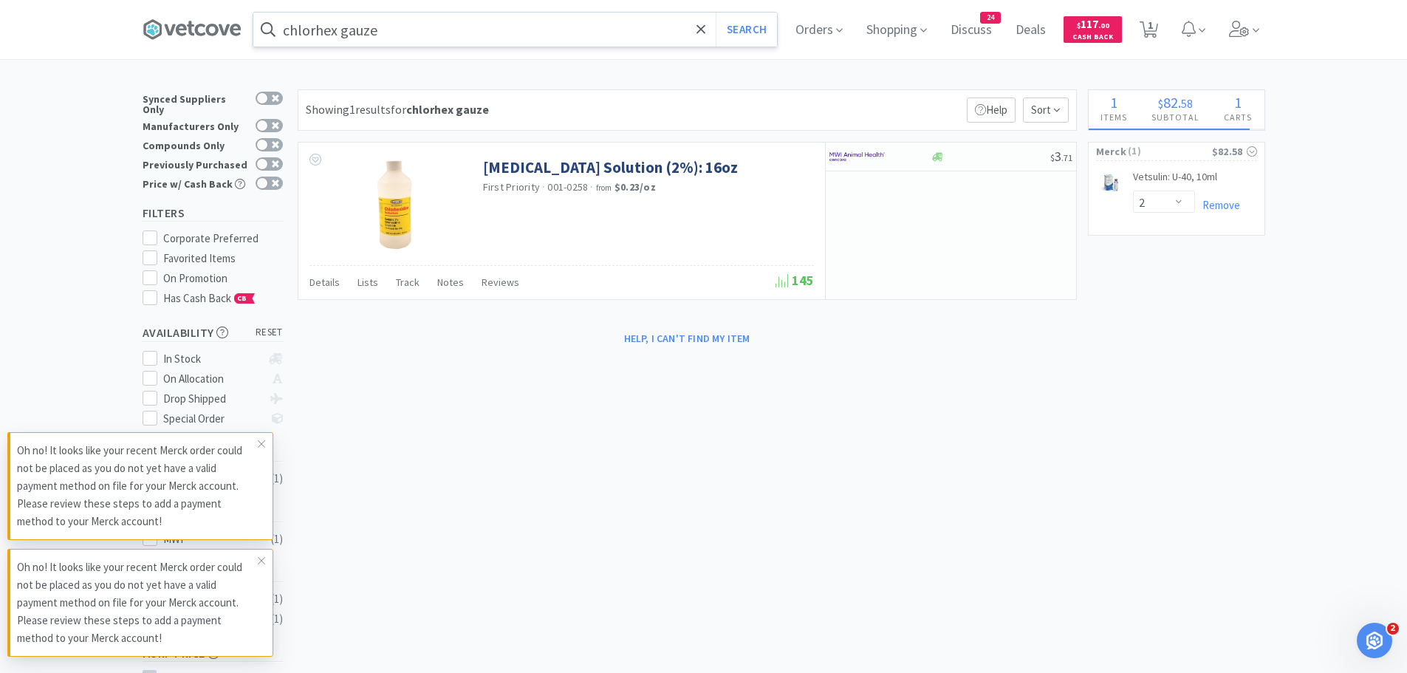
click at [490, 38] on input "chlorhex gauze" at bounding box center [514, 30] width 523 height 34
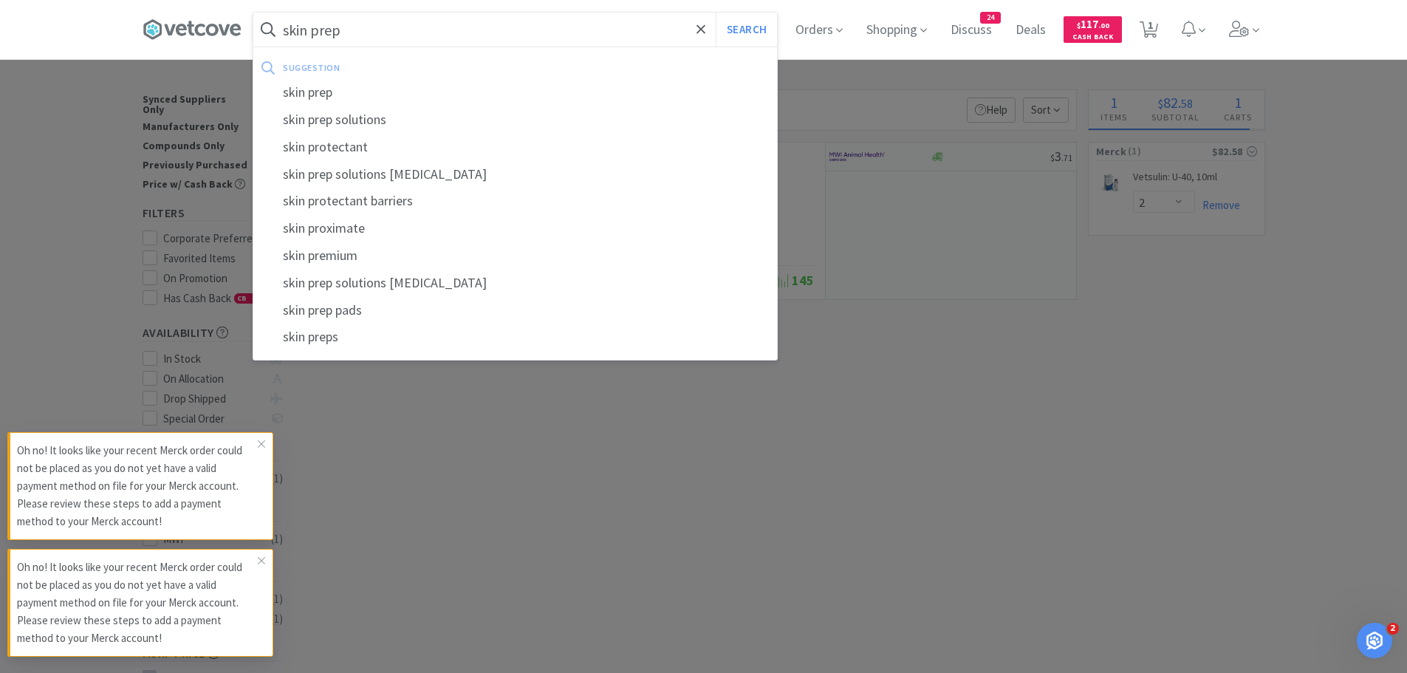
type input "skin prep"
click at [715, 13] on button "Search" at bounding box center [745, 30] width 61 height 34
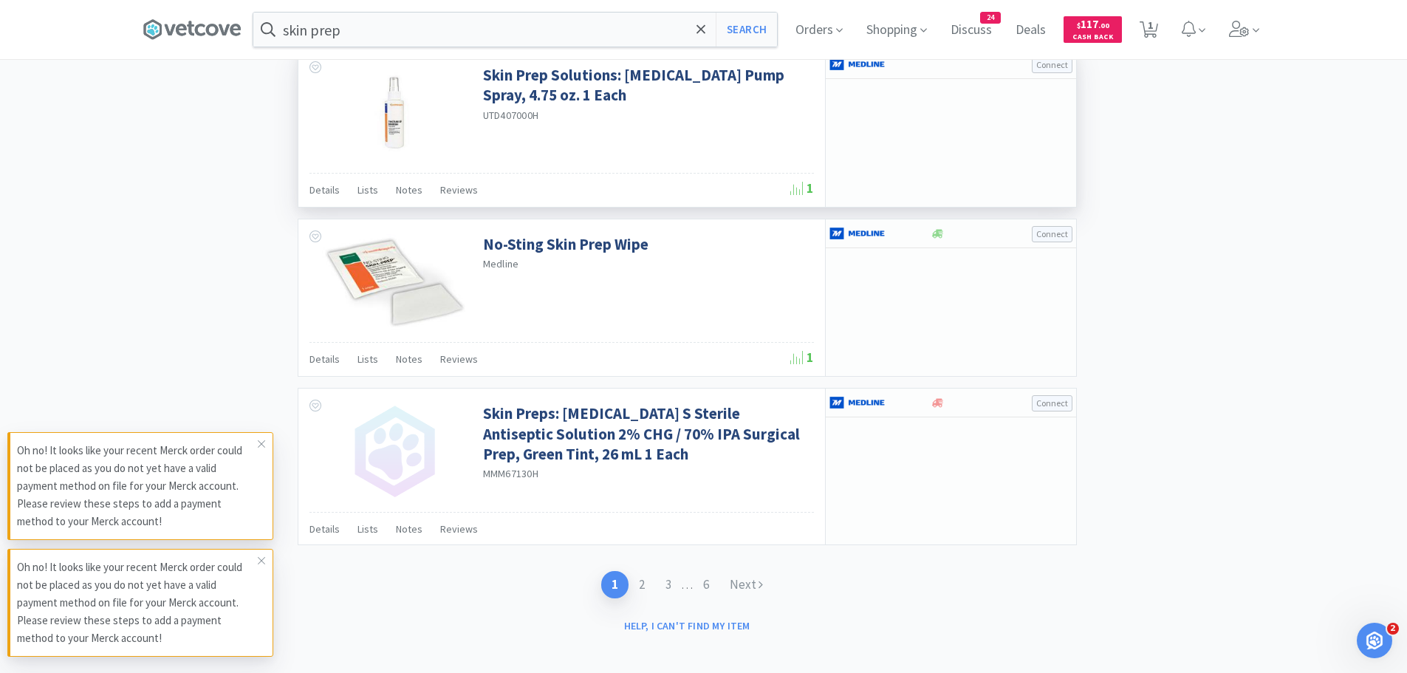
scroll to position [1960, 0]
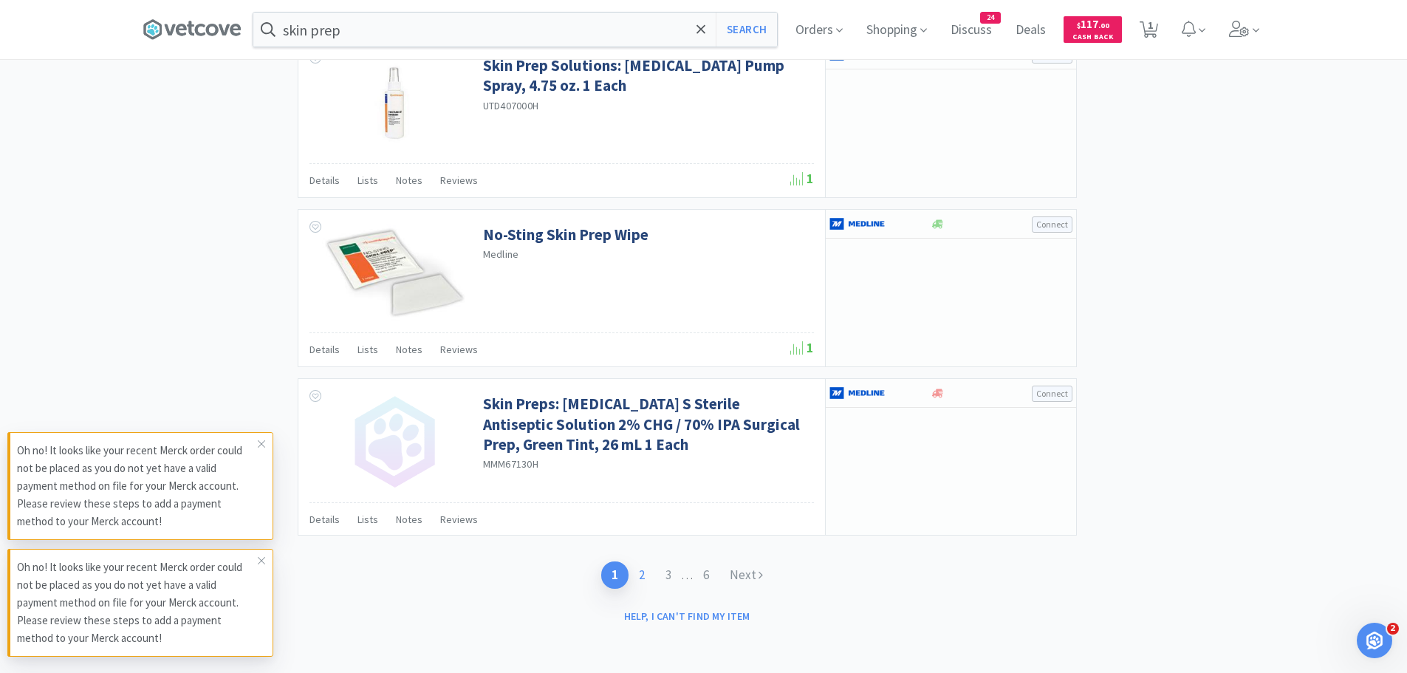
click at [638, 572] on link "2" at bounding box center [641, 574] width 27 height 27
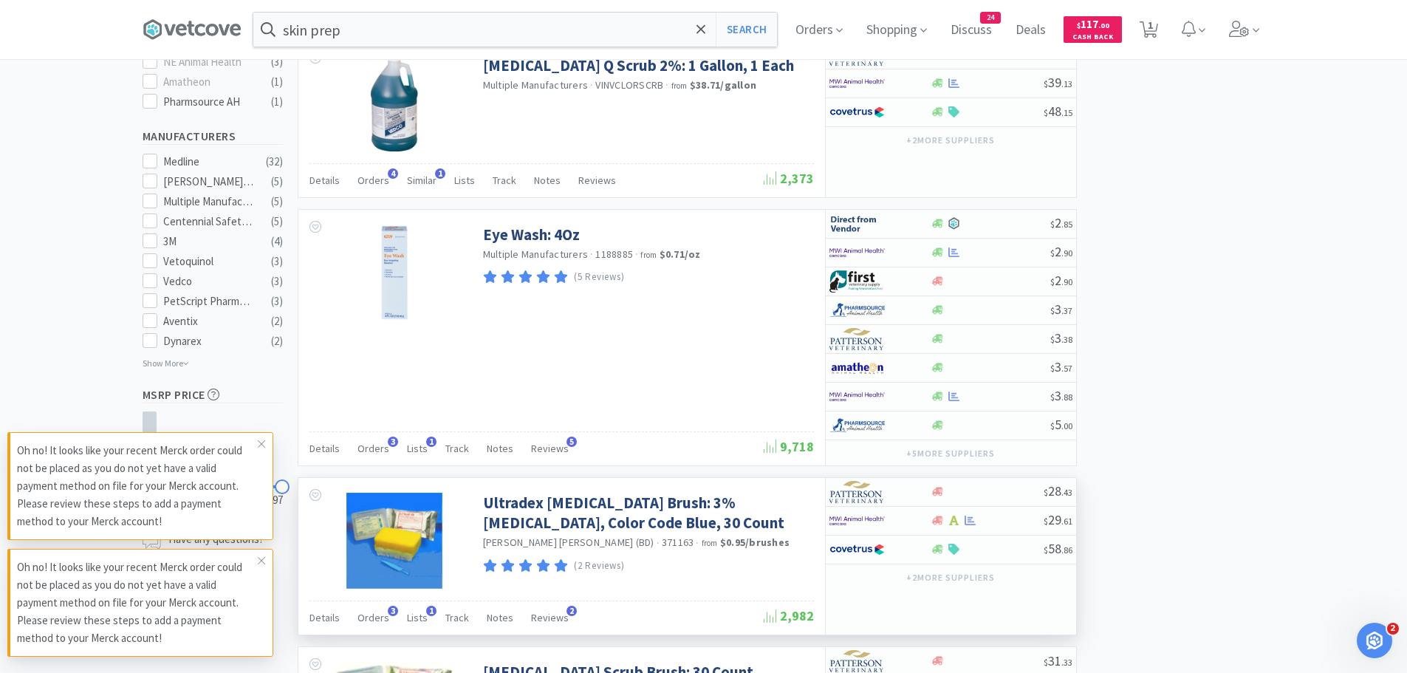
scroll to position [517, 0]
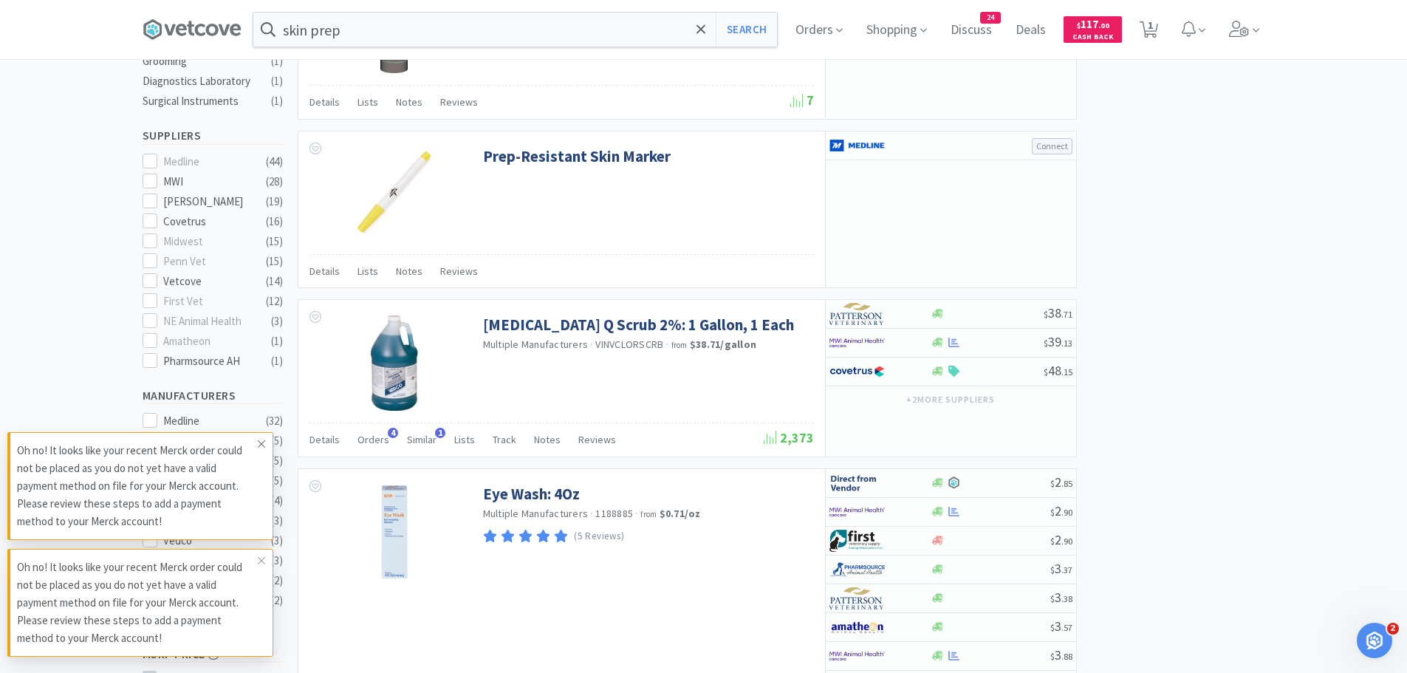
click at [255, 440] on span at bounding box center [261, 444] width 21 height 24
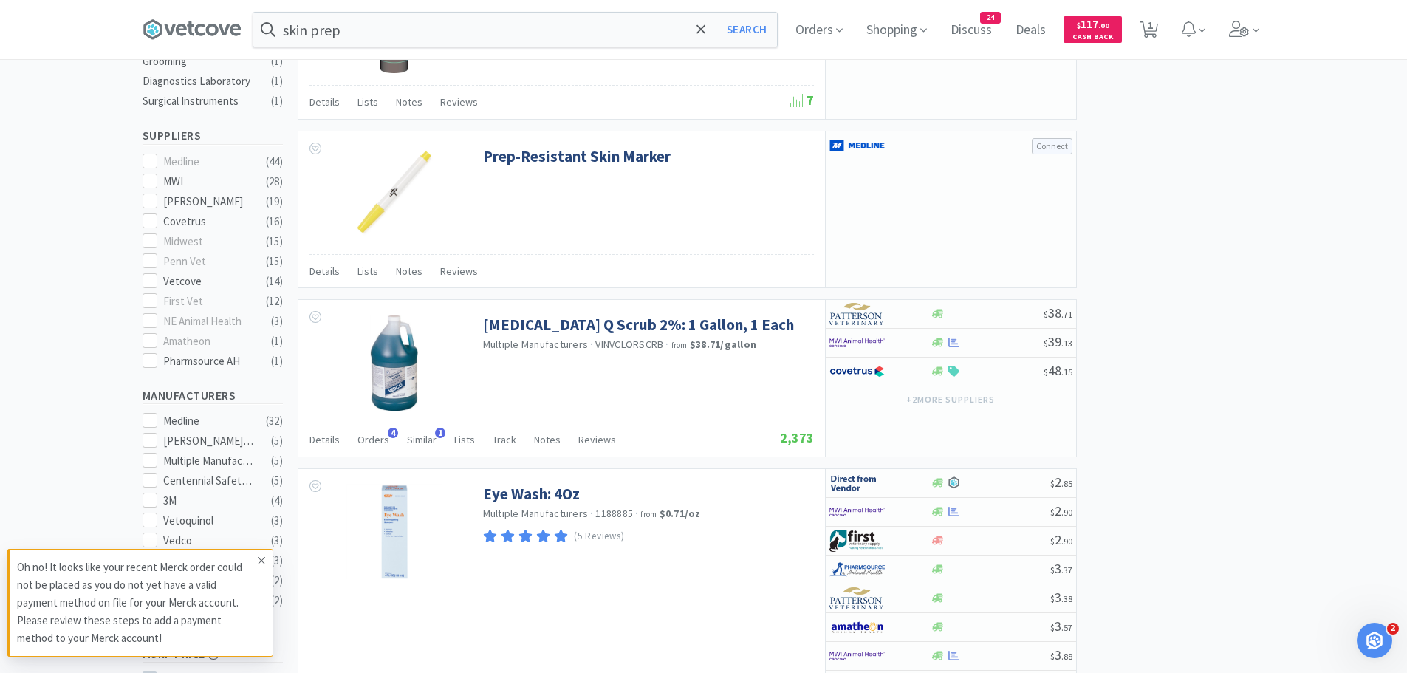
click at [261, 558] on icon at bounding box center [261, 560] width 9 height 12
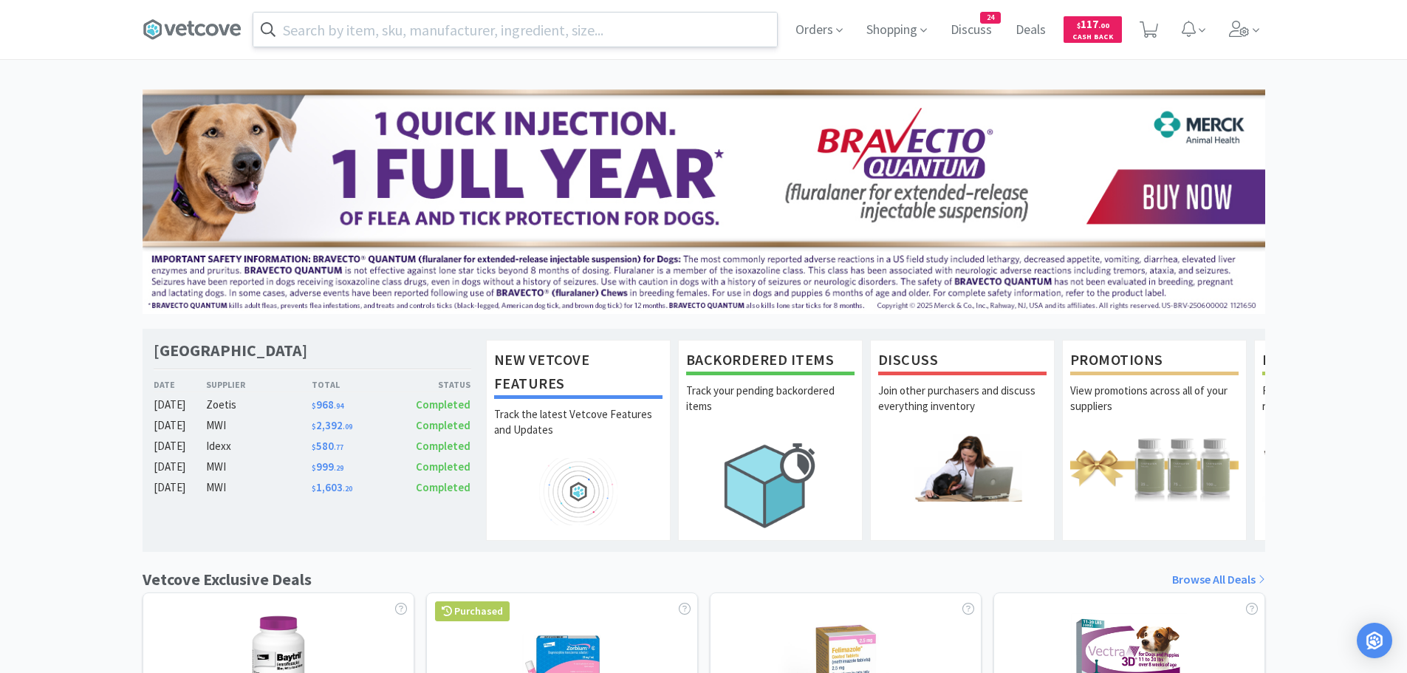
click at [487, 24] on input "text" at bounding box center [514, 30] width 523 height 34
